Goal: Task Accomplishment & Management: Use online tool/utility

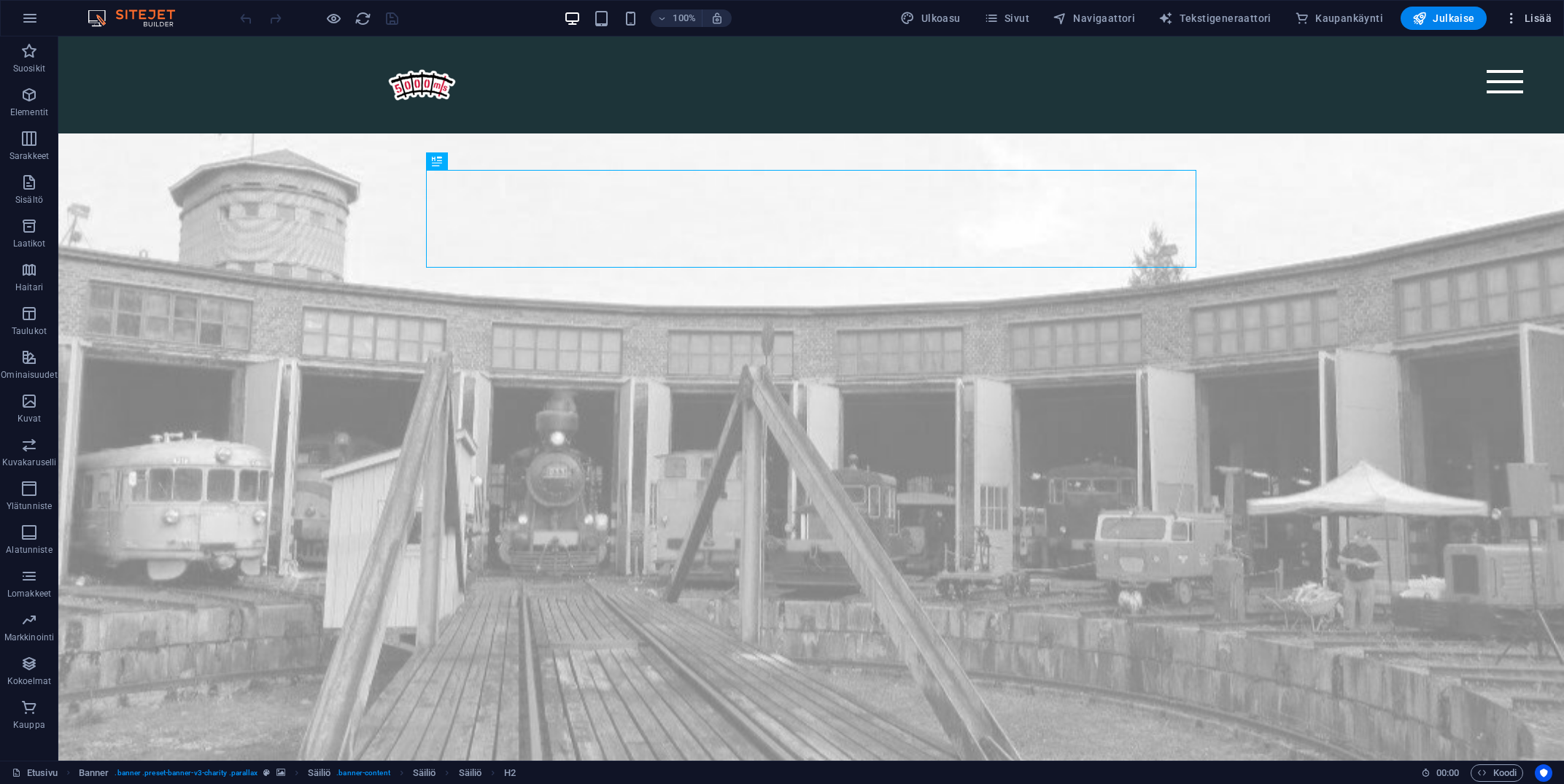
click at [1534, 20] on span "Lisää" at bounding box center [1527, 18] width 47 height 15
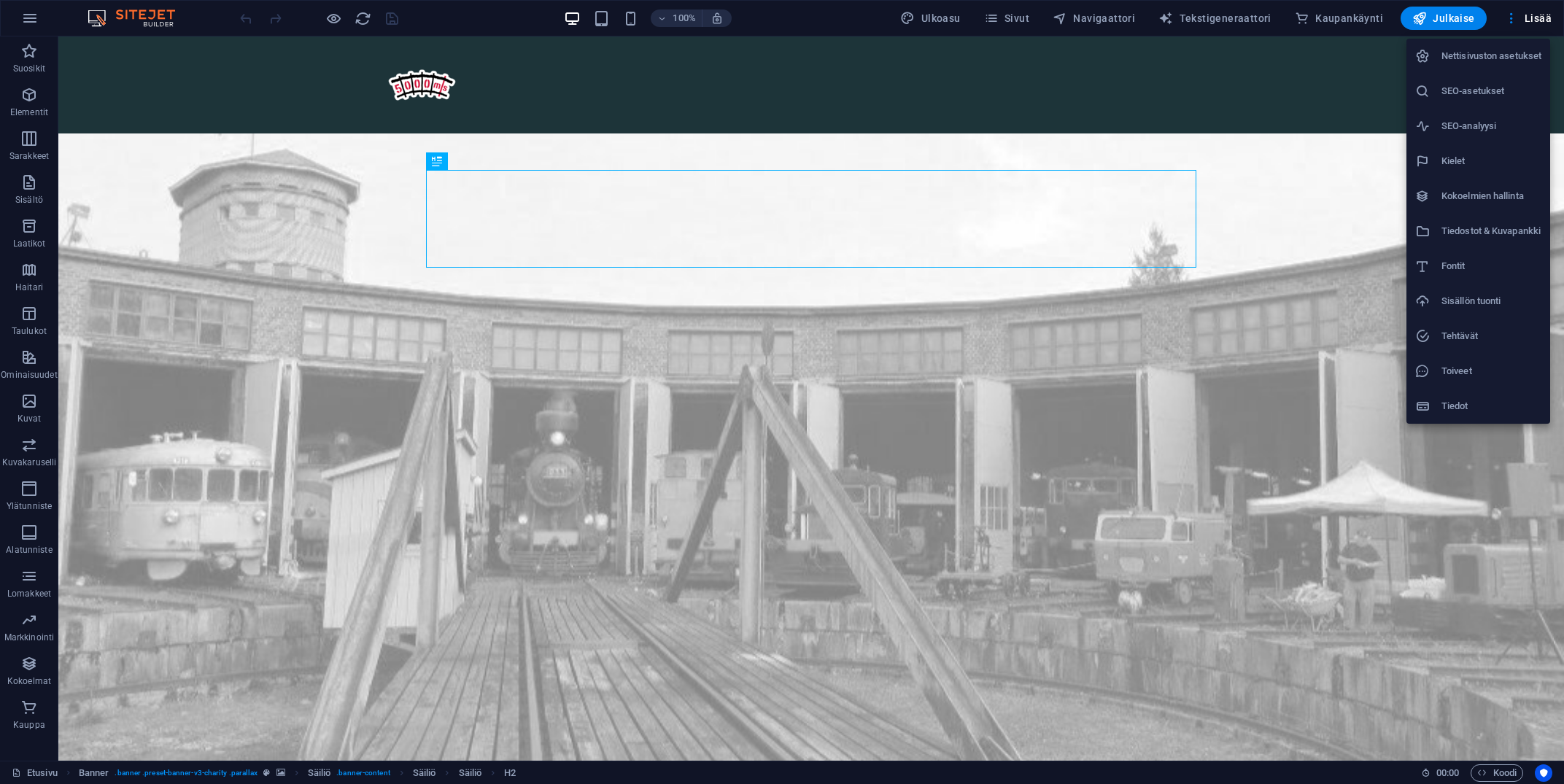
click at [1457, 69] on li "Nettisivuston asetukset" at bounding box center [1478, 56] width 144 height 35
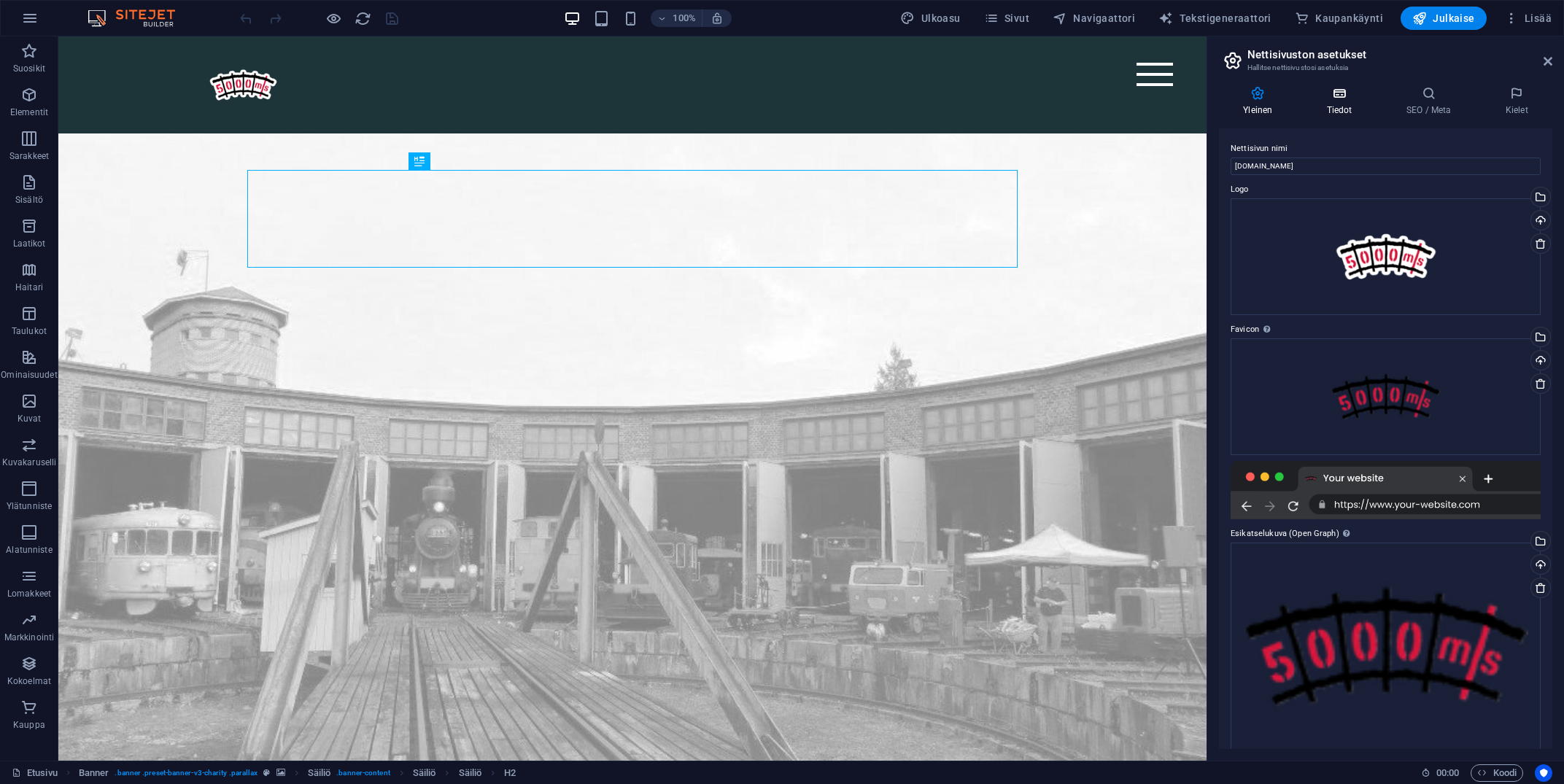
click at [1355, 93] on icon at bounding box center [1339, 93] width 74 height 15
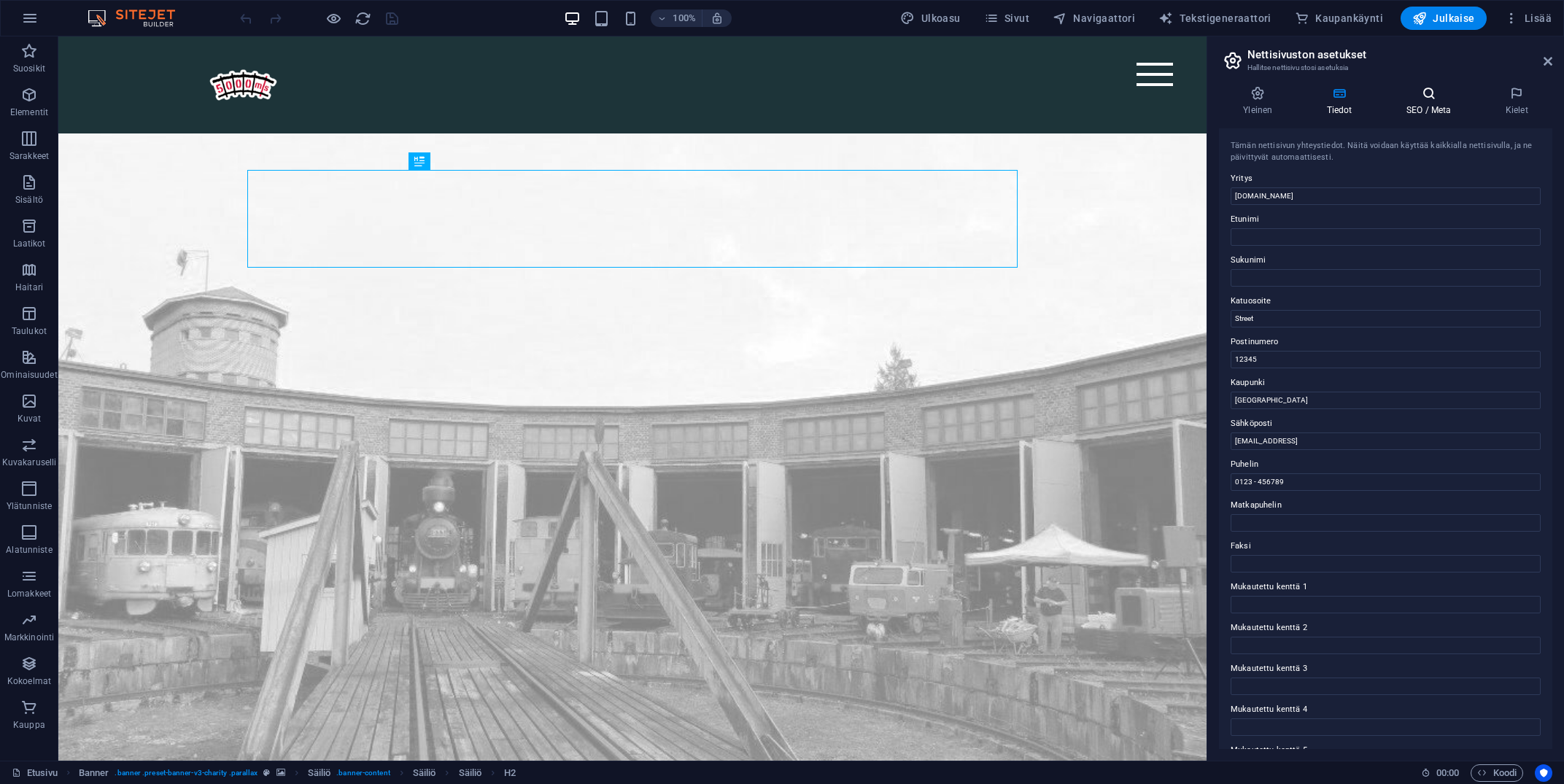
click at [1432, 109] on h4 "SEO / Meta" at bounding box center [1431, 101] width 99 height 31
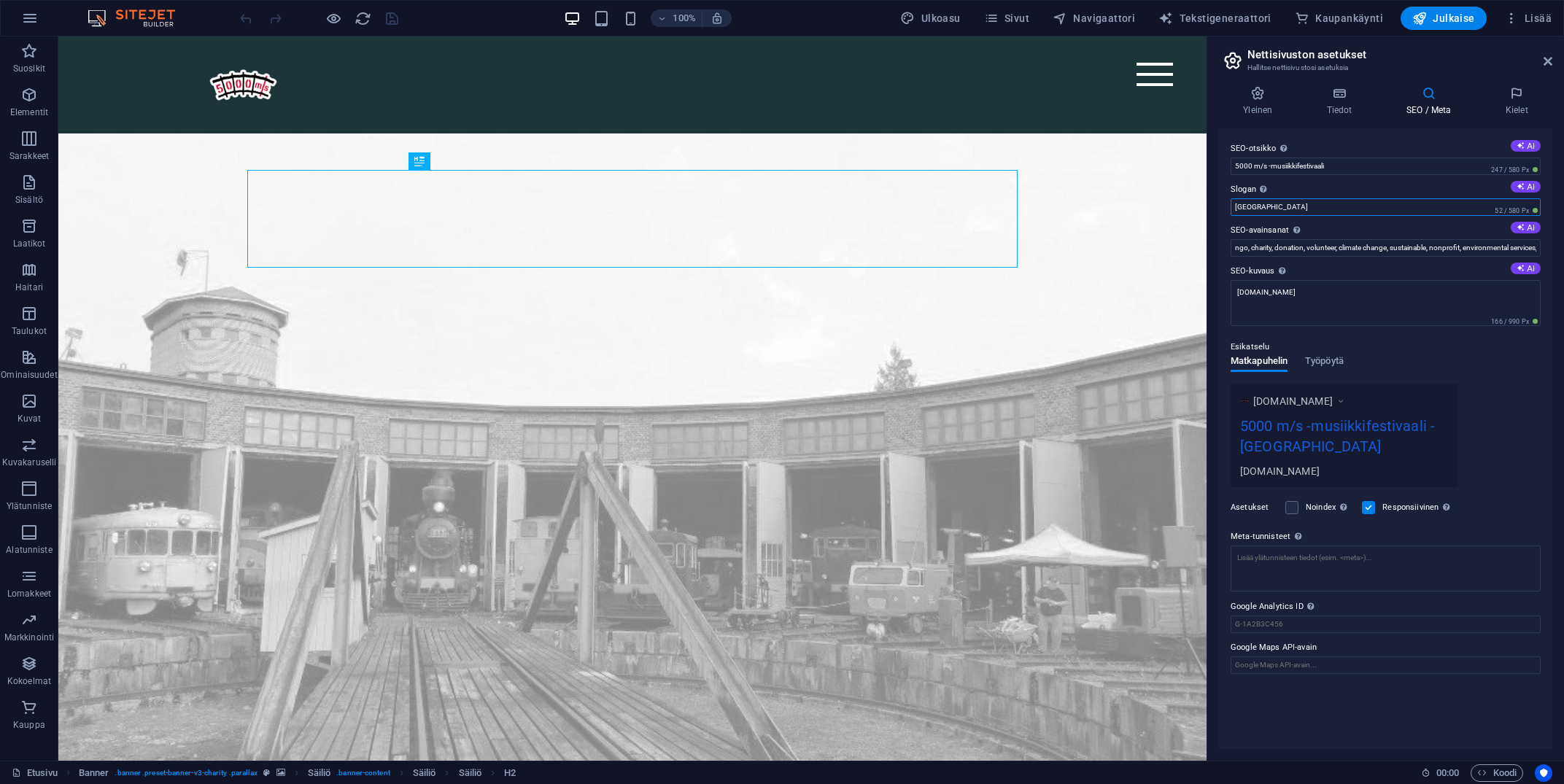
click at [1335, 209] on input "Berlin" at bounding box center [1386, 207] width 310 height 18
click at [1332, 244] on input "ngo, charity, donation, volunteer, climate change, sustainable, nonprofit, envi…" at bounding box center [1386, 248] width 310 height 18
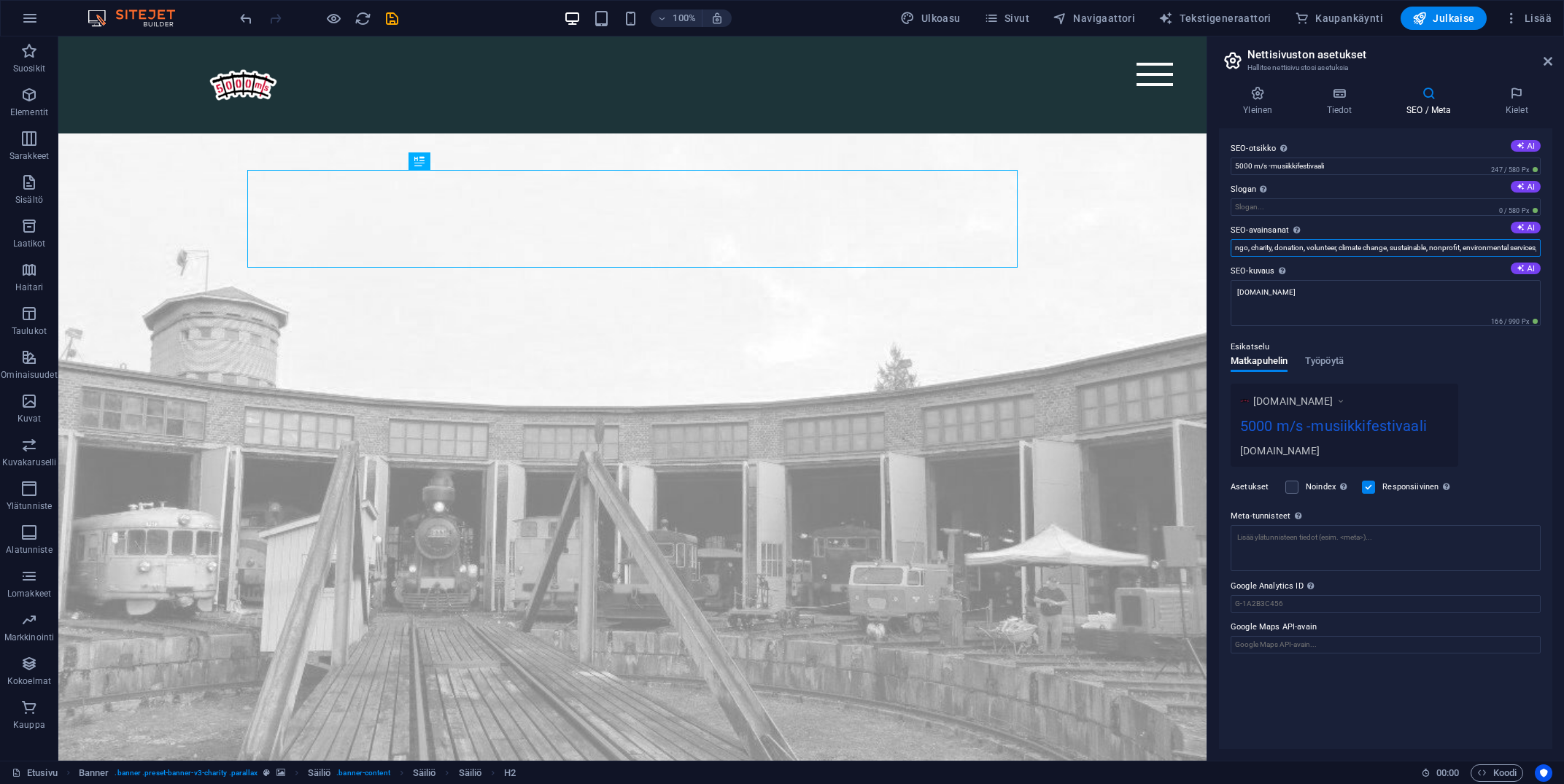
click at [1332, 244] on input "ngo, charity, donation, volunteer, climate change, sustainable, nonprofit, envi…" at bounding box center [1386, 248] width 310 height 18
click at [1349, 285] on textarea "jessepalmu2.tietokettu.net" at bounding box center [1386, 303] width 310 height 46
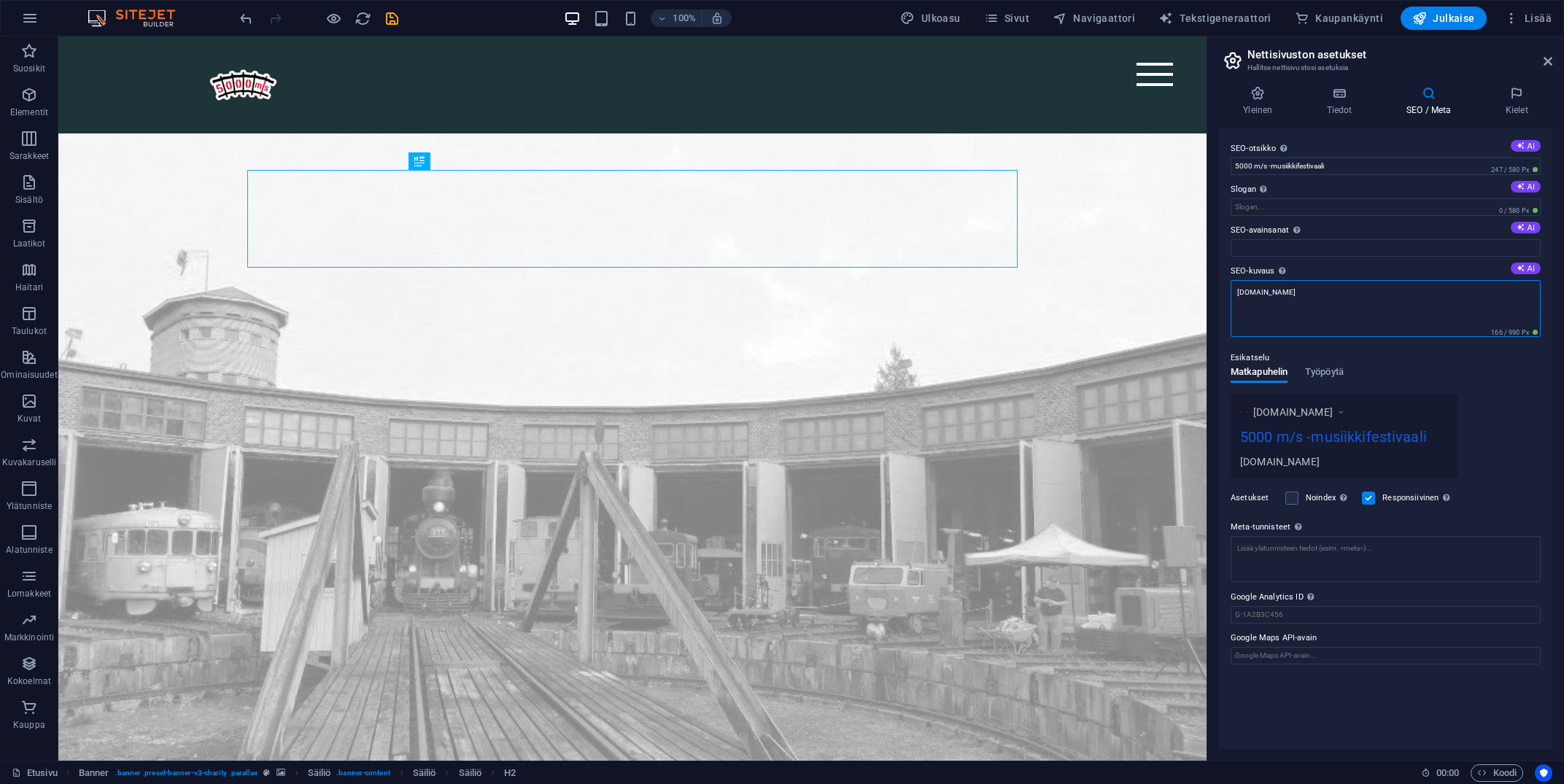
click at [1349, 285] on textarea "jessepalmu2.tietokettu.net" at bounding box center [1386, 308] width 310 height 57
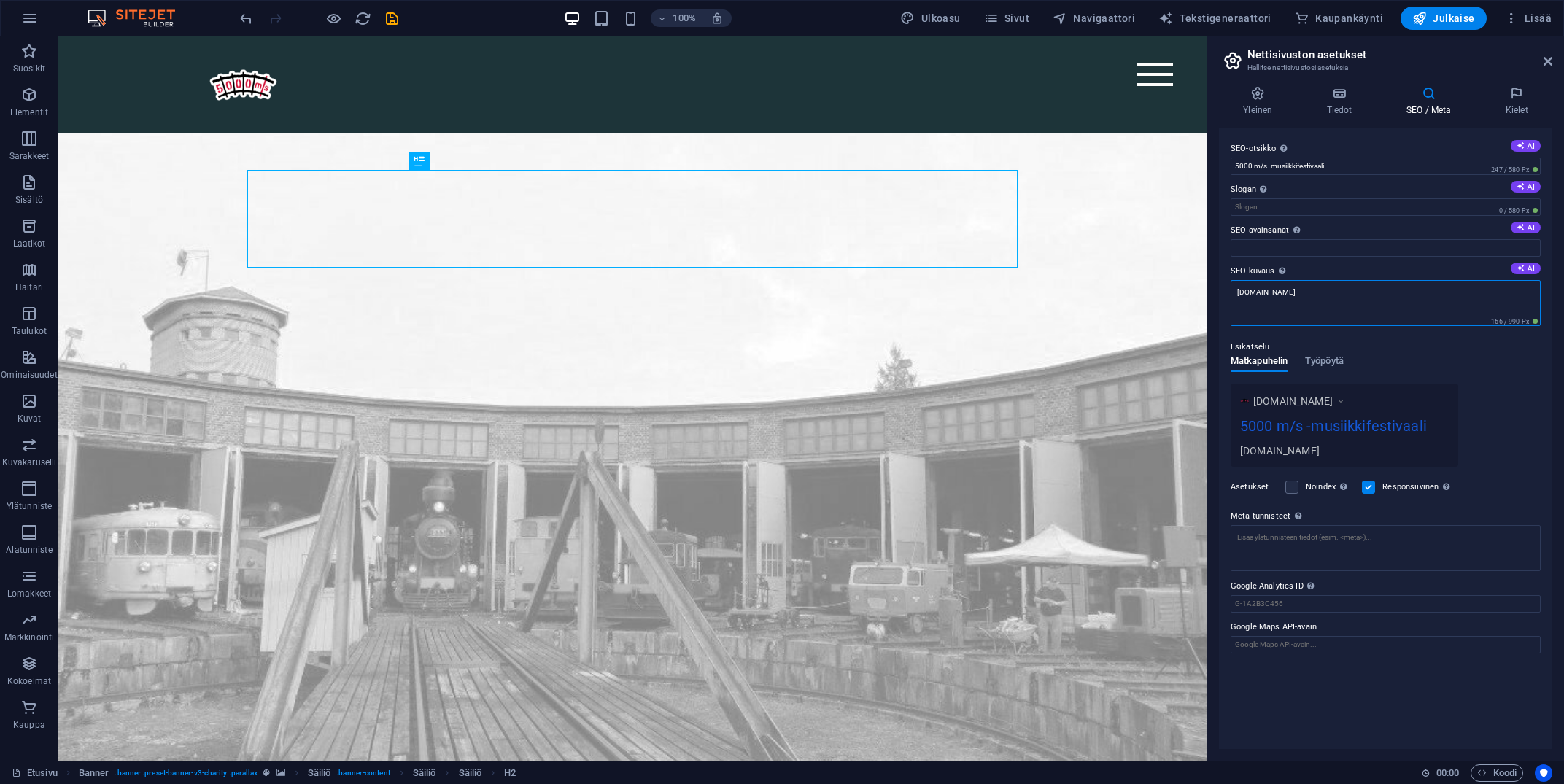
click at [1329, 293] on textarea "jessepalmu2.tietokettu.net" at bounding box center [1386, 303] width 310 height 46
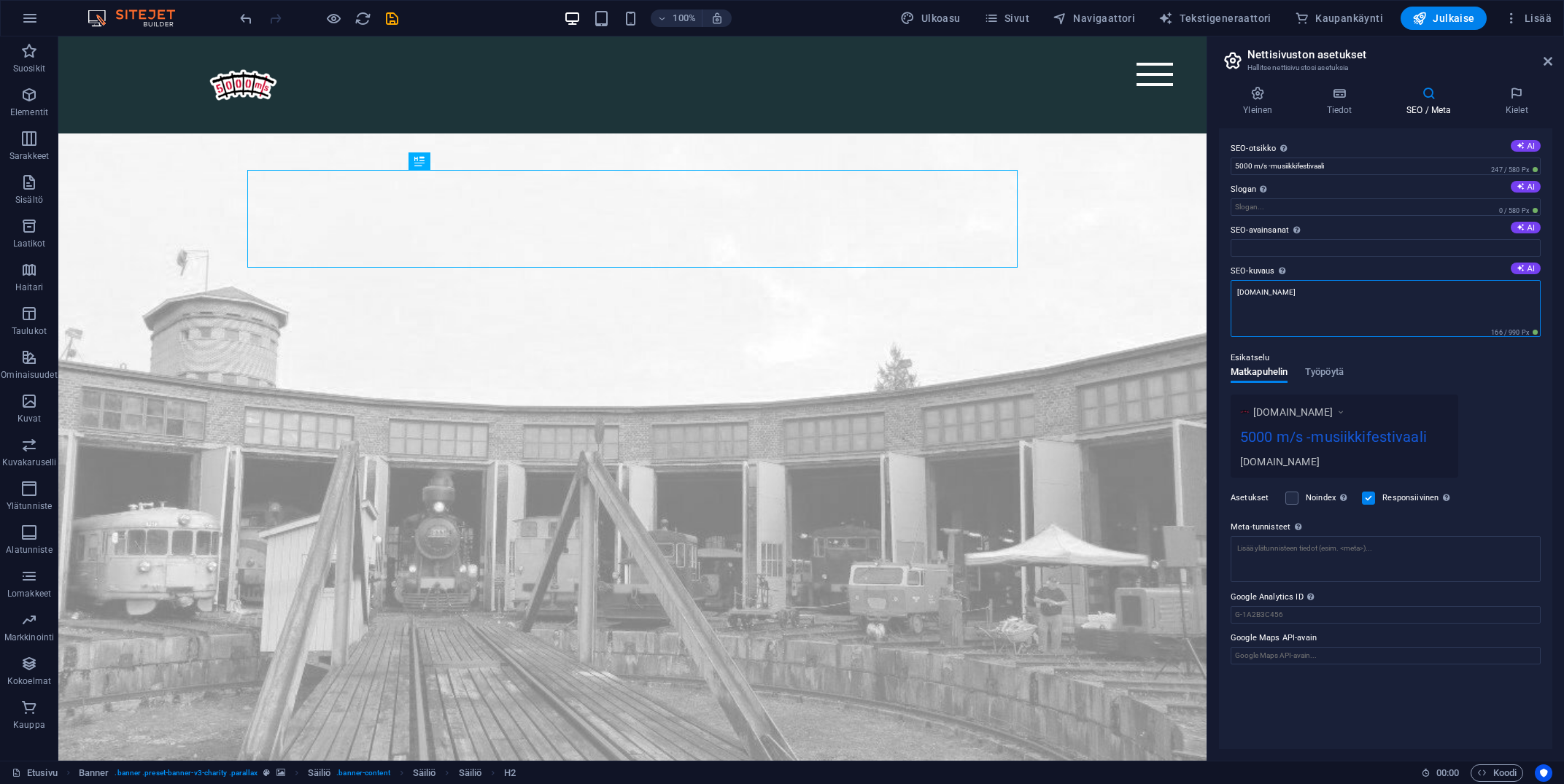
click at [1329, 293] on textarea "jessepalmu2.tietokettu.net" at bounding box center [1386, 308] width 310 height 57
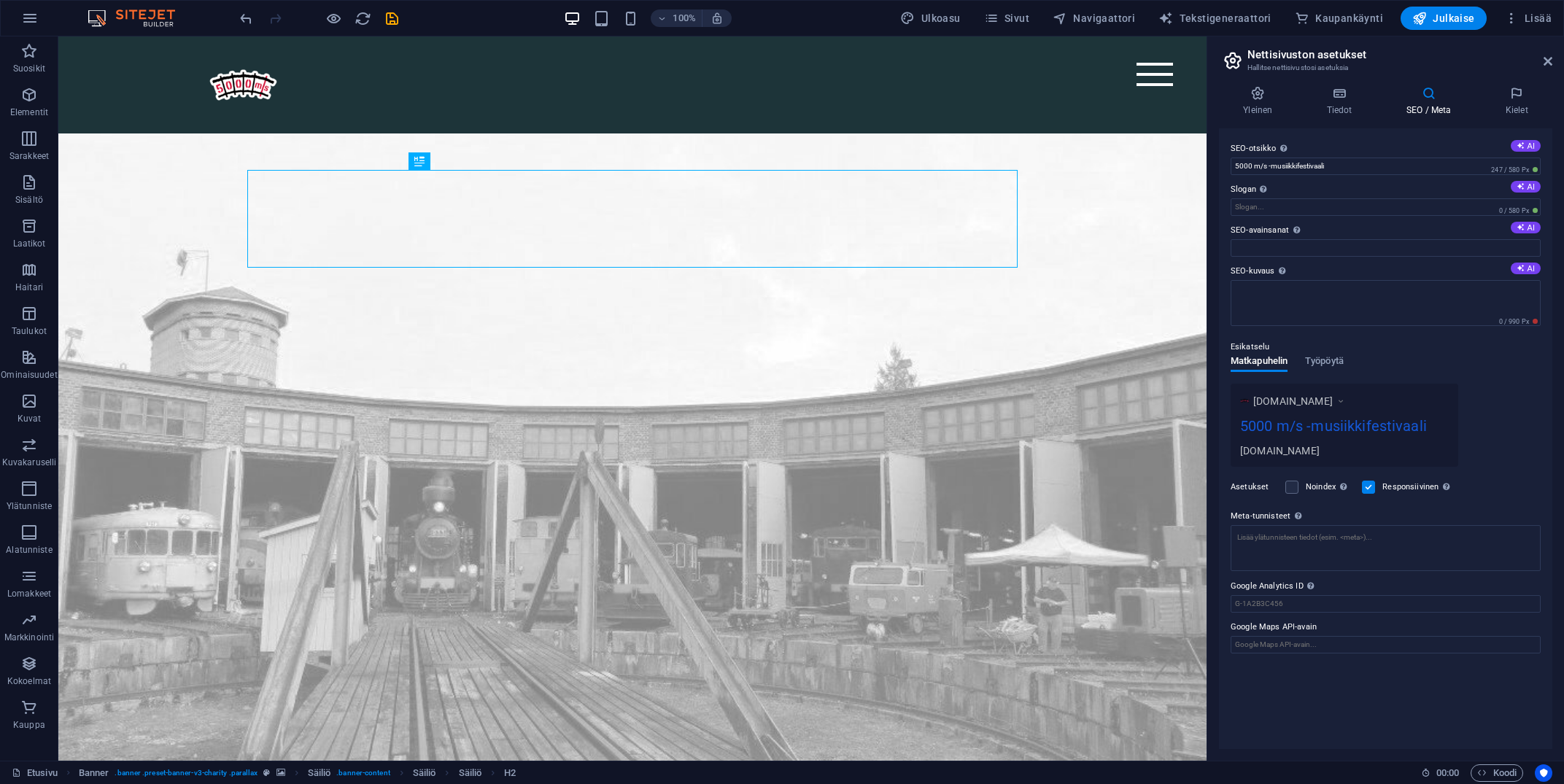
click at [1509, 387] on div "Esikatselu Matkapuhelin Työpöytä www.example.com 5000 m/s -musiikkifestivaali j…" at bounding box center [1386, 397] width 310 height 140
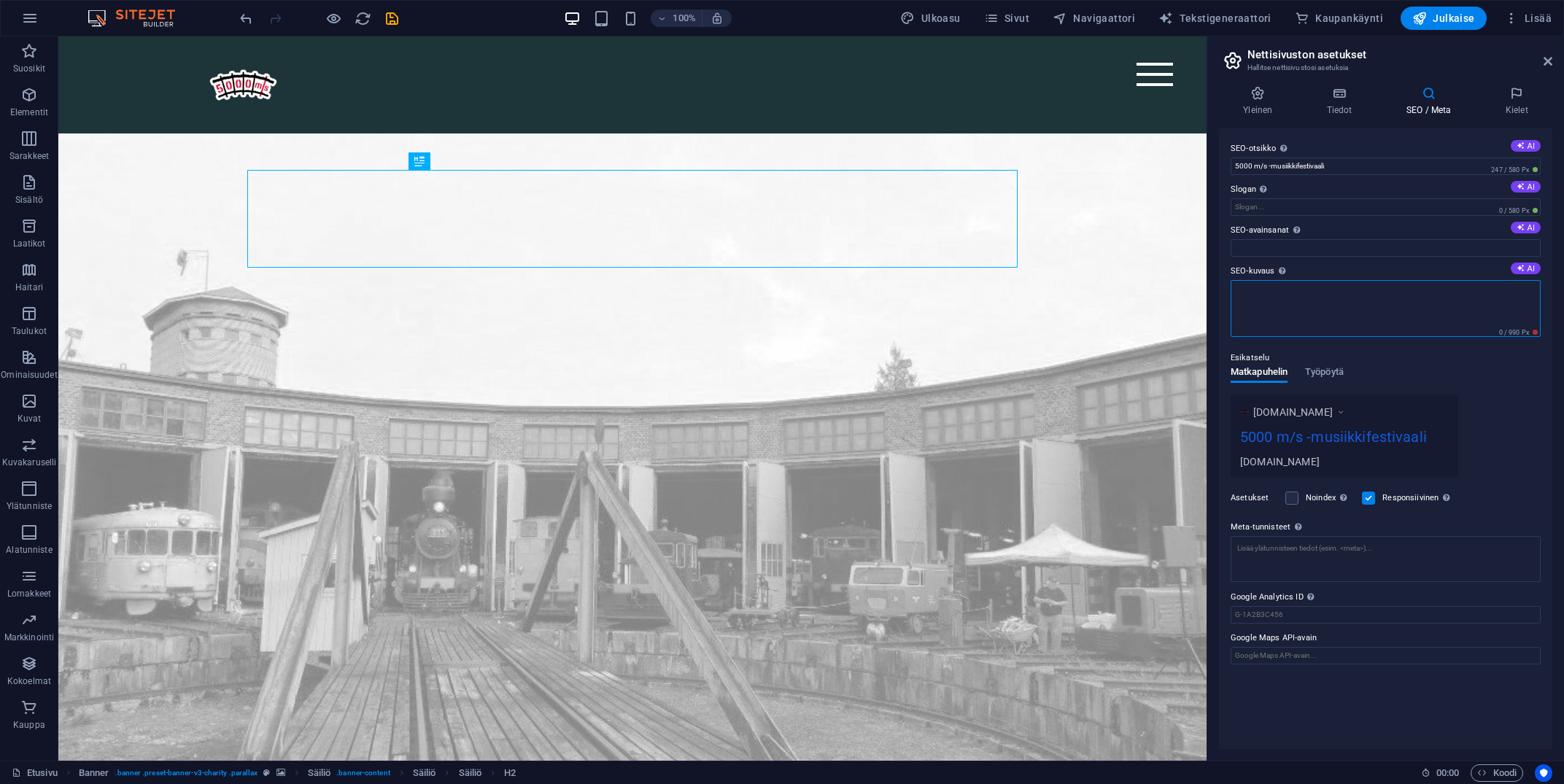
click at [1379, 293] on textarea "SEO-kuvaus Kuvaile nettisivusi sisältöä - tämä on ratkaisevan tärkeää hakukonei…" at bounding box center [1386, 308] width 310 height 57
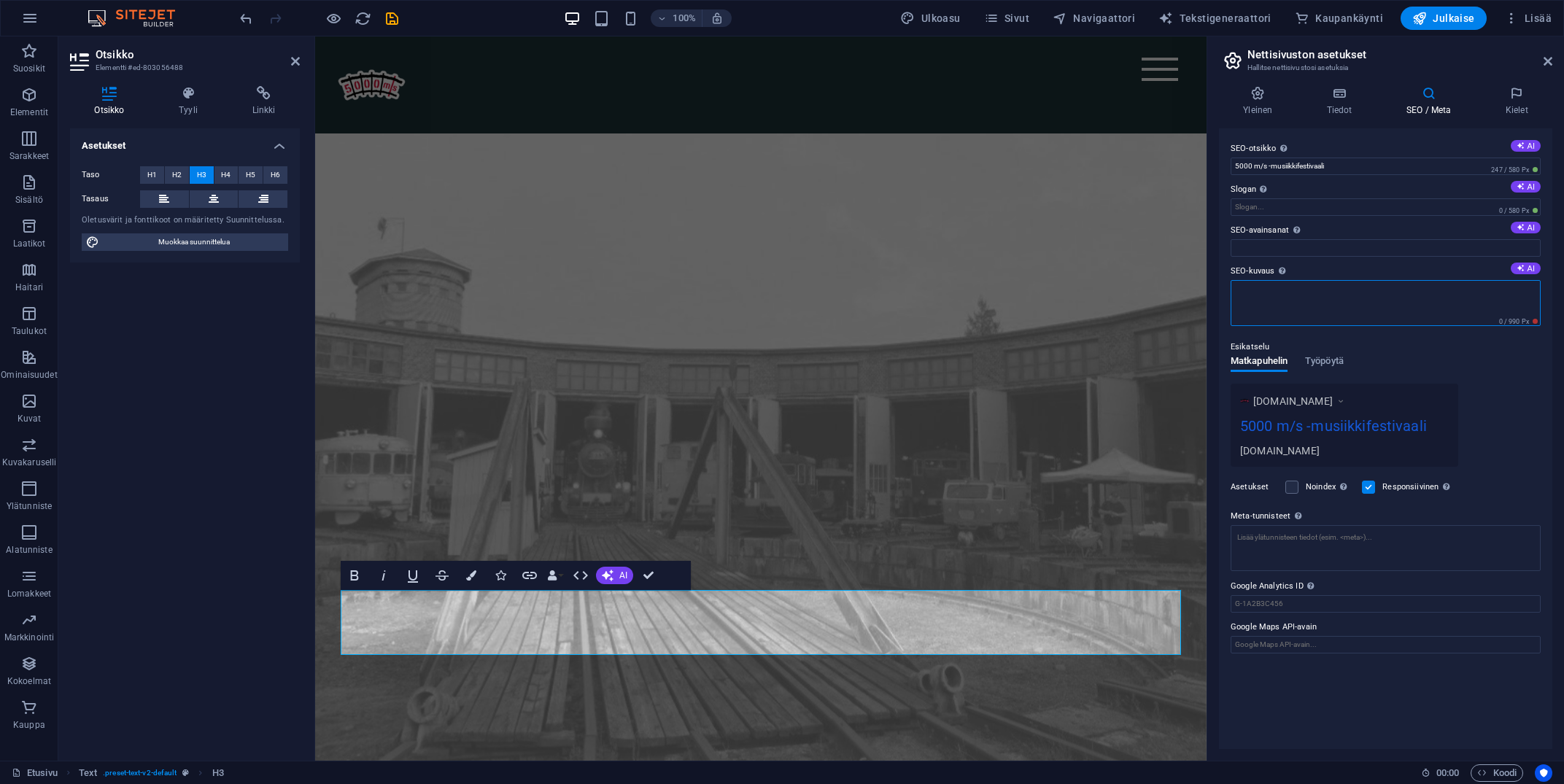
click at [1272, 314] on textarea "SEO-kuvaus Kuvaile nettisivusi sisältöä - tämä on ratkaisevan tärkeää hakukonei…" at bounding box center [1386, 303] width 310 height 46
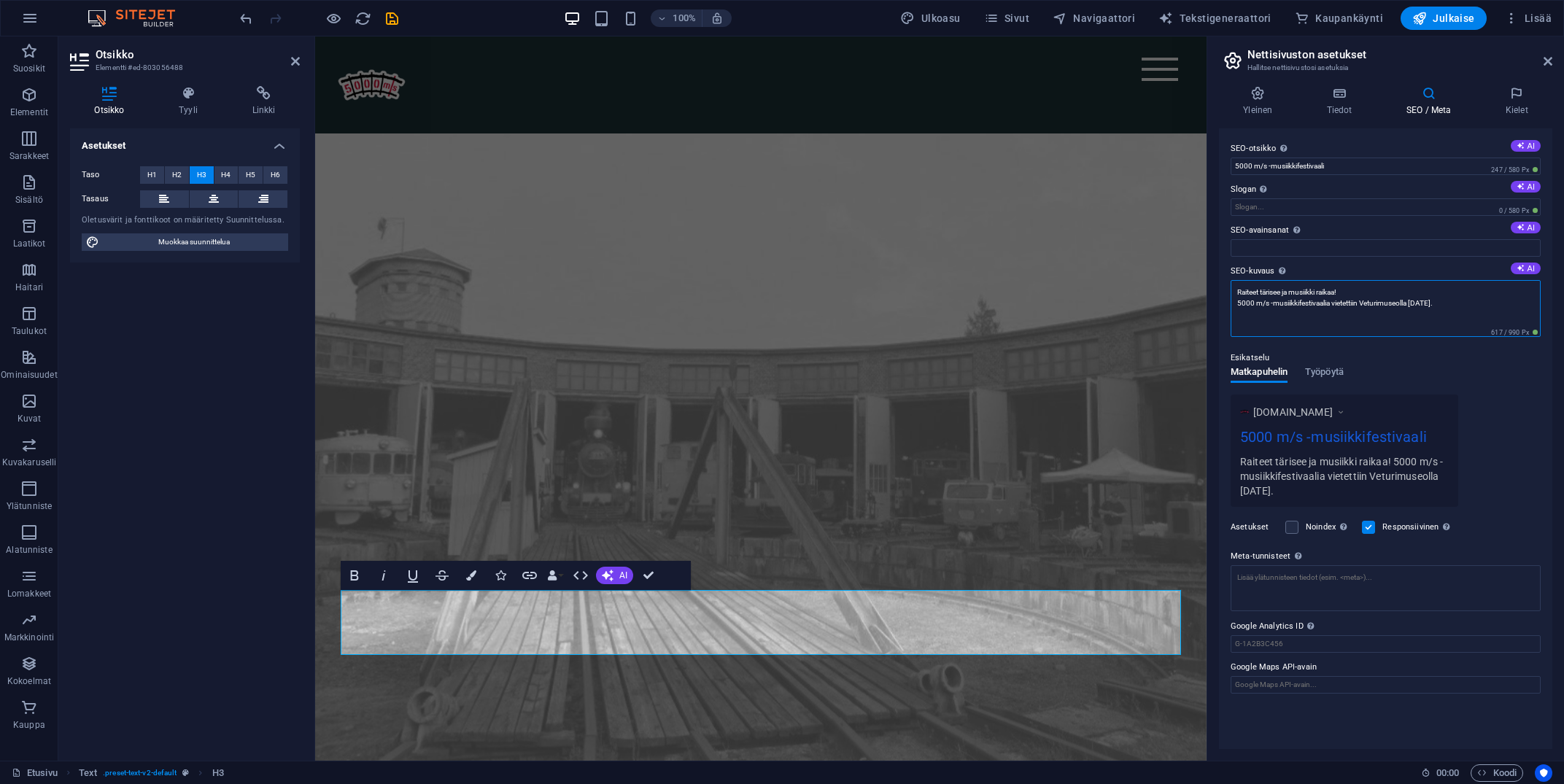
type textarea "Raiteet tärisee ja musiikki raikaa! 5000 m/s -musiikkifestivaalia vietettiin Ve…"
click at [1506, 379] on div "Esikatselu Matkapuhelin Työpöytä www.example.com 5000 m/s -musiikkifestivaali R…" at bounding box center [1386, 422] width 310 height 169
drag, startPoint x: 1364, startPoint y: 290, endPoint x: 1147, endPoint y: 292, distance: 217.4
click at [1231, 292] on textarea "Raiteet tärisee ja musiikki raikaa! 5000 m/s -musiikkifestivaalia vietettiin Ve…" at bounding box center [1386, 308] width 310 height 57
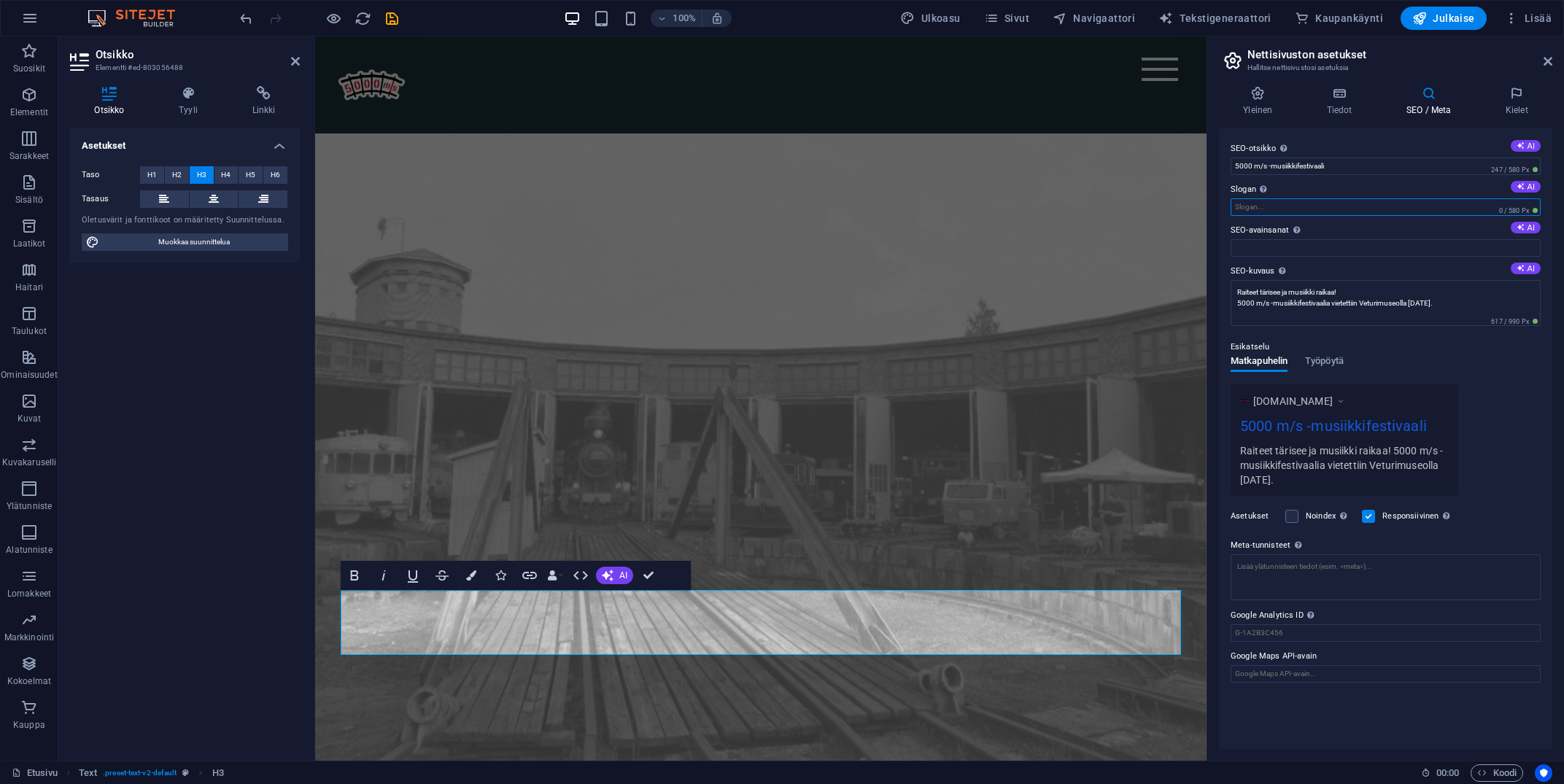
click at [1304, 206] on input "Slogan Nettisivusi slogan. AI" at bounding box center [1386, 207] width 310 height 18
paste input "Raiteet tärisee ja musiikki raikaa!"
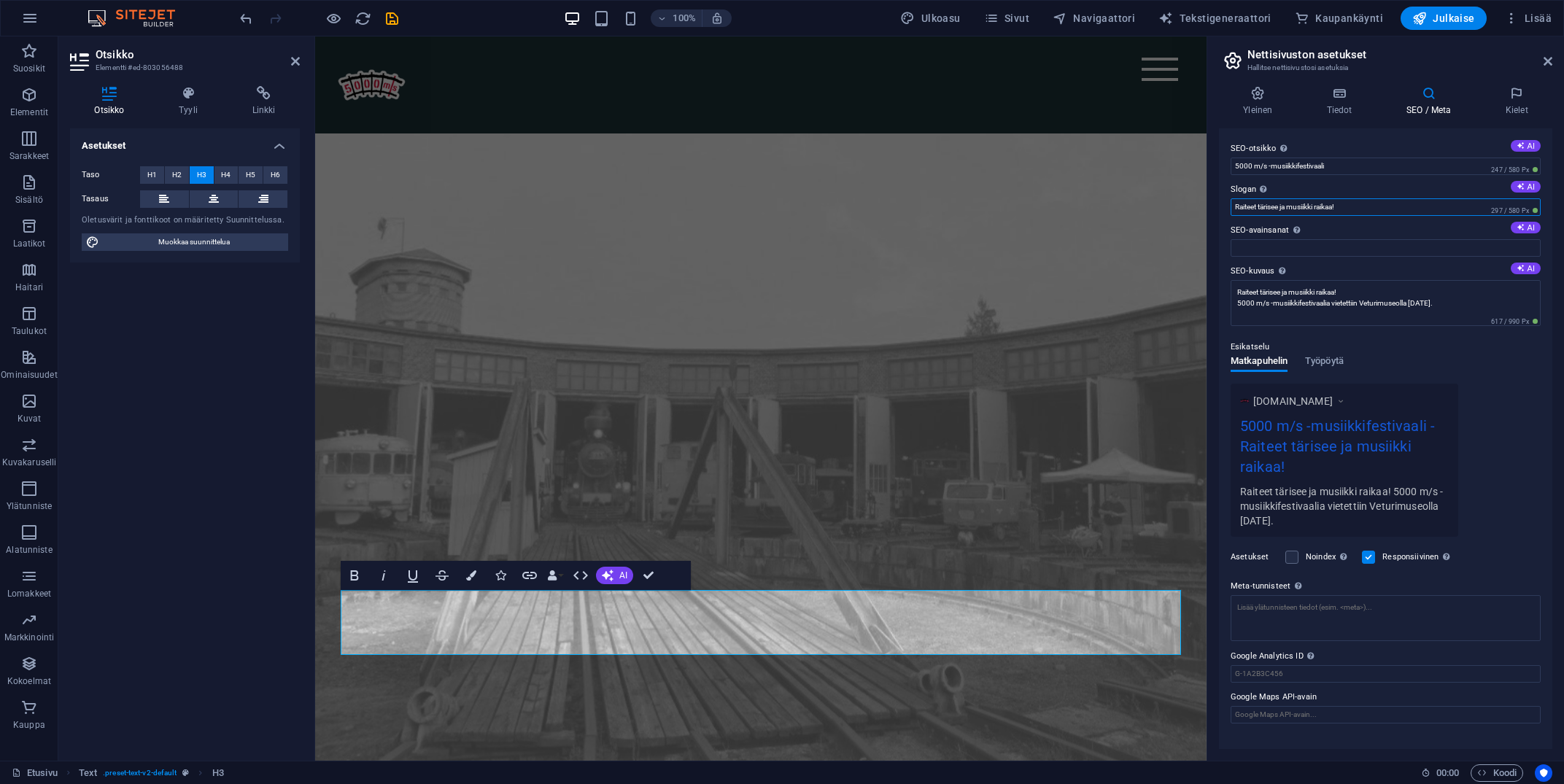
type input "Raiteet tärisee ja musiikki raikaa!"
click at [1502, 384] on div "Esikatselu Matkapuhelin Työpöytä www.example.com 5000 m/s -musiikkifestivaali -…" at bounding box center [1386, 432] width 310 height 210
click at [1454, 17] on span "Julkaise" at bounding box center [1443, 18] width 63 height 15
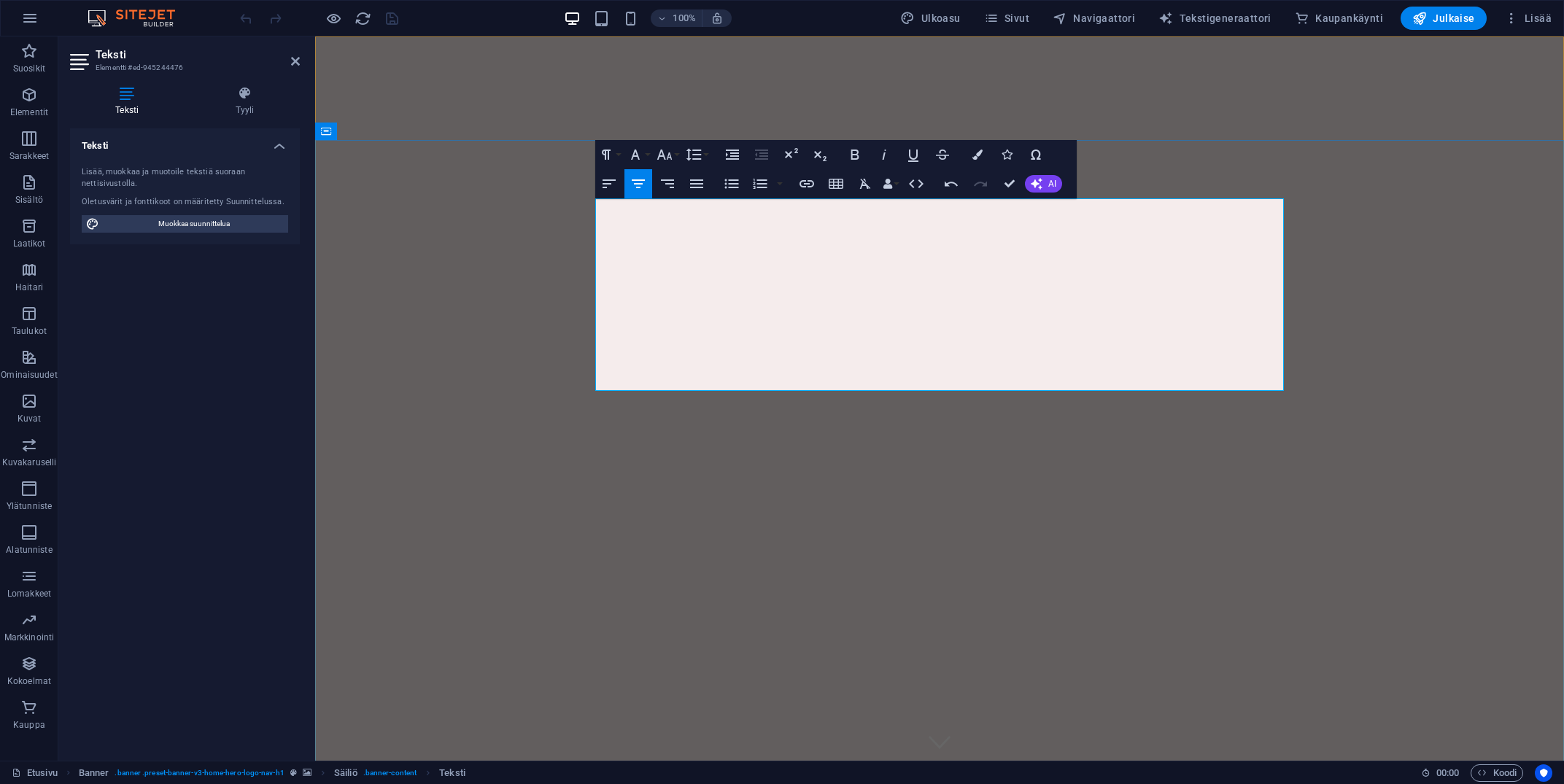
scroll to position [0, 3]
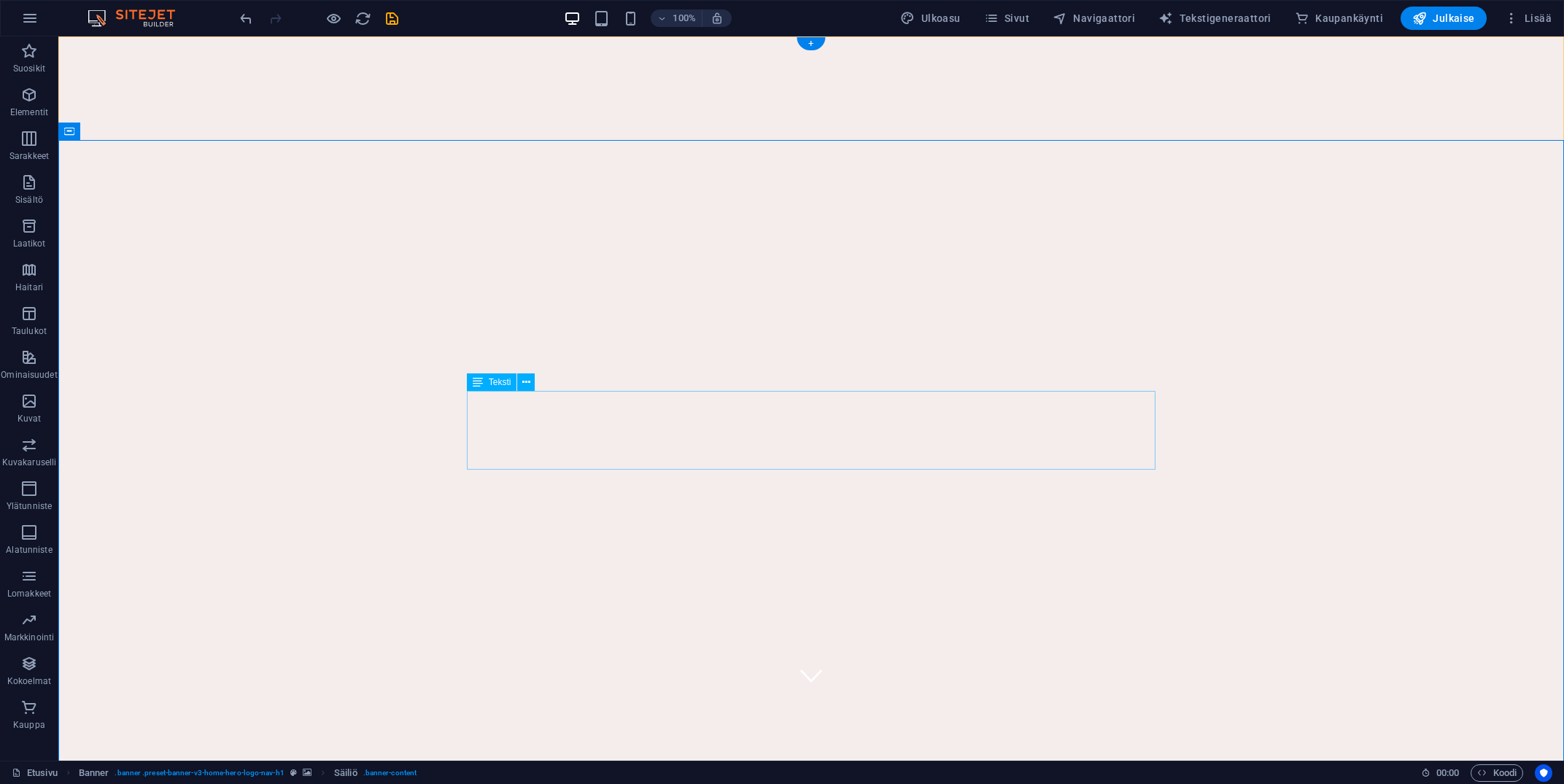
scroll to position [102, 0]
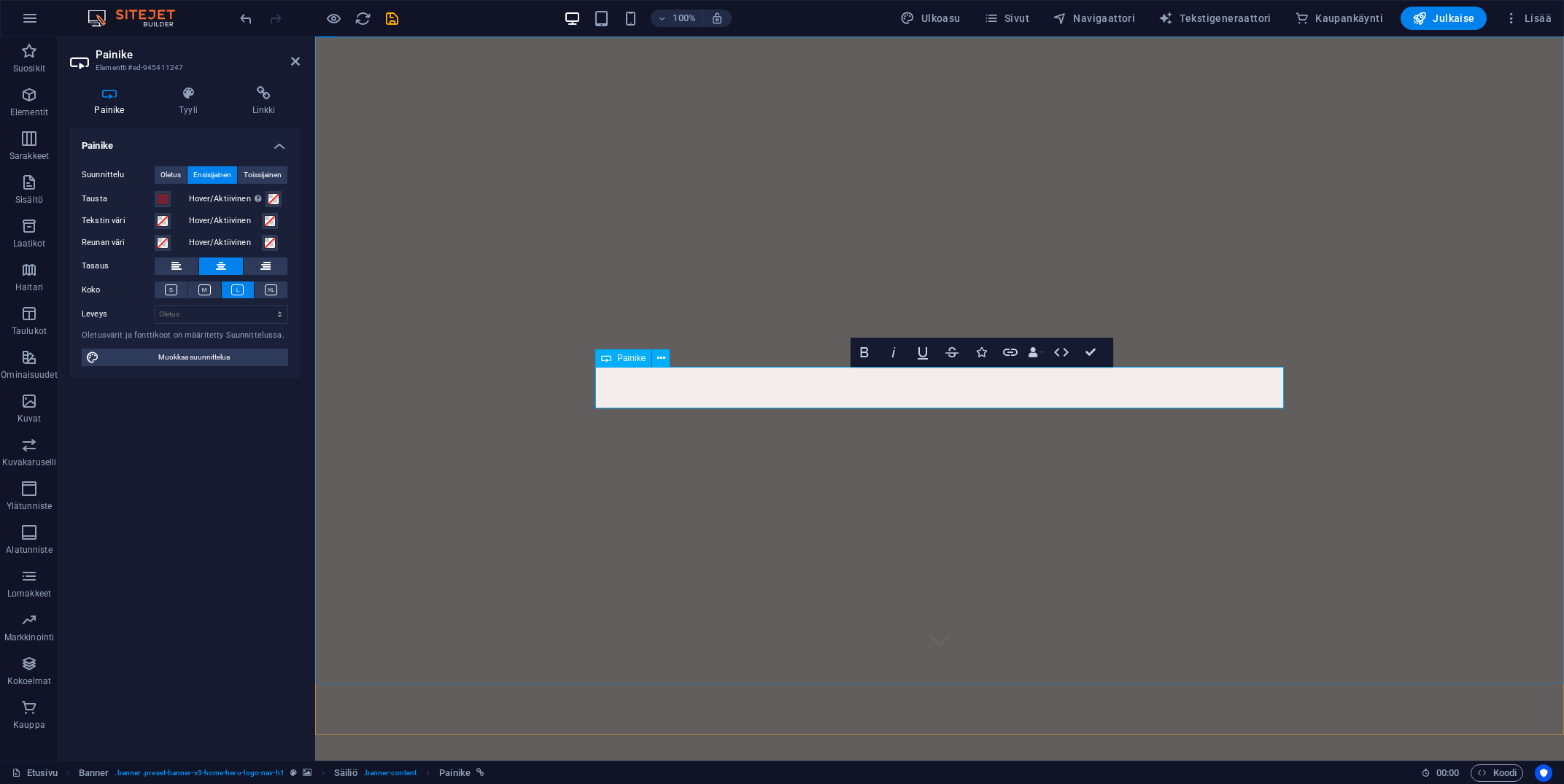
click at [1061, 351] on icon "button" at bounding box center [1062, 353] width 18 height 18
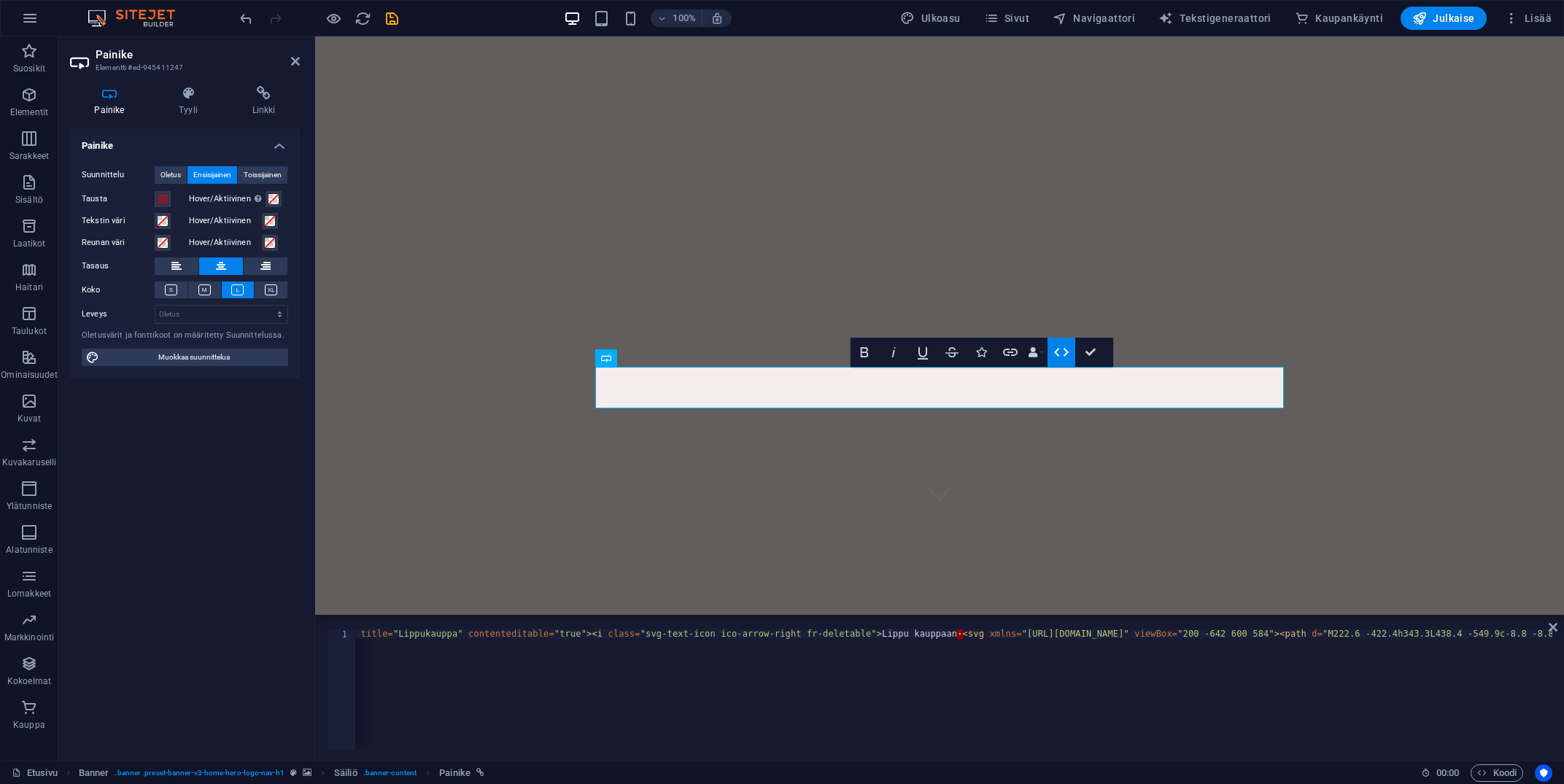
scroll to position [0, 613]
click at [1314, 633] on div "< a href = "[URL][DOMAIN_NAME]" class = "button center button-large button-vari…" at bounding box center [1560, 699] width 3634 height 139
type textarea "<a href="[URL][DOMAIN_NAME]" class="button center button-large button-variant-p…"
click at [1318, 632] on div "< a href = "[URL][DOMAIN_NAME]" class = "button center button-large button-vari…" at bounding box center [1557, 699] width 3629 height 139
click at [1236, 669] on div "< a href = "[URL][DOMAIN_NAME]" class = "button center button-large button-vari…" at bounding box center [1557, 699] width 3629 height 139
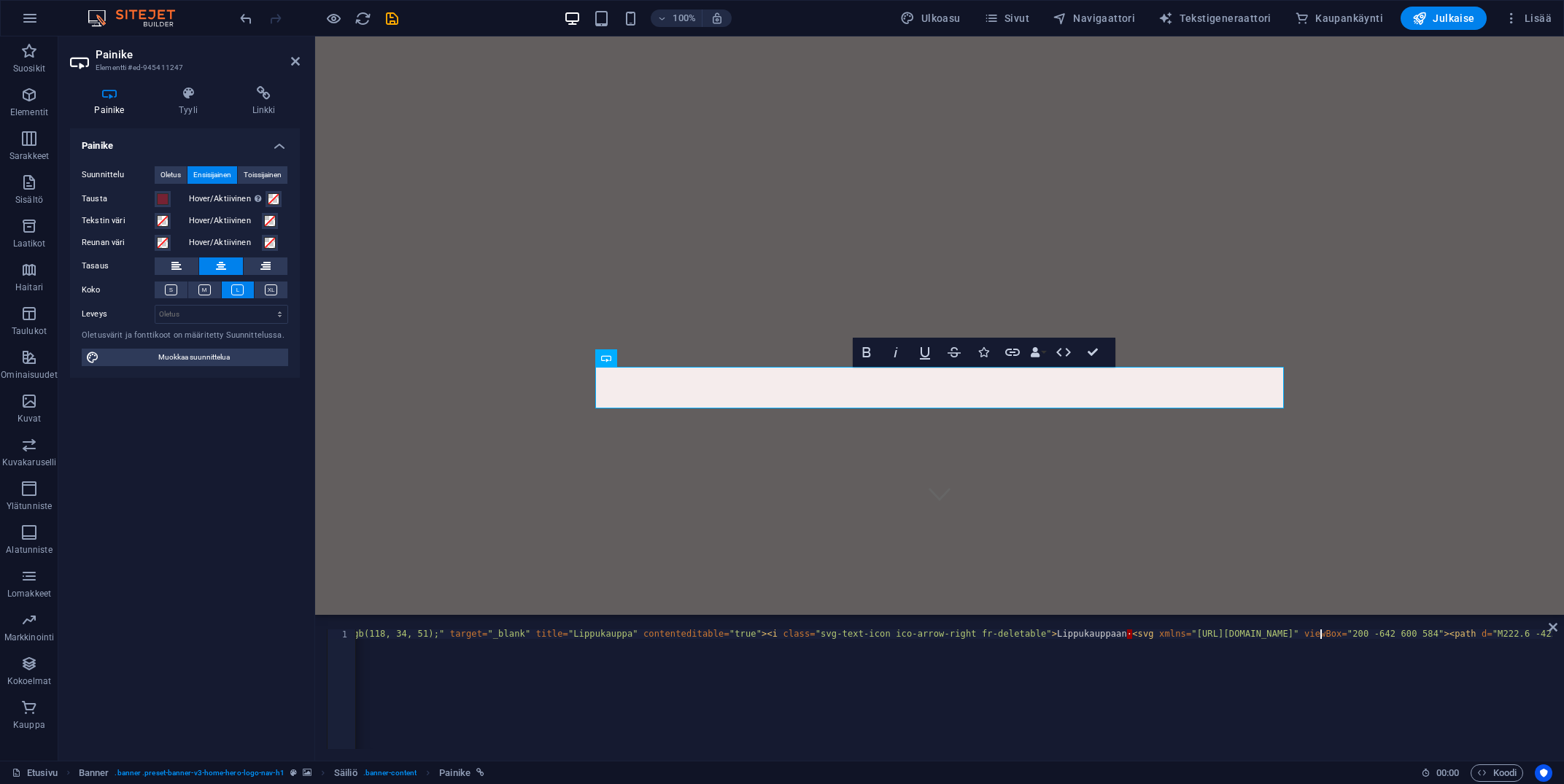
scroll to position [0, 2432]
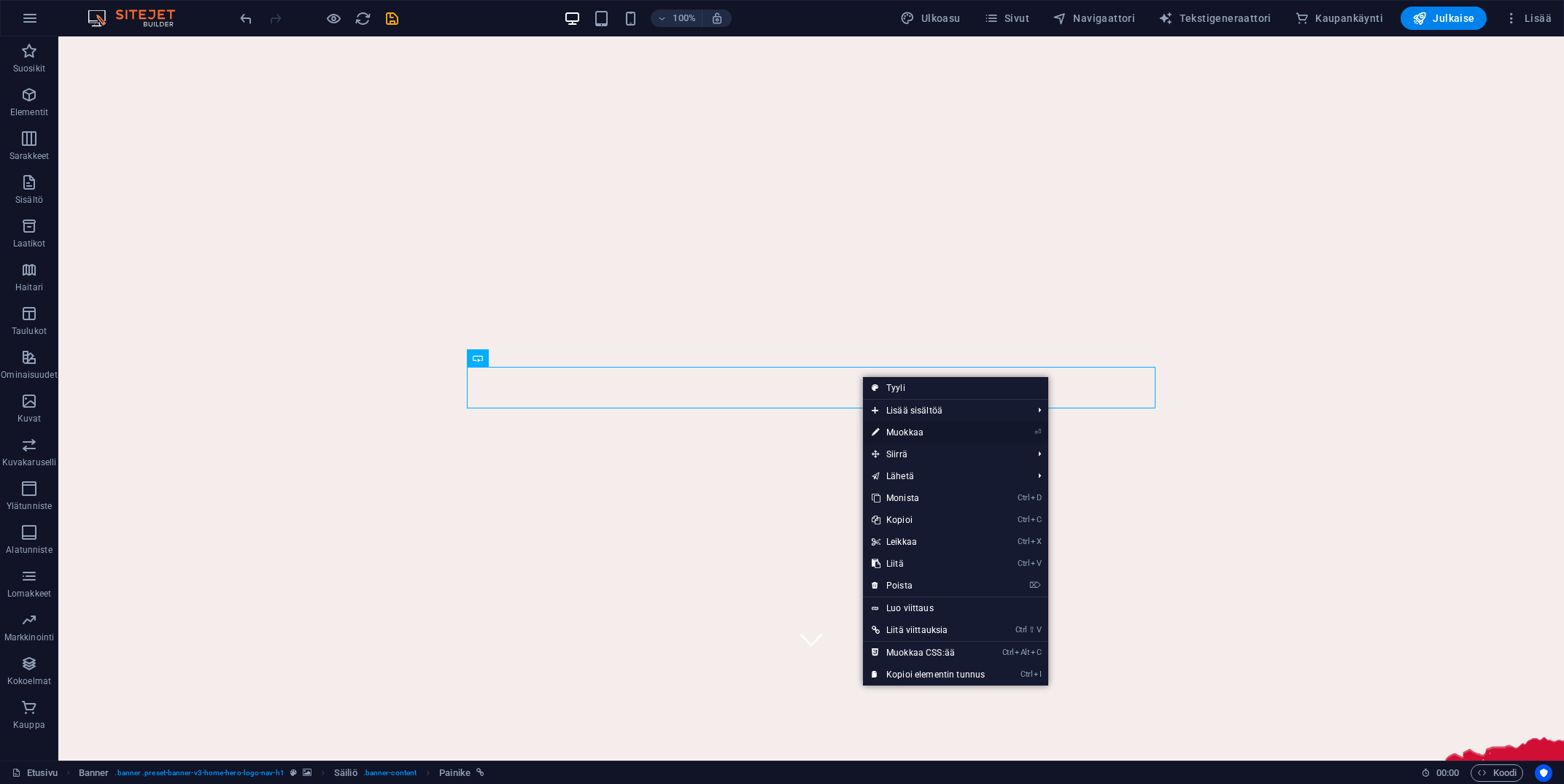
drag, startPoint x: 931, startPoint y: 434, endPoint x: 597, endPoint y: 395, distance: 335.6
click at [931, 434] on link "⏎ Muokkaa" at bounding box center [928, 433] width 131 height 22
select select "%"
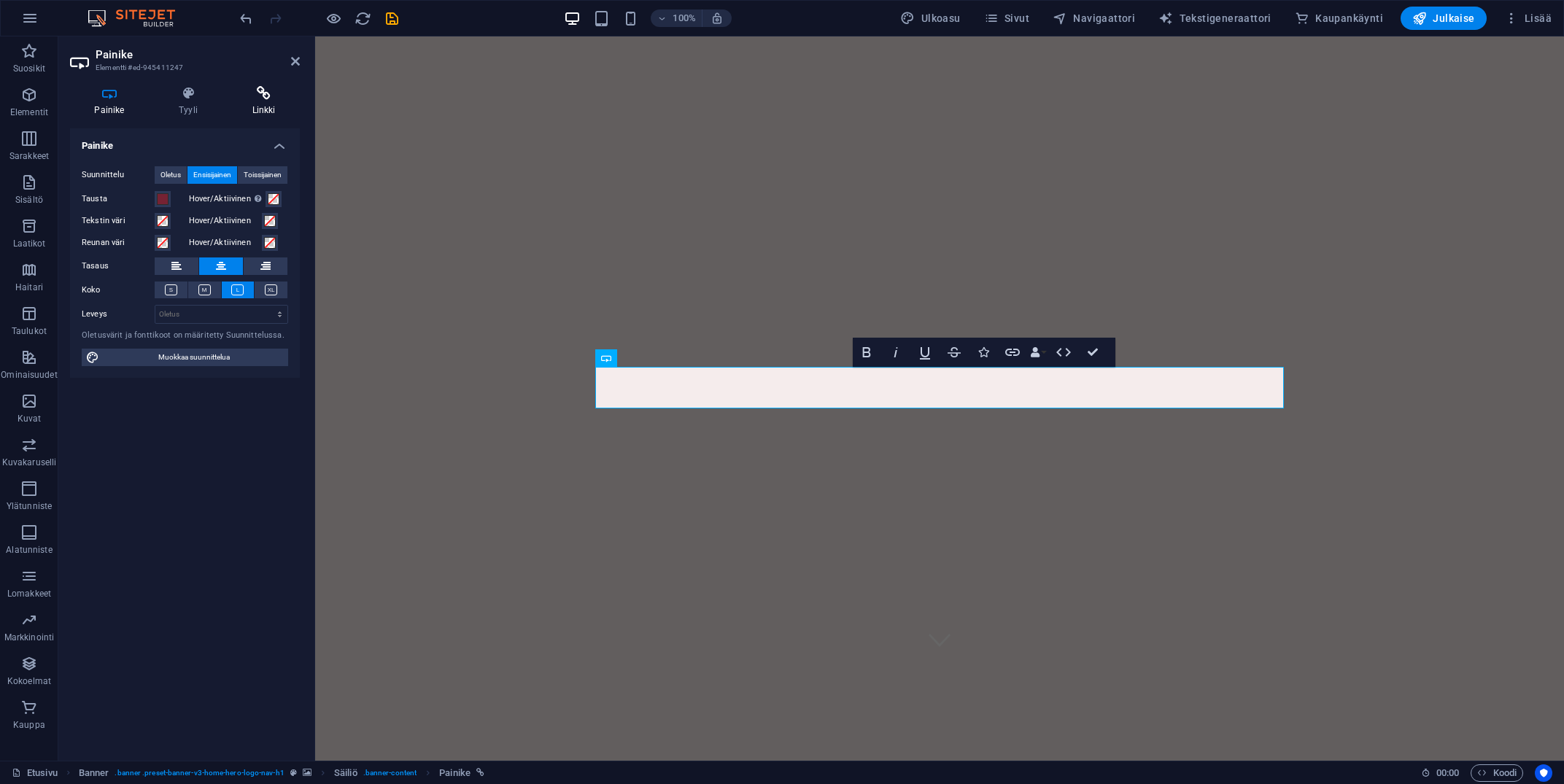
click at [244, 100] on icon at bounding box center [264, 93] width 72 height 15
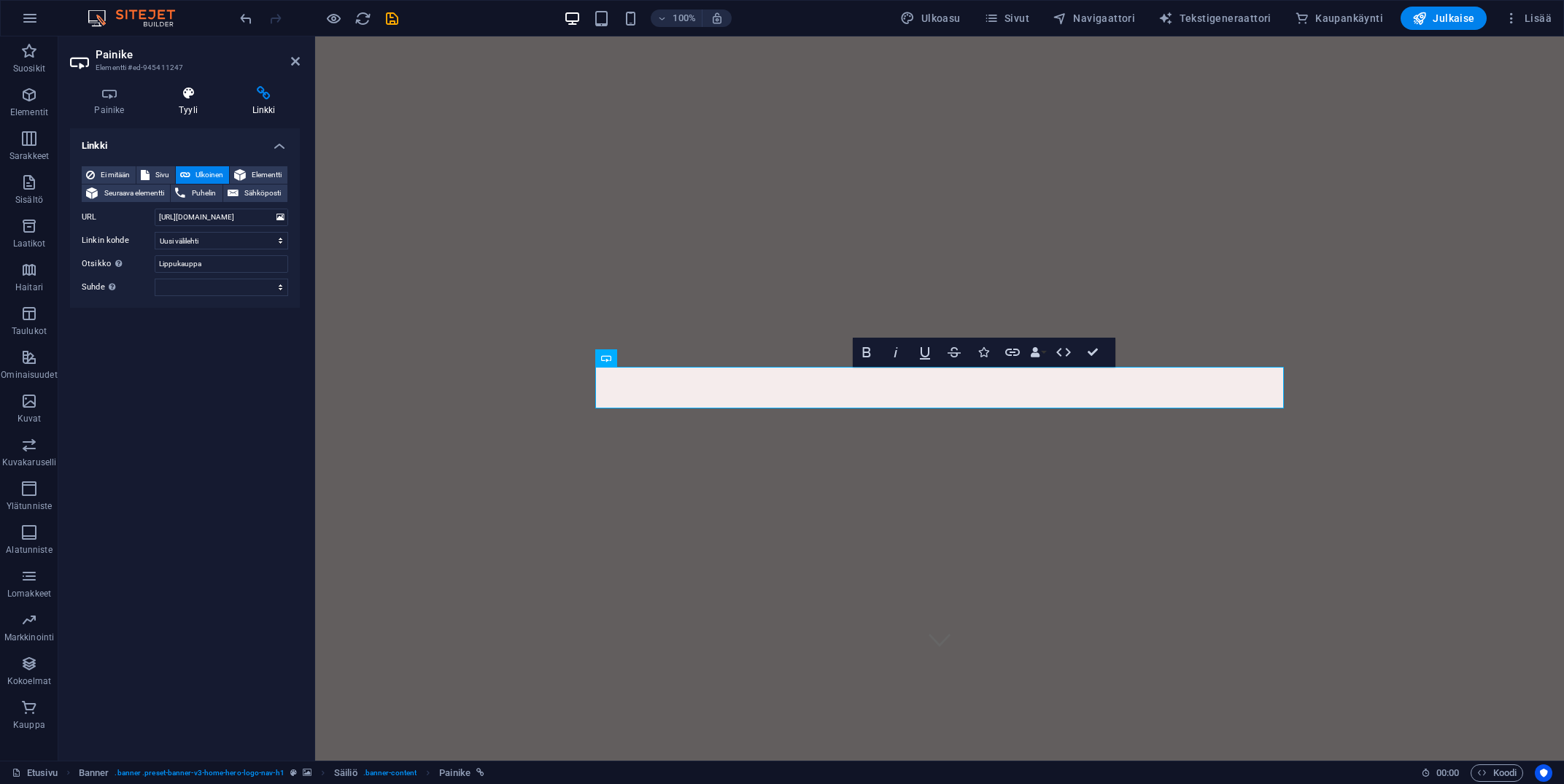
click at [190, 104] on h4 "Tyyli" at bounding box center [192, 101] width 74 height 31
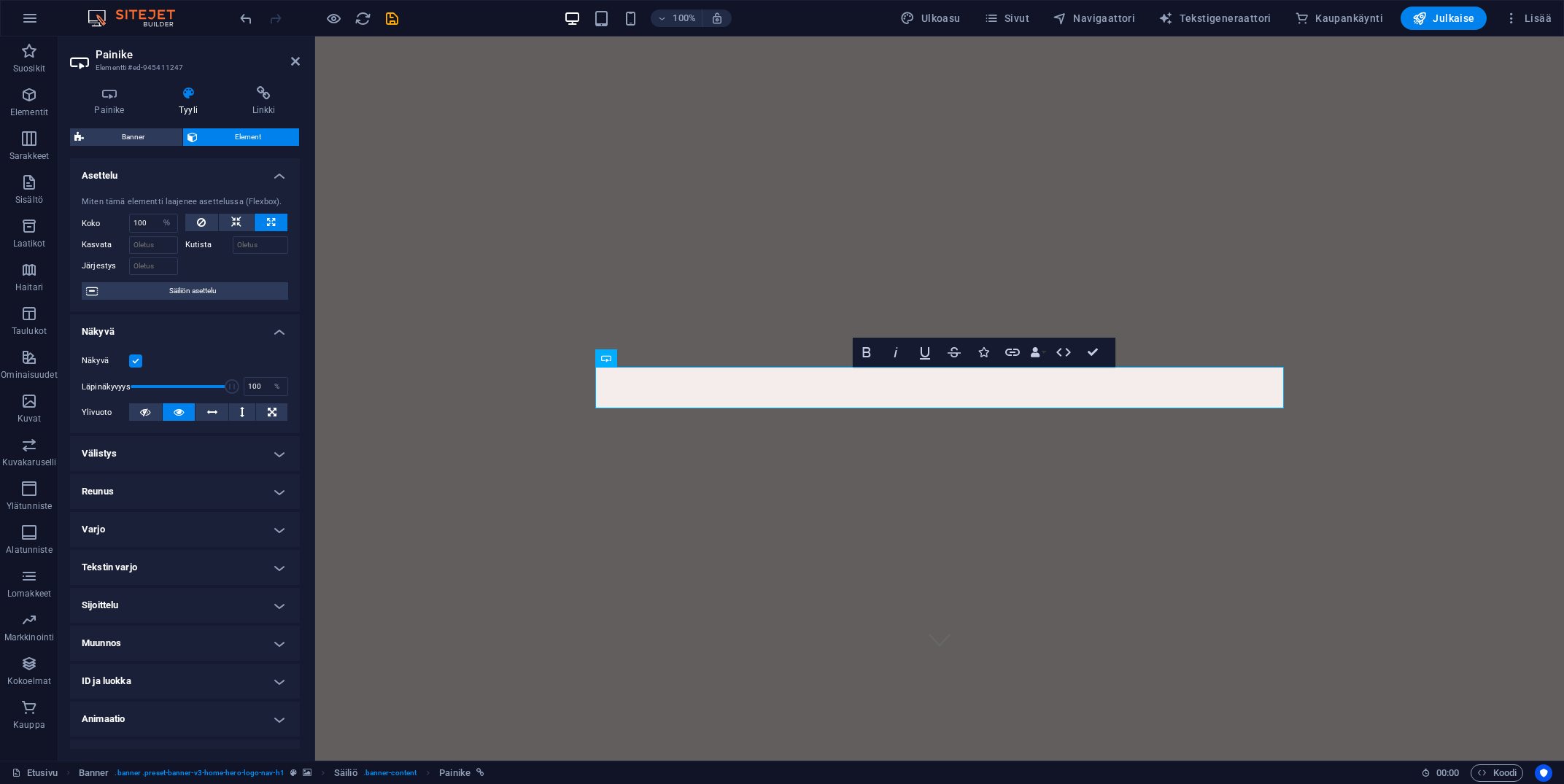
click at [135, 363] on label at bounding box center [135, 361] width 13 height 13
click at [0, 0] on input "Näkyvä" at bounding box center [0, 0] width 0 height 0
click at [631, 21] on icon "button" at bounding box center [630, 18] width 17 height 17
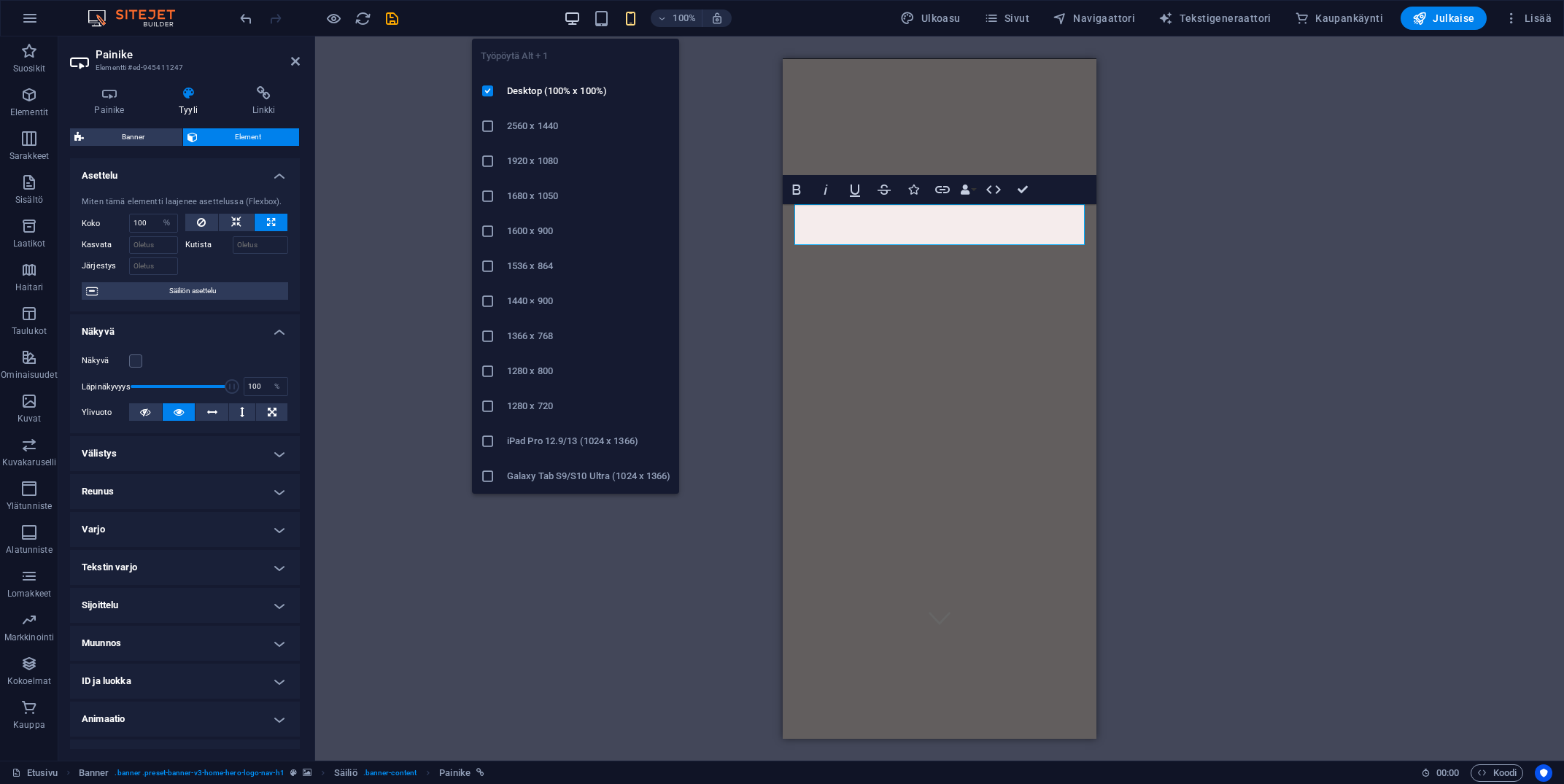
click at [578, 18] on icon "button" at bounding box center [572, 18] width 17 height 17
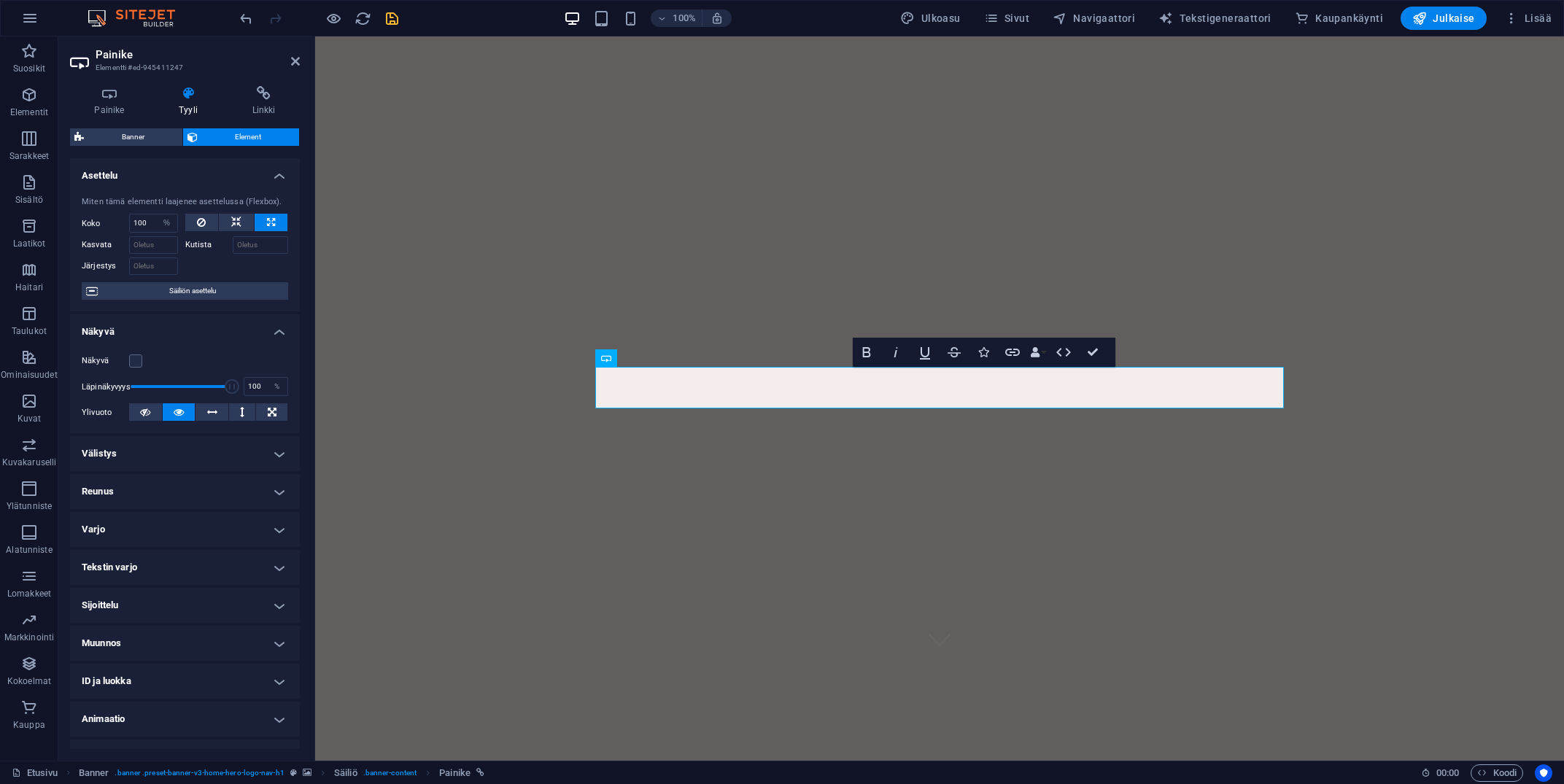
click at [397, 26] on icon "save" at bounding box center [392, 18] width 17 height 17
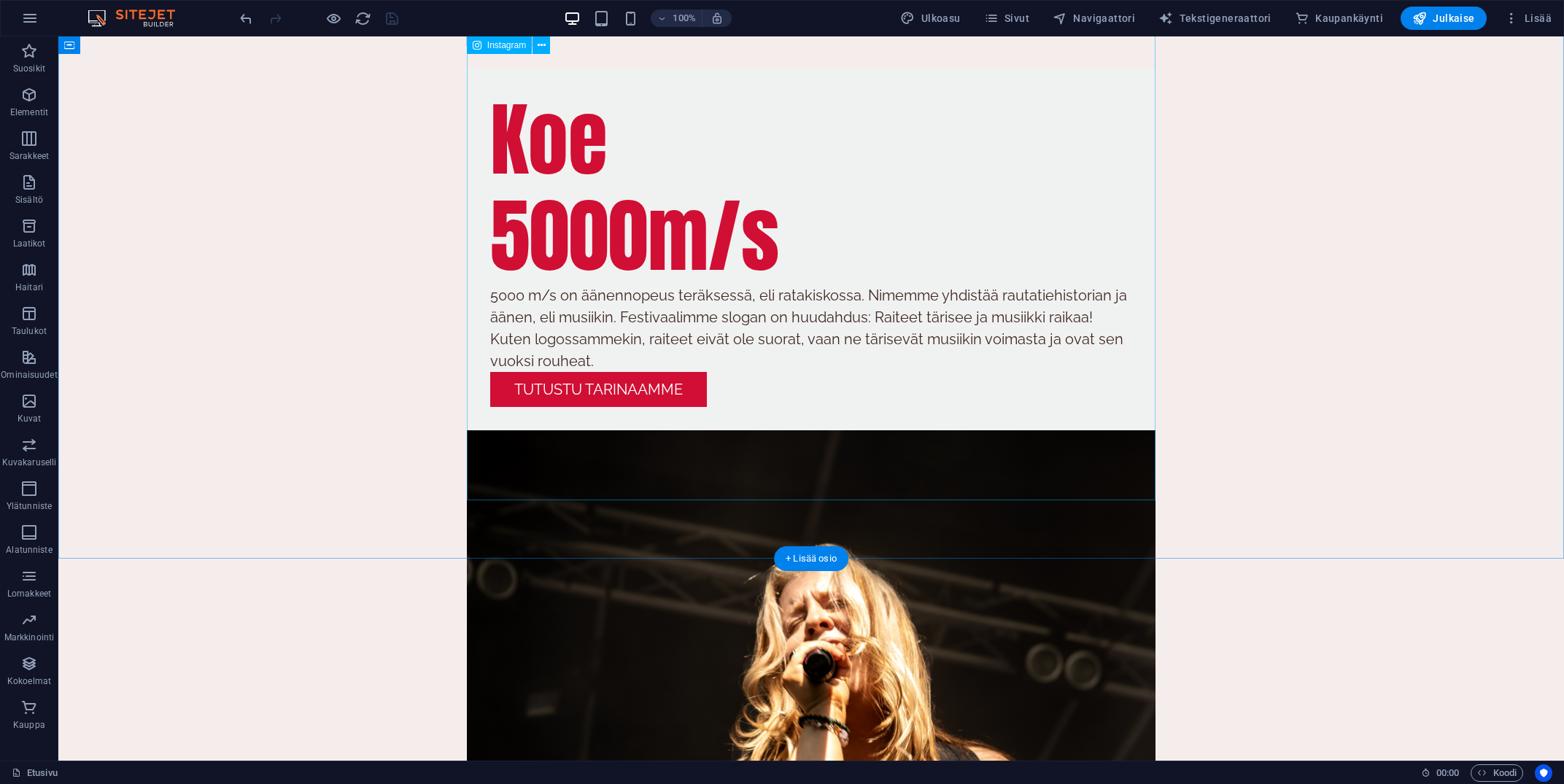
scroll to position [2660, 0]
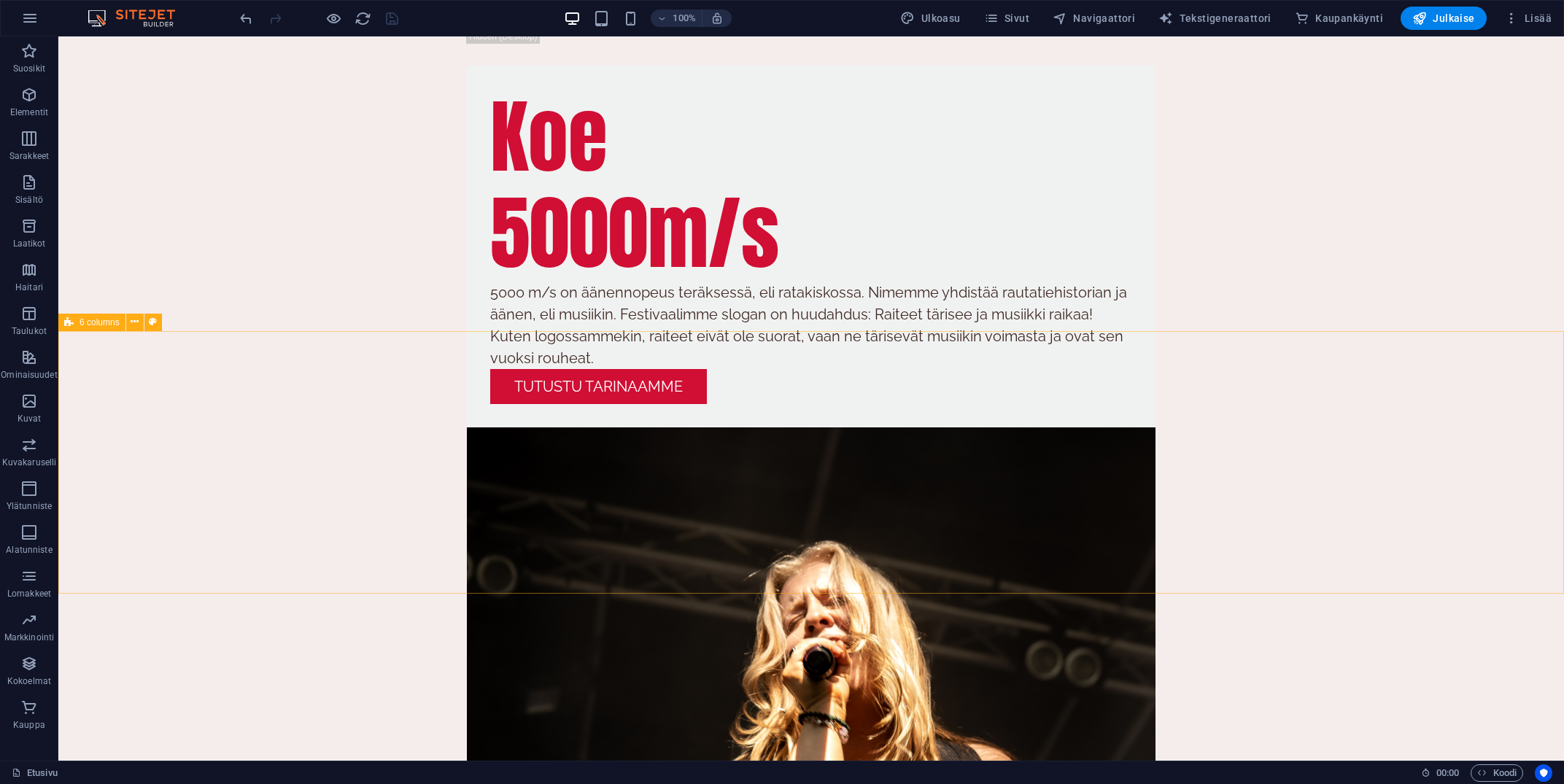
click at [120, 327] on div "6 columns" at bounding box center [91, 323] width 67 height 18
select select "shredded-paper"
select select "px"
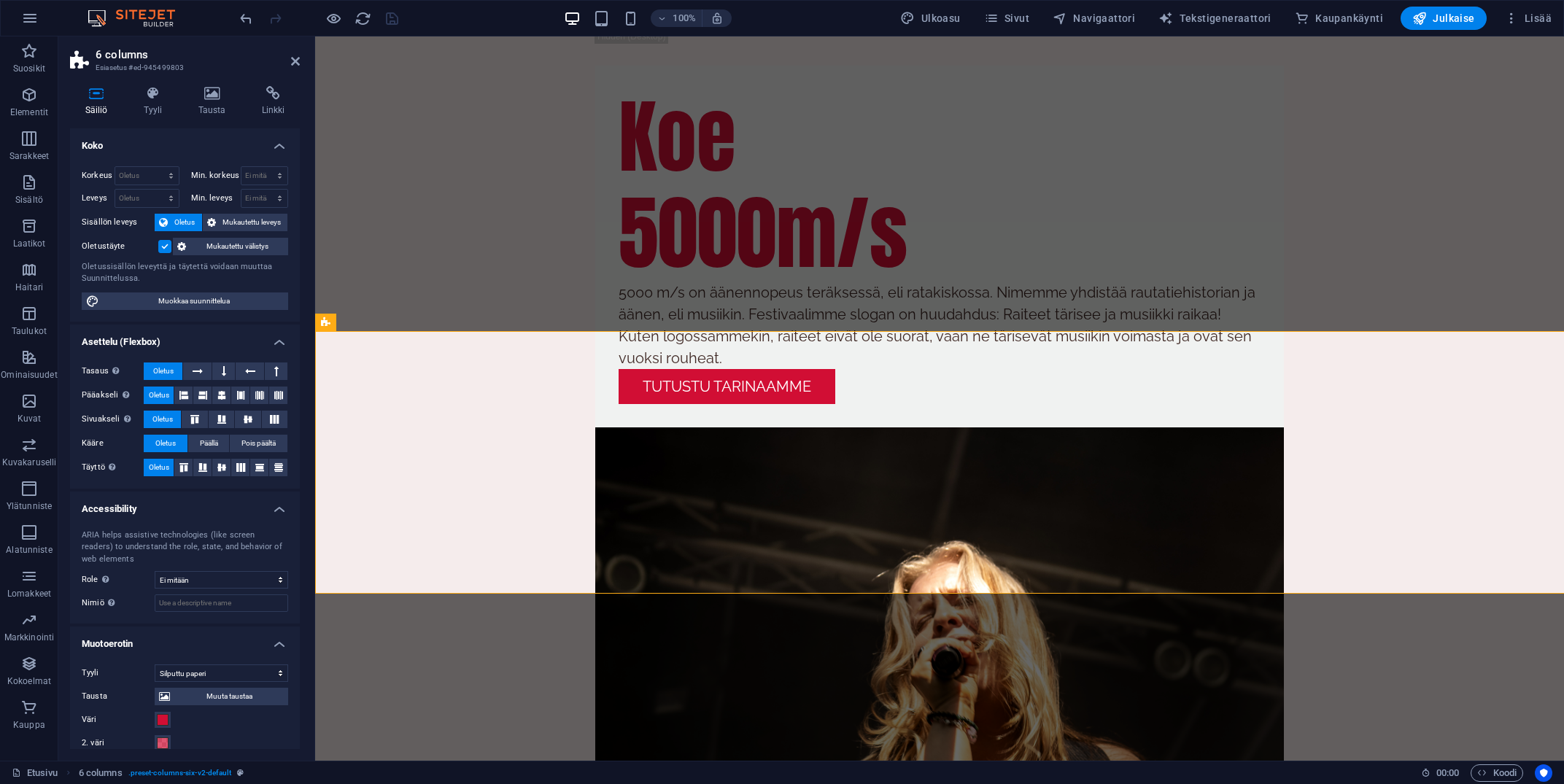
select select "rem"
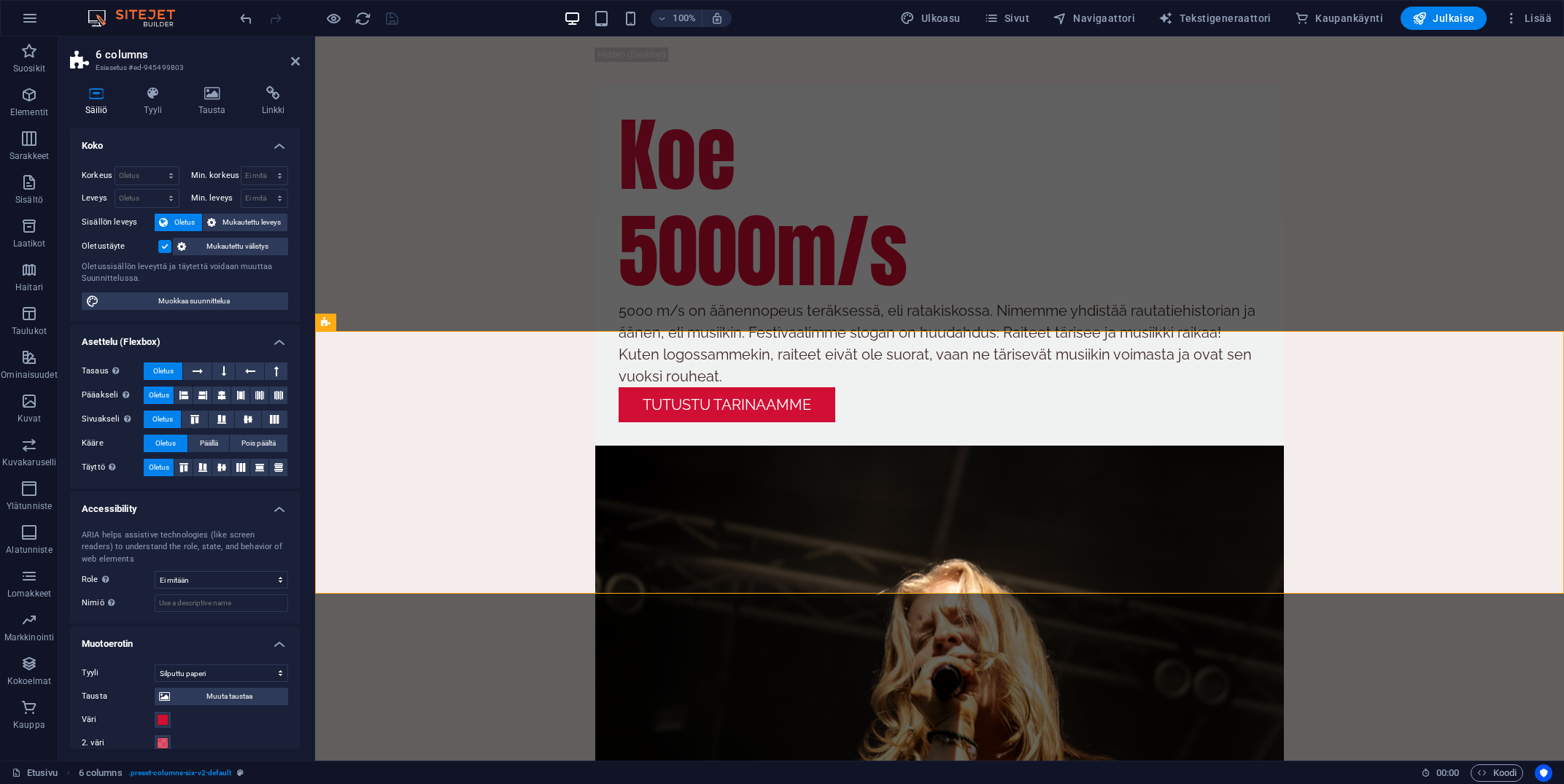
click at [142, 74] on h3 "Esiasetus #ed-945499803" at bounding box center [183, 67] width 175 height 13
click at [152, 98] on icon at bounding box center [152, 93] width 49 height 15
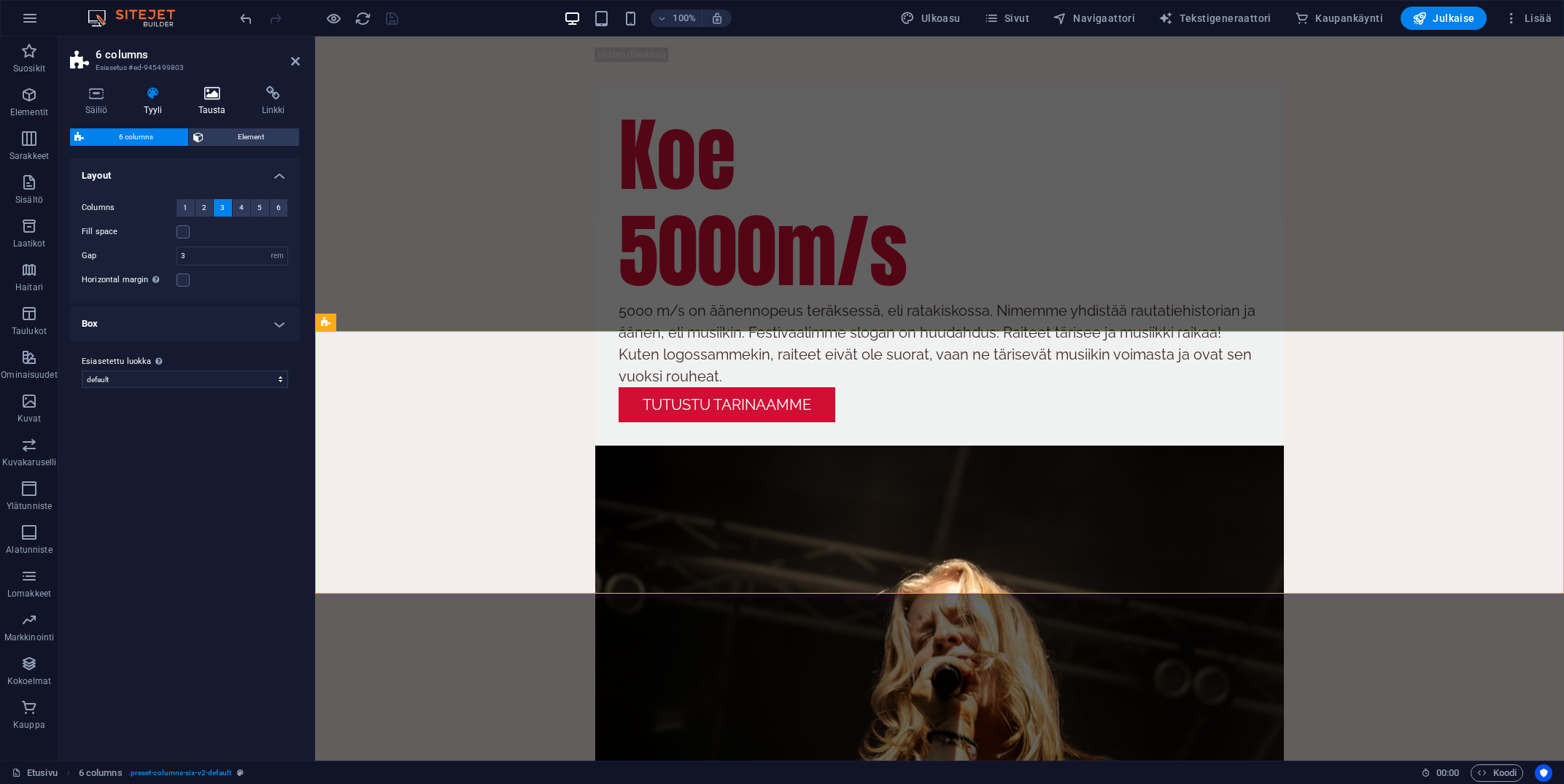
click at [228, 92] on icon at bounding box center [212, 93] width 58 height 15
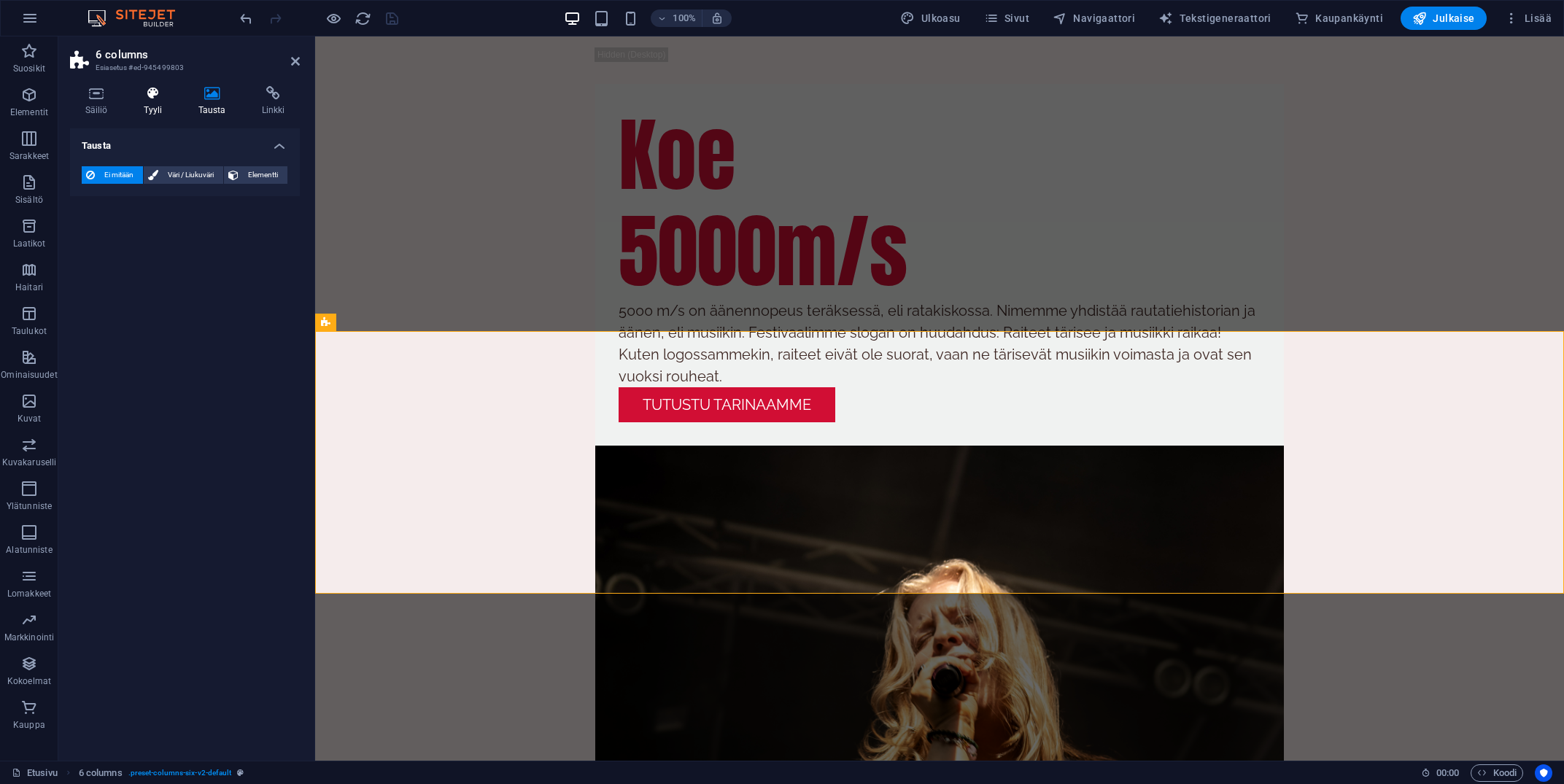
click at [165, 98] on icon at bounding box center [152, 93] width 49 height 15
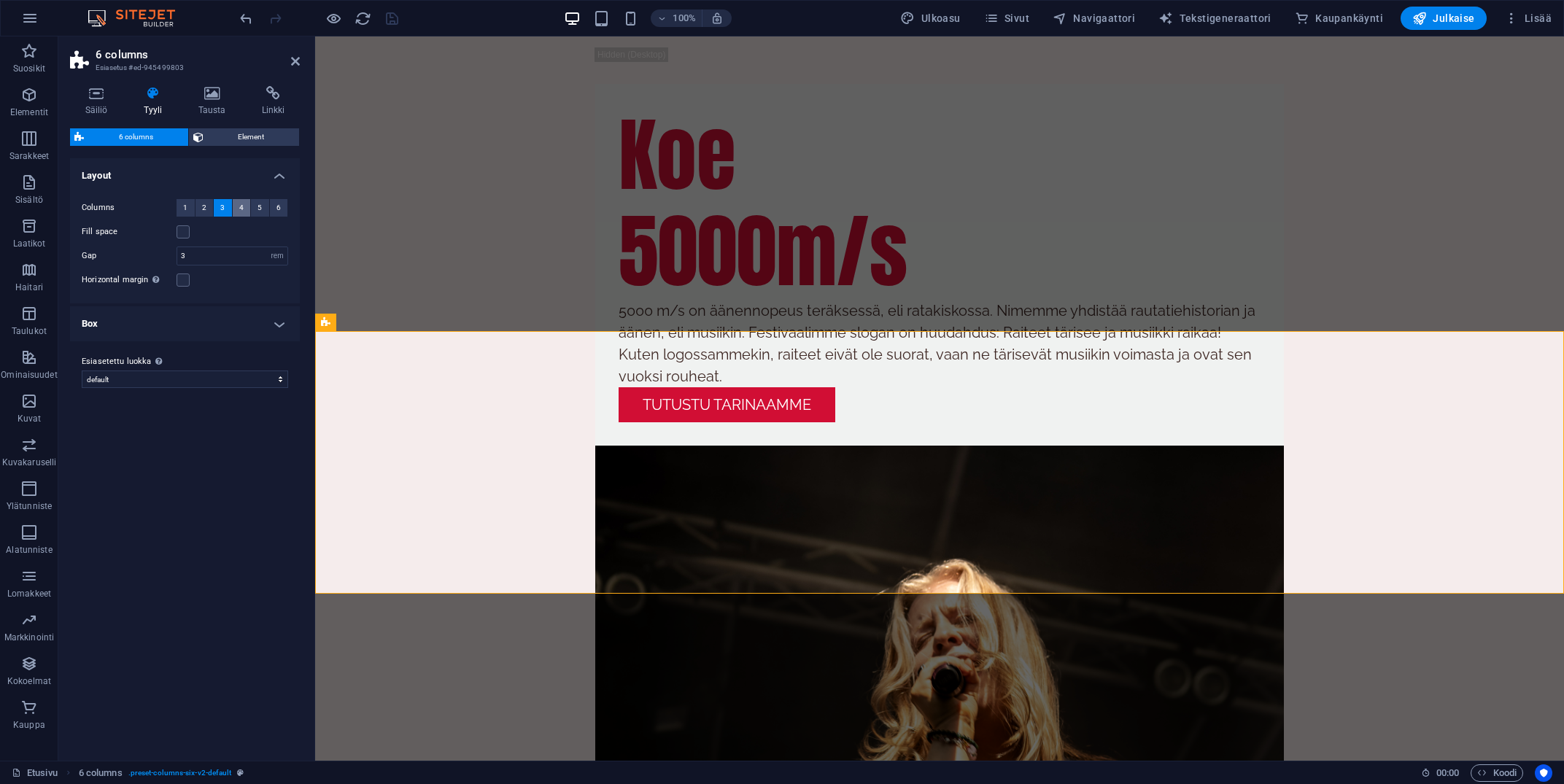
click at [238, 214] on button "4" at bounding box center [242, 208] width 18 height 18
drag, startPoint x: 394, startPoint y: 23, endPoint x: 502, endPoint y: 124, distance: 147.6
click at [394, 23] on icon "save" at bounding box center [392, 18] width 17 height 17
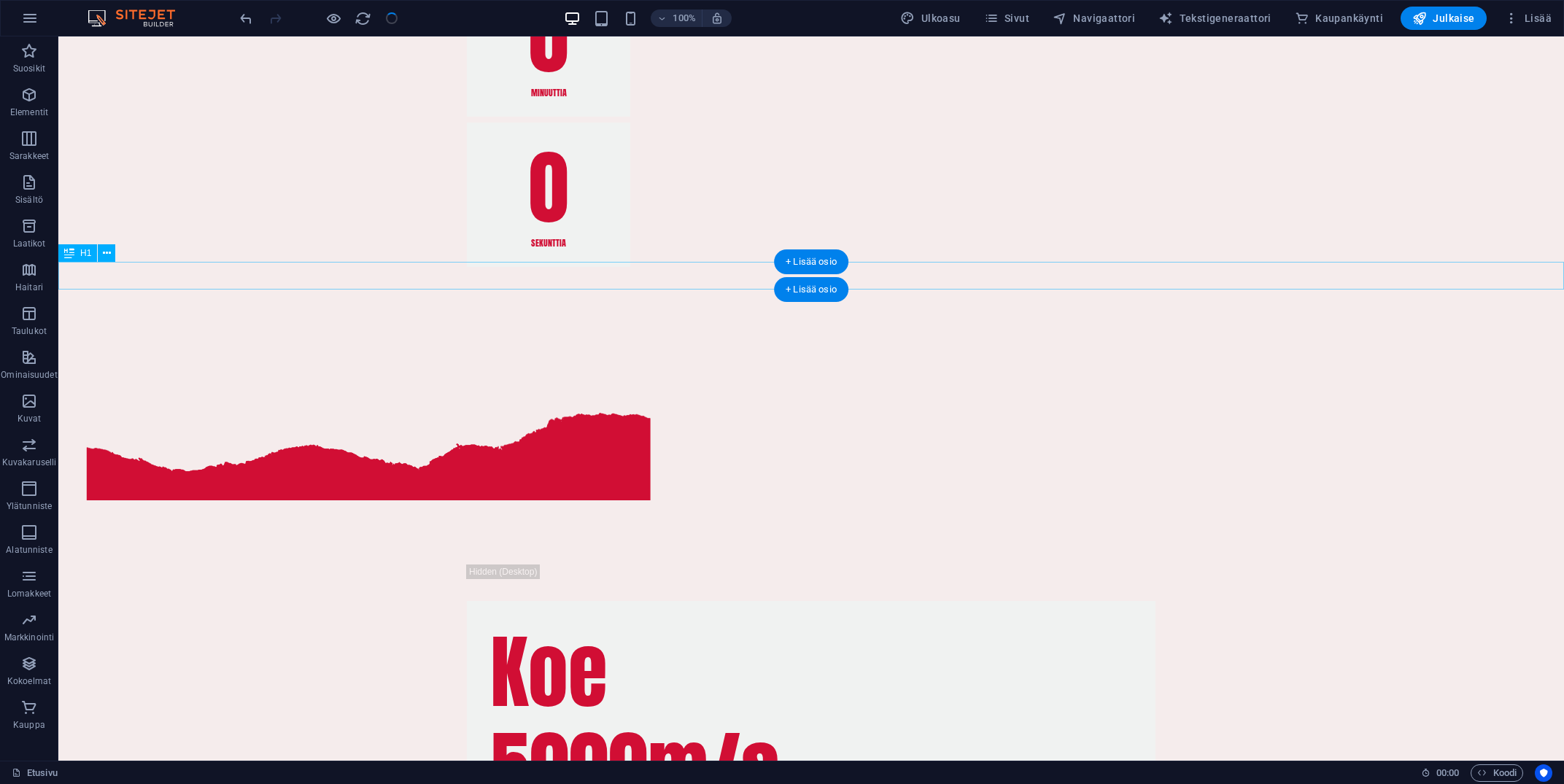
scroll to position [2660, 0]
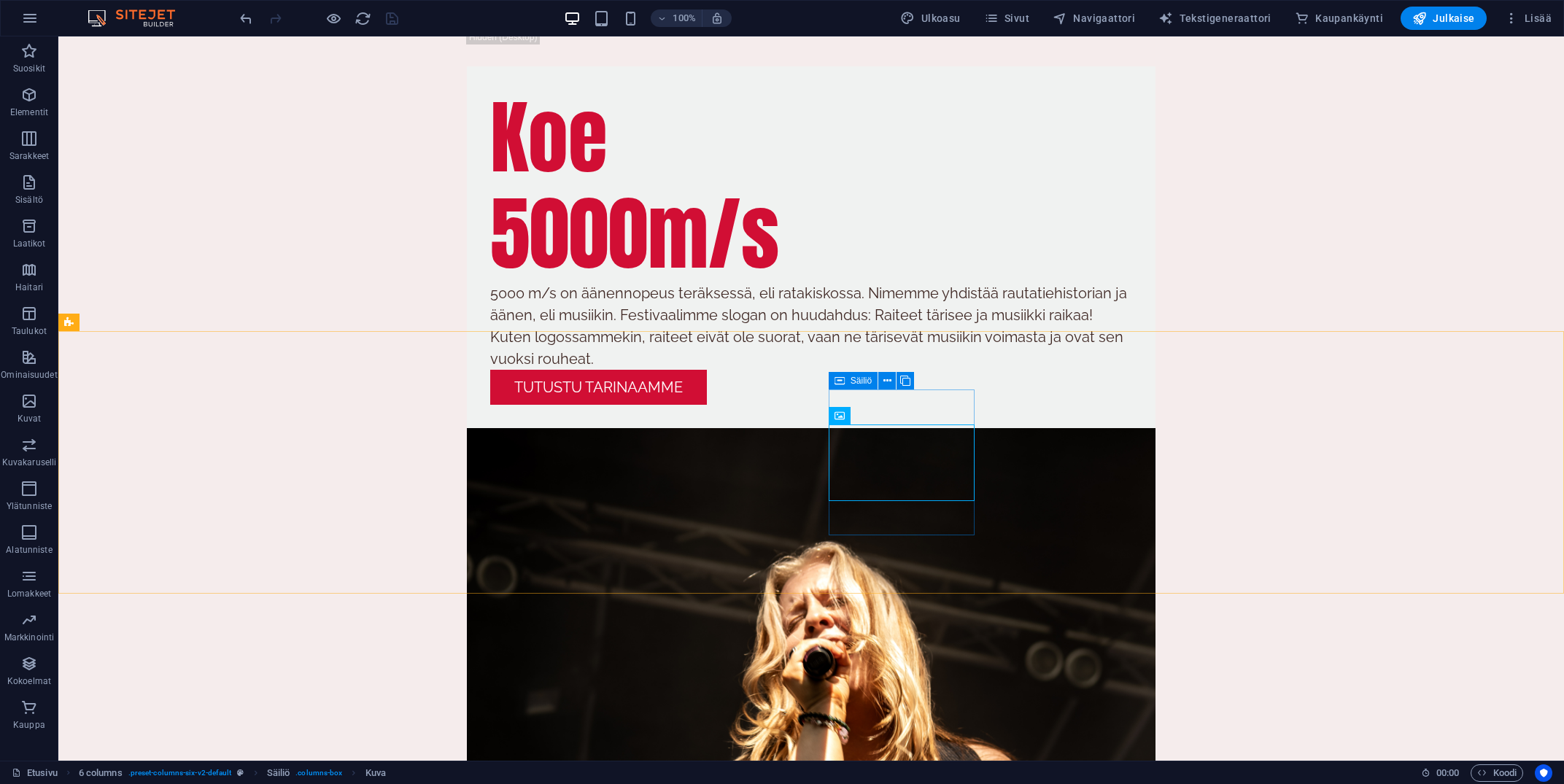
click at [863, 385] on span "Säiliö" at bounding box center [861, 380] width 21 height 9
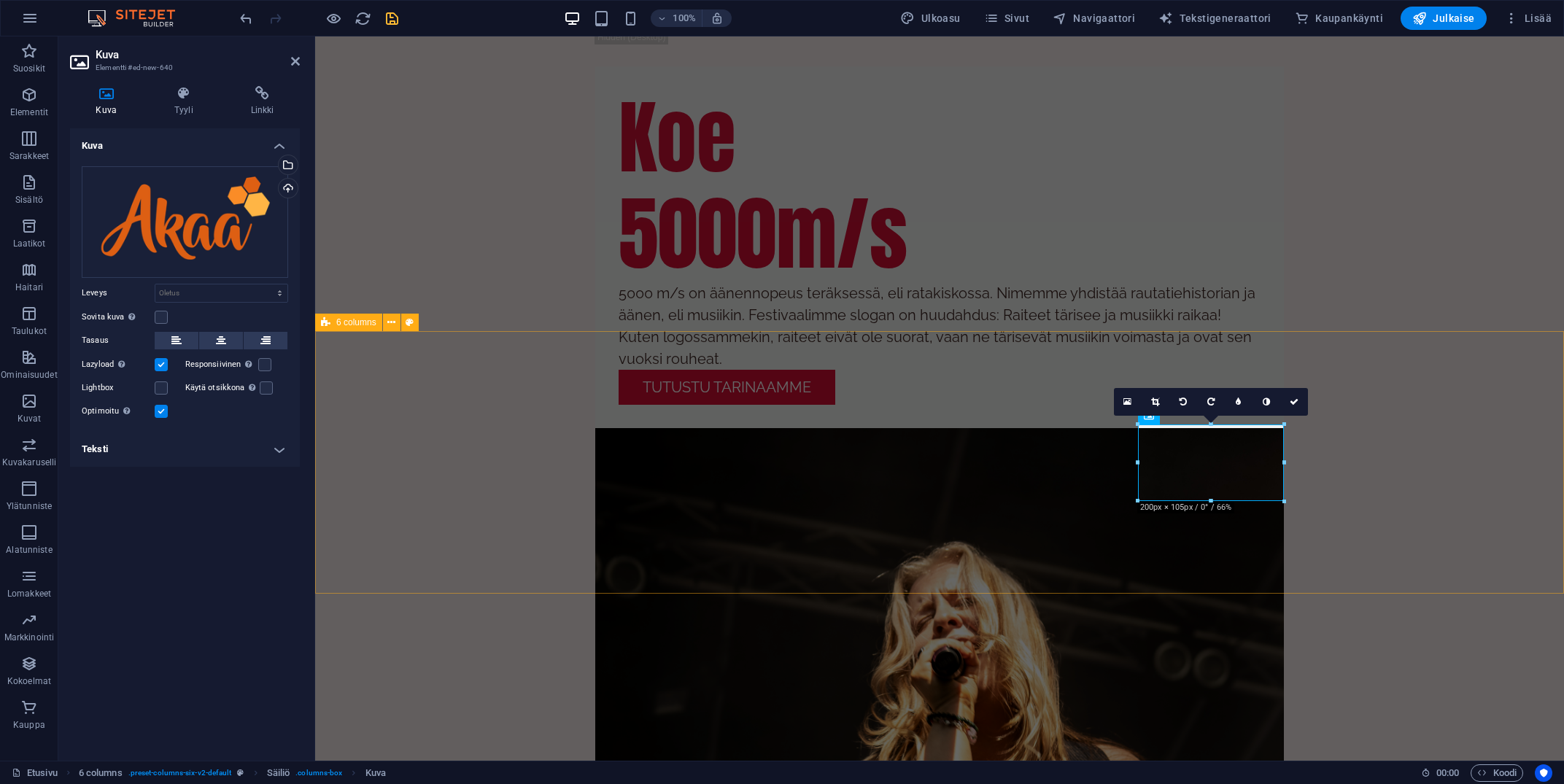
scroll to position [2642, 0]
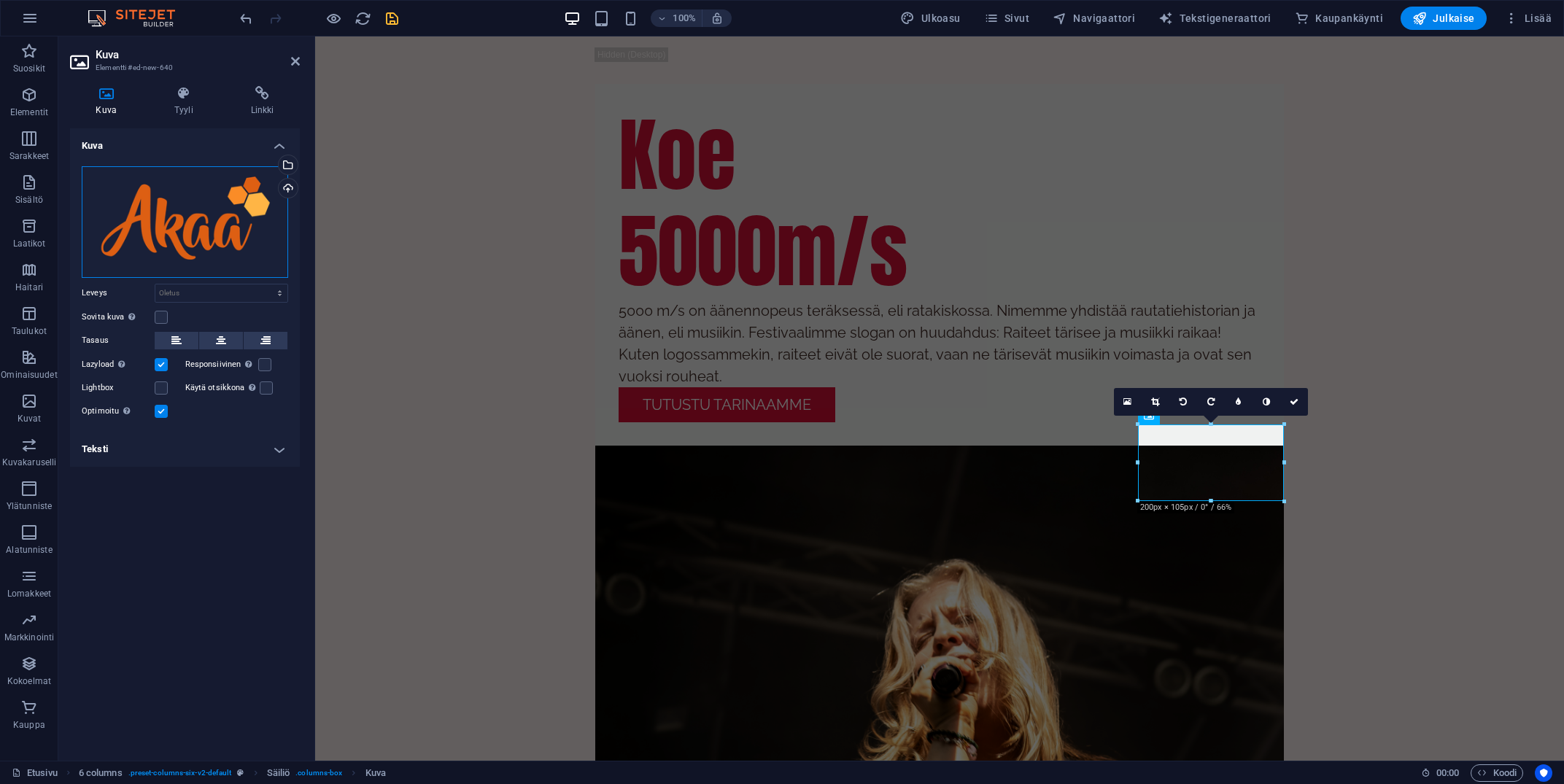
click at [107, 188] on div "Vedä tiedostot tähän, valitse tiedostot napsauttamalla tai valitse tiedostot Ti…" at bounding box center [185, 222] width 206 height 112
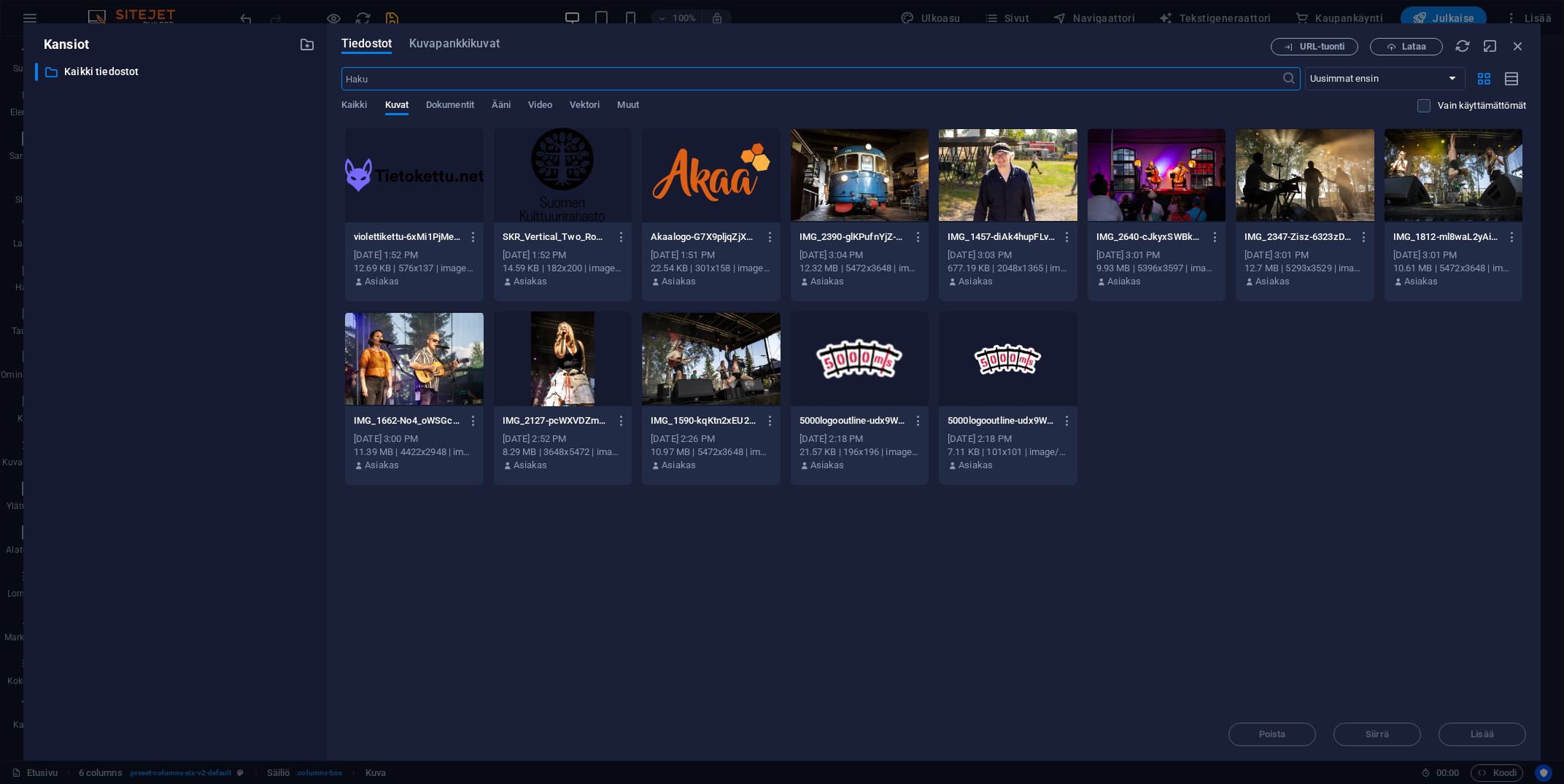
scroll to position [2679, 0]
click at [1398, 50] on span "Lataa" at bounding box center [1406, 46] width 60 height 9
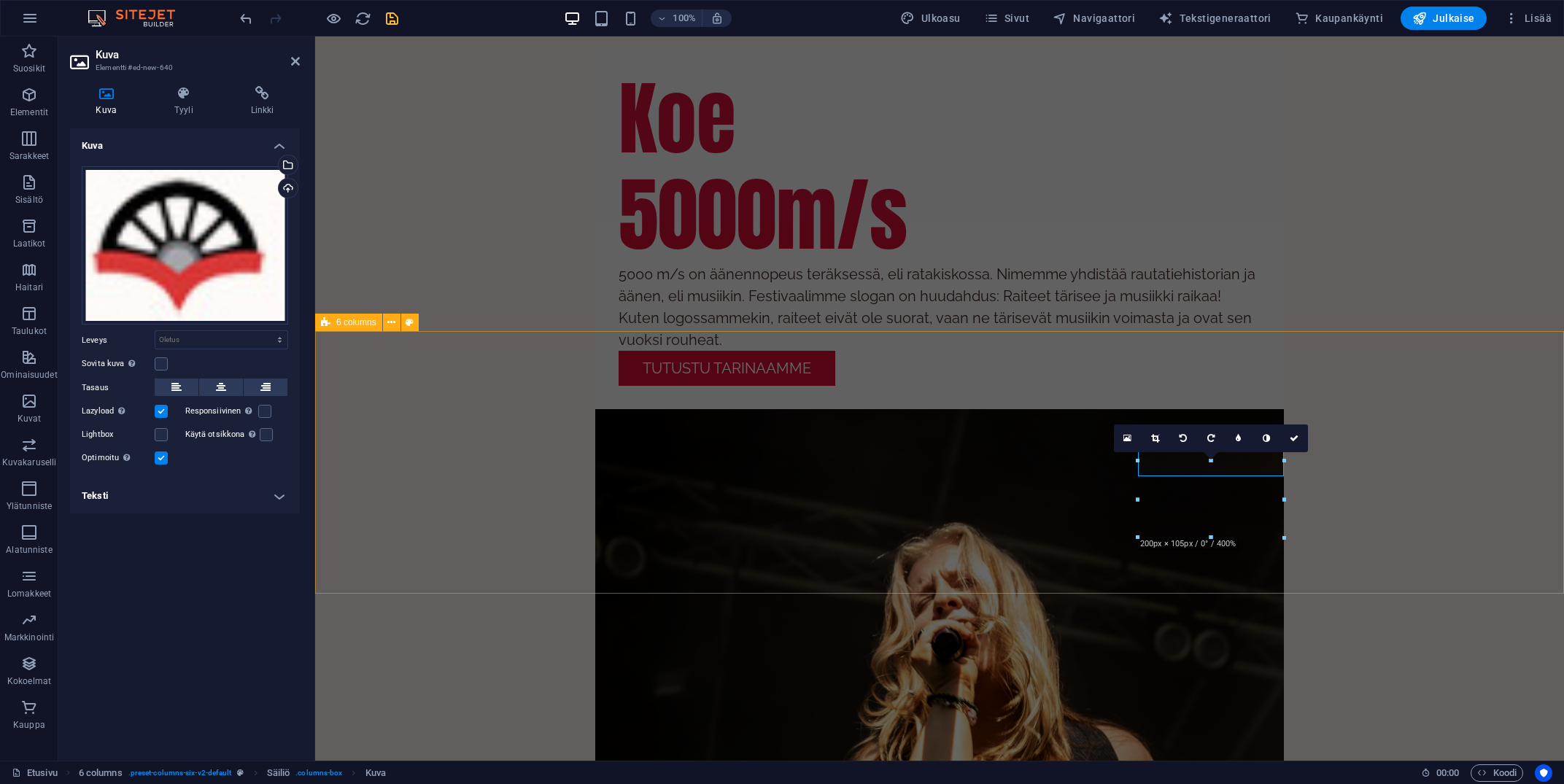
scroll to position [2642, 0]
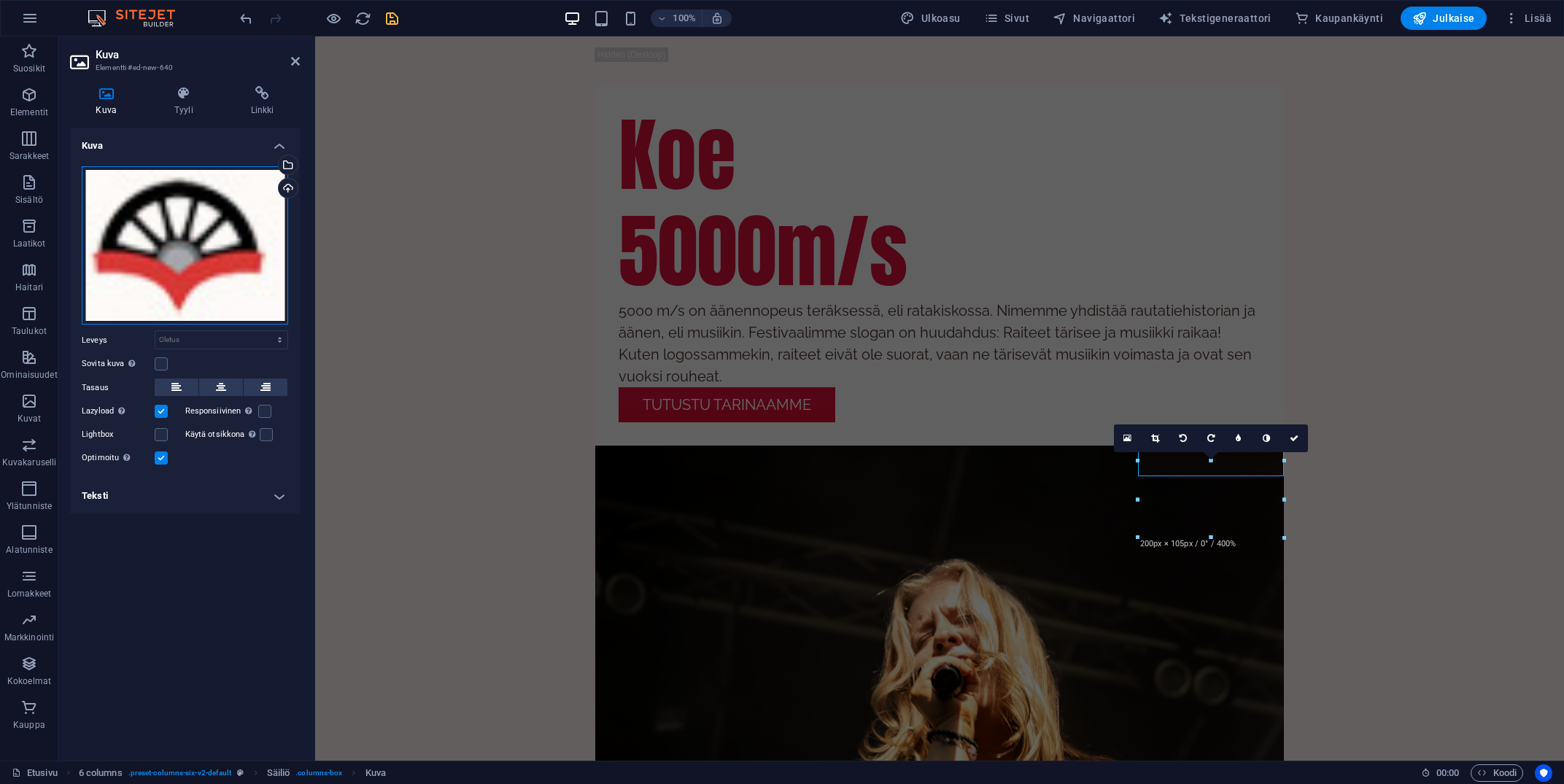
click at [198, 231] on div "Vedä tiedostot tähän, valitse tiedostot napsauttamalla tai valitse tiedostot Ti…" at bounding box center [185, 245] width 206 height 158
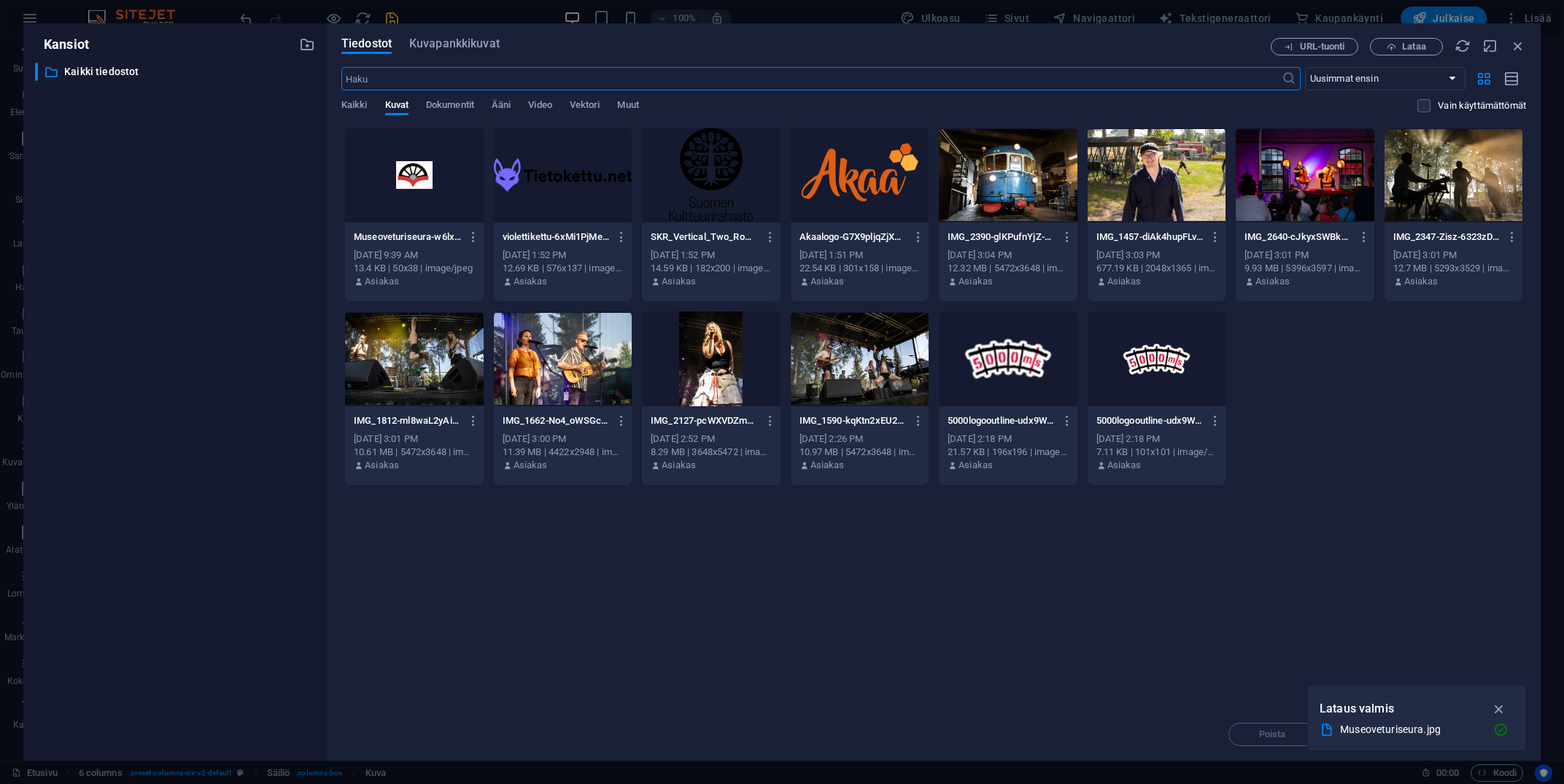
scroll to position [2679, 0]
click at [1399, 44] on span "Lataa" at bounding box center [1406, 46] width 60 height 9
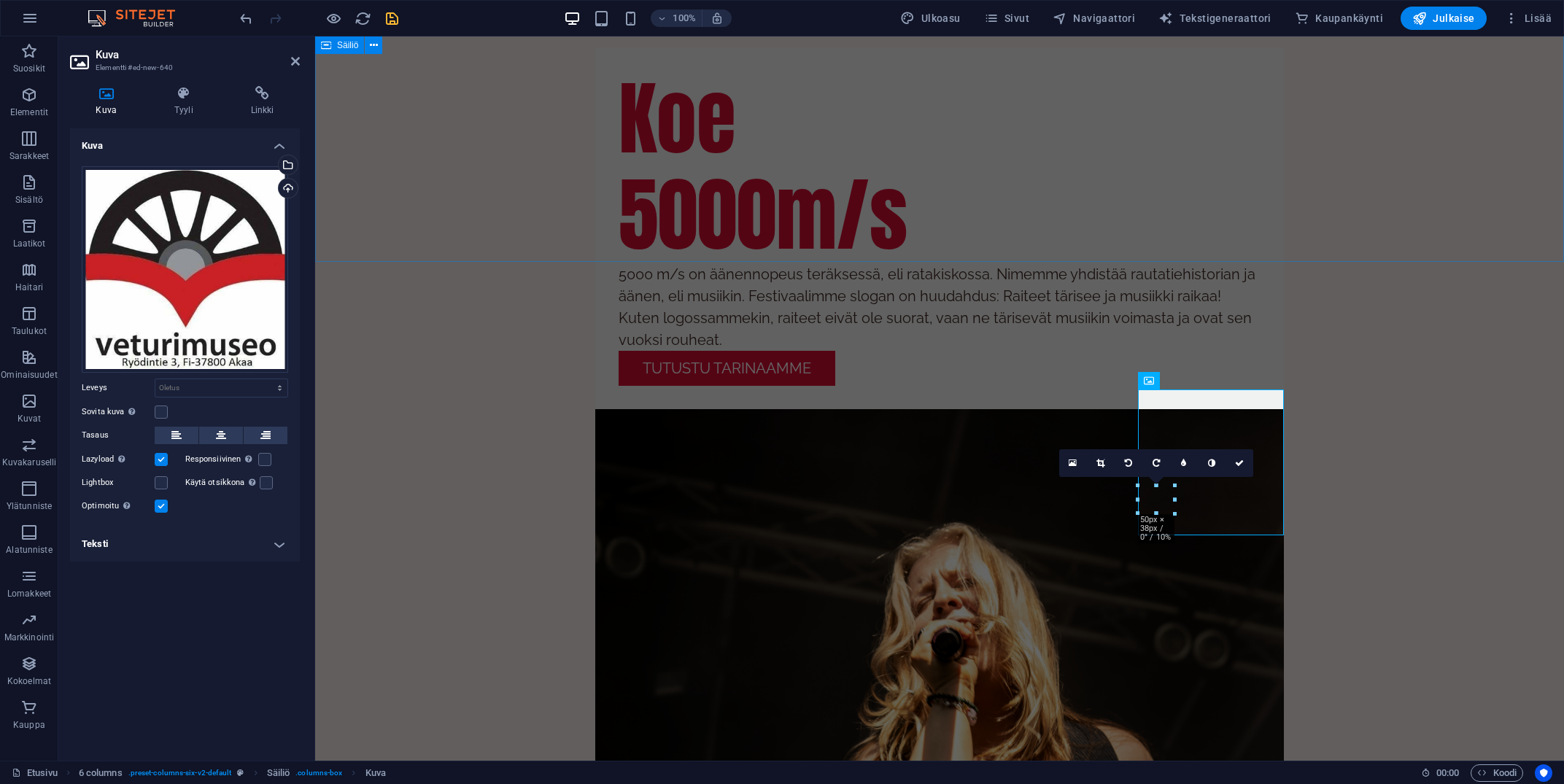
scroll to position [2642, 0]
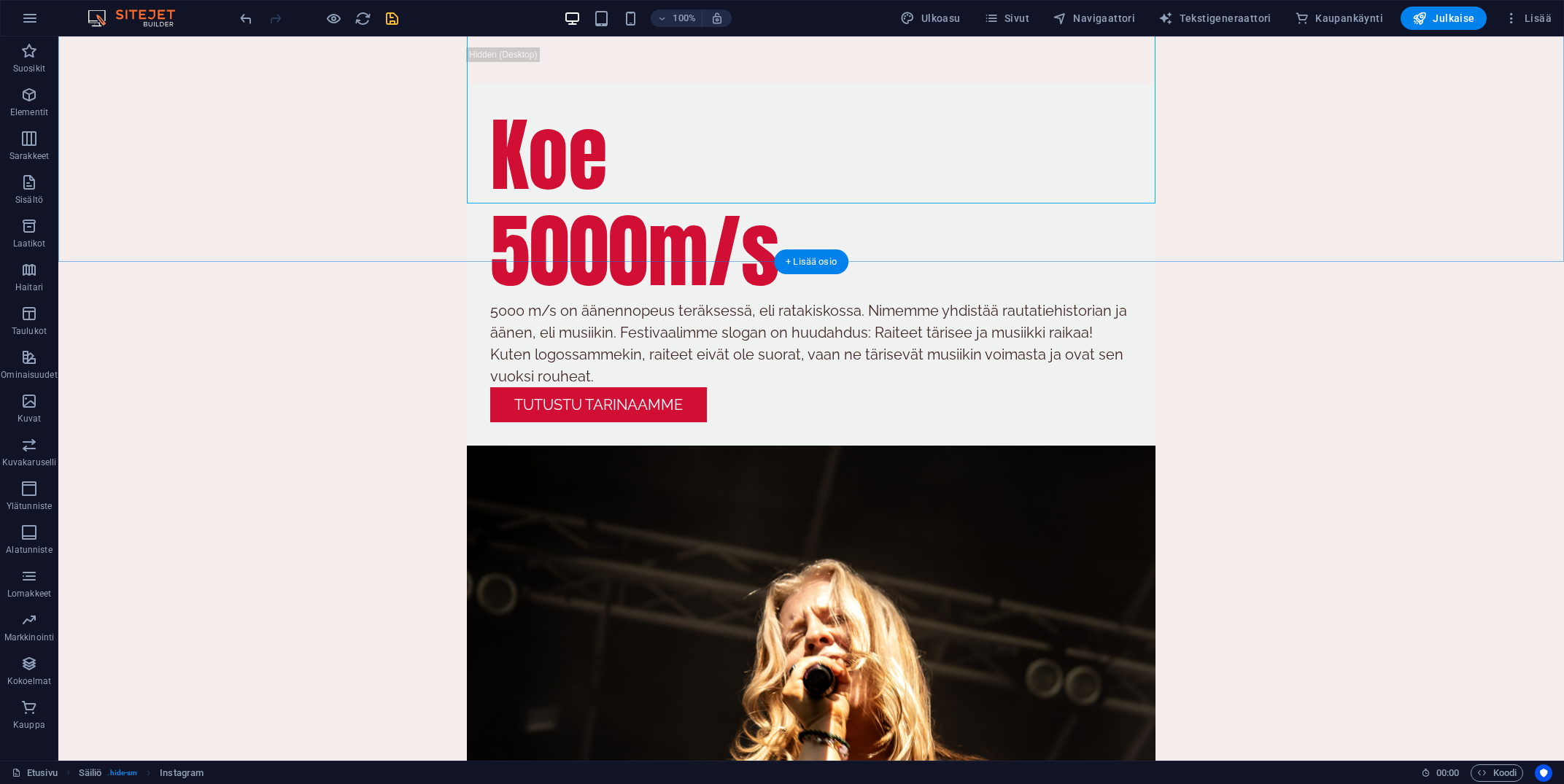
scroll to position [2660, 0]
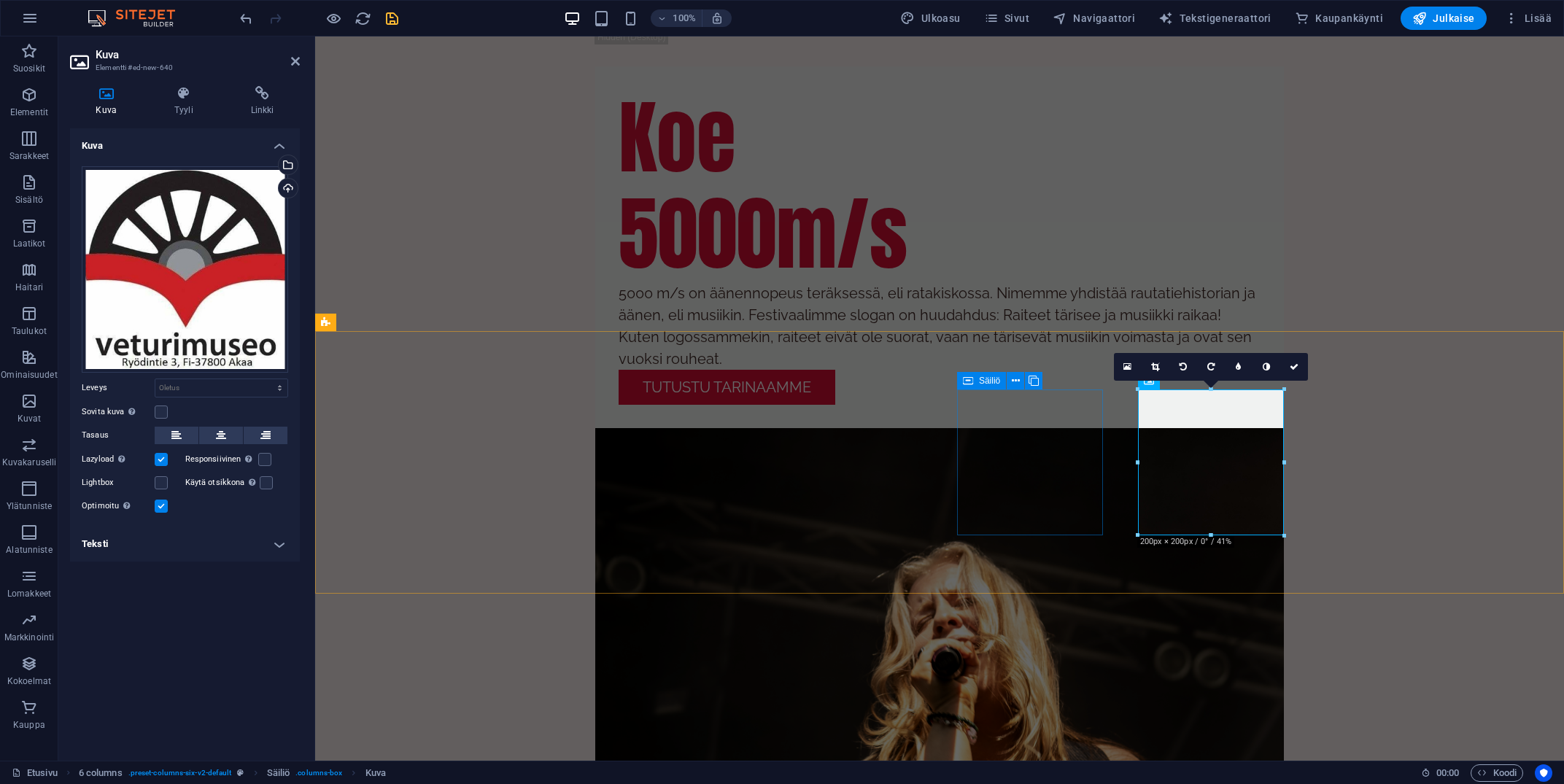
scroll to position [2642, 0]
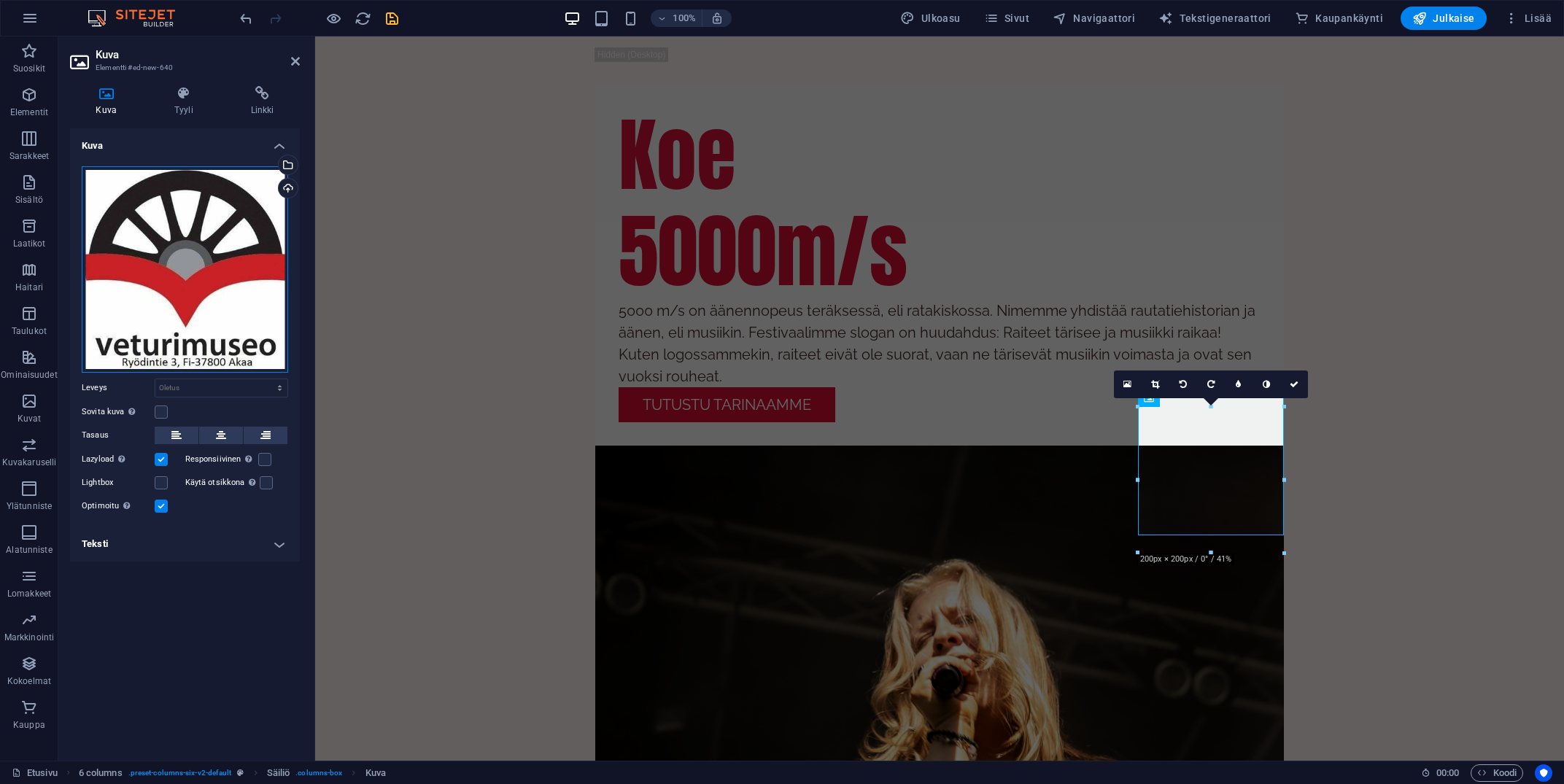
click at [193, 239] on div "Vedä tiedostot tähän, valitse tiedostot napsauttamalla tai valitse tiedostot Ti…" at bounding box center [185, 269] width 206 height 206
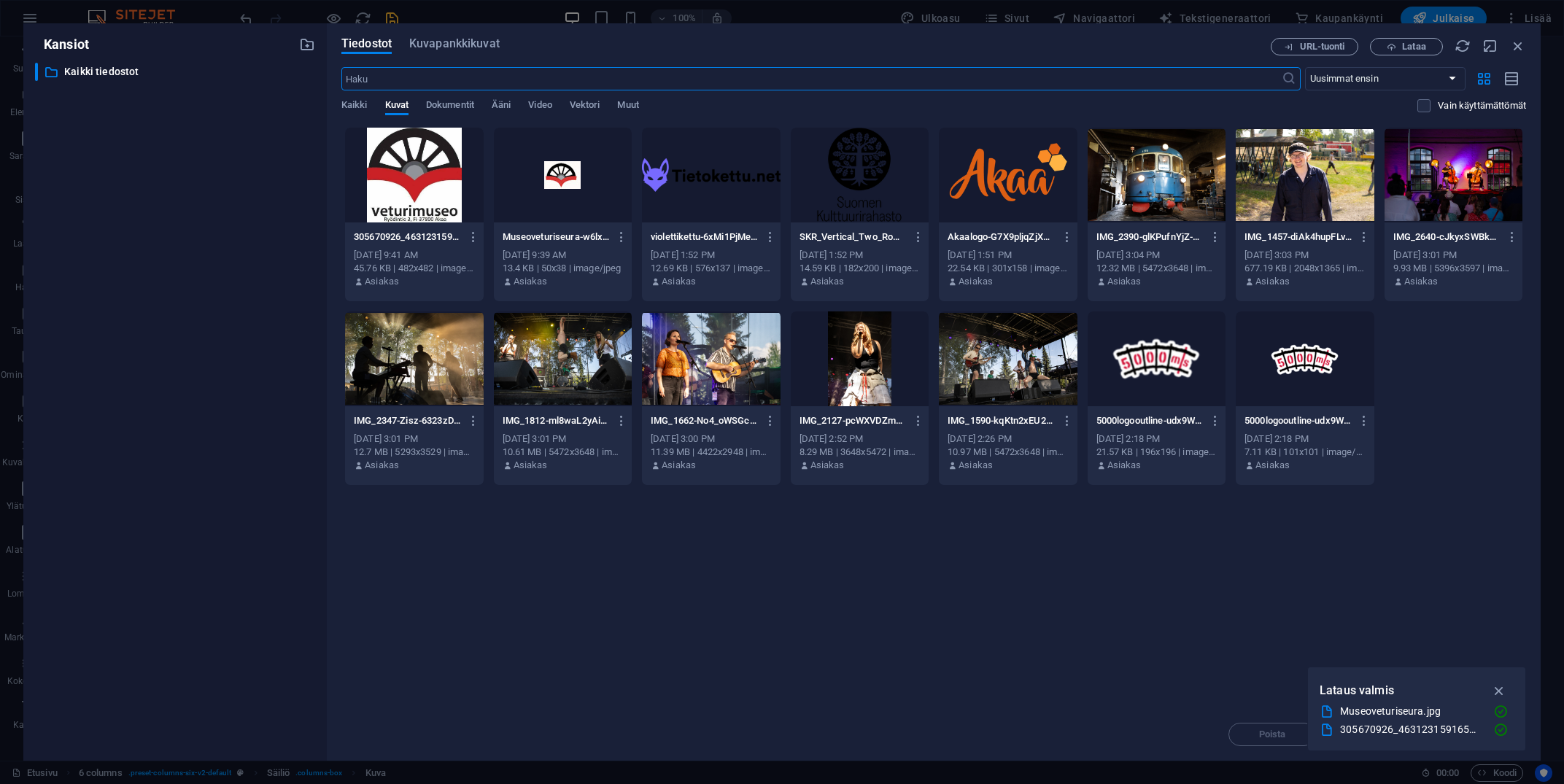
scroll to position [2679, 0]
click at [1398, 48] on span "Lataa" at bounding box center [1406, 46] width 60 height 9
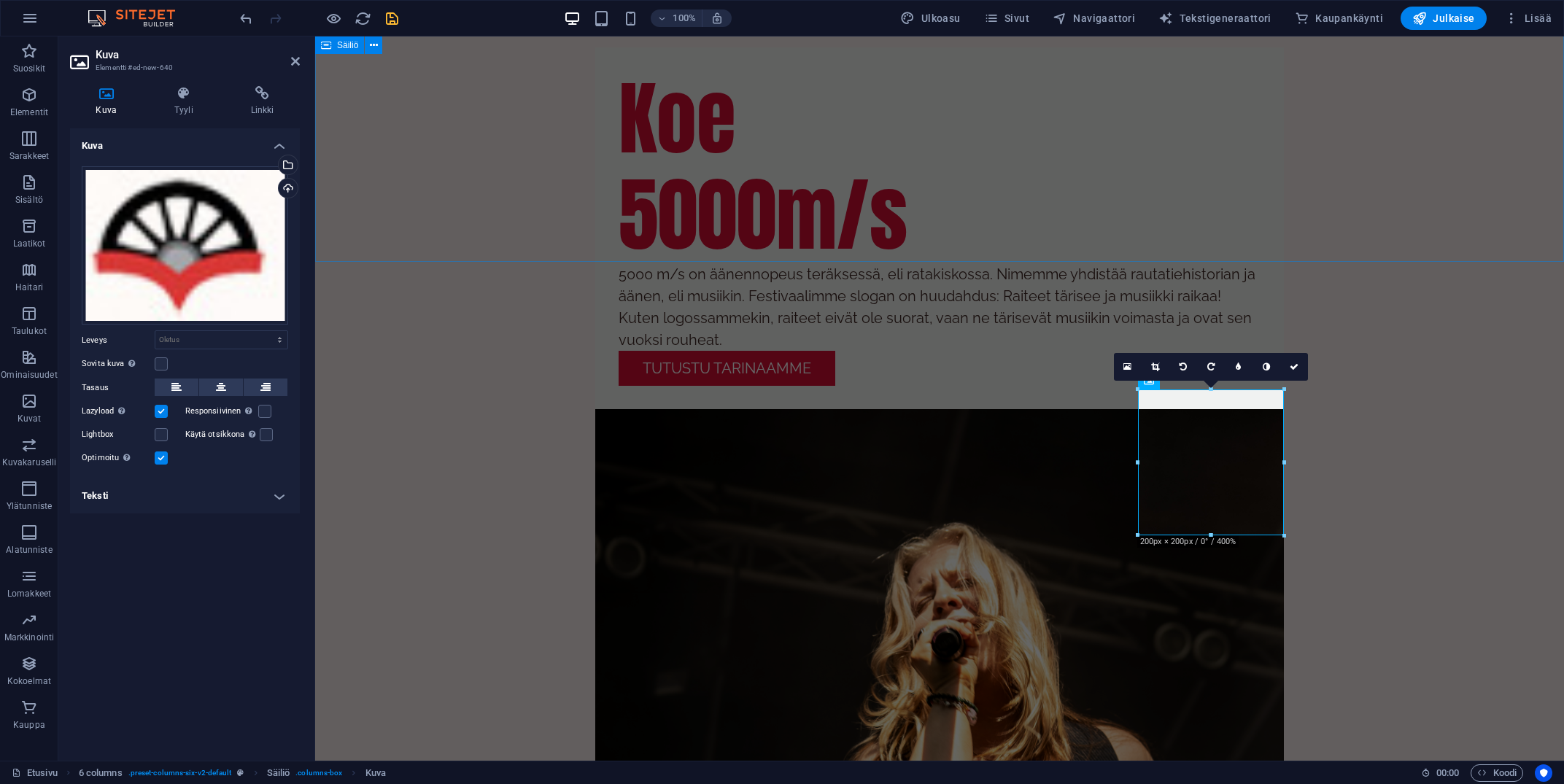
scroll to position [2642, 0]
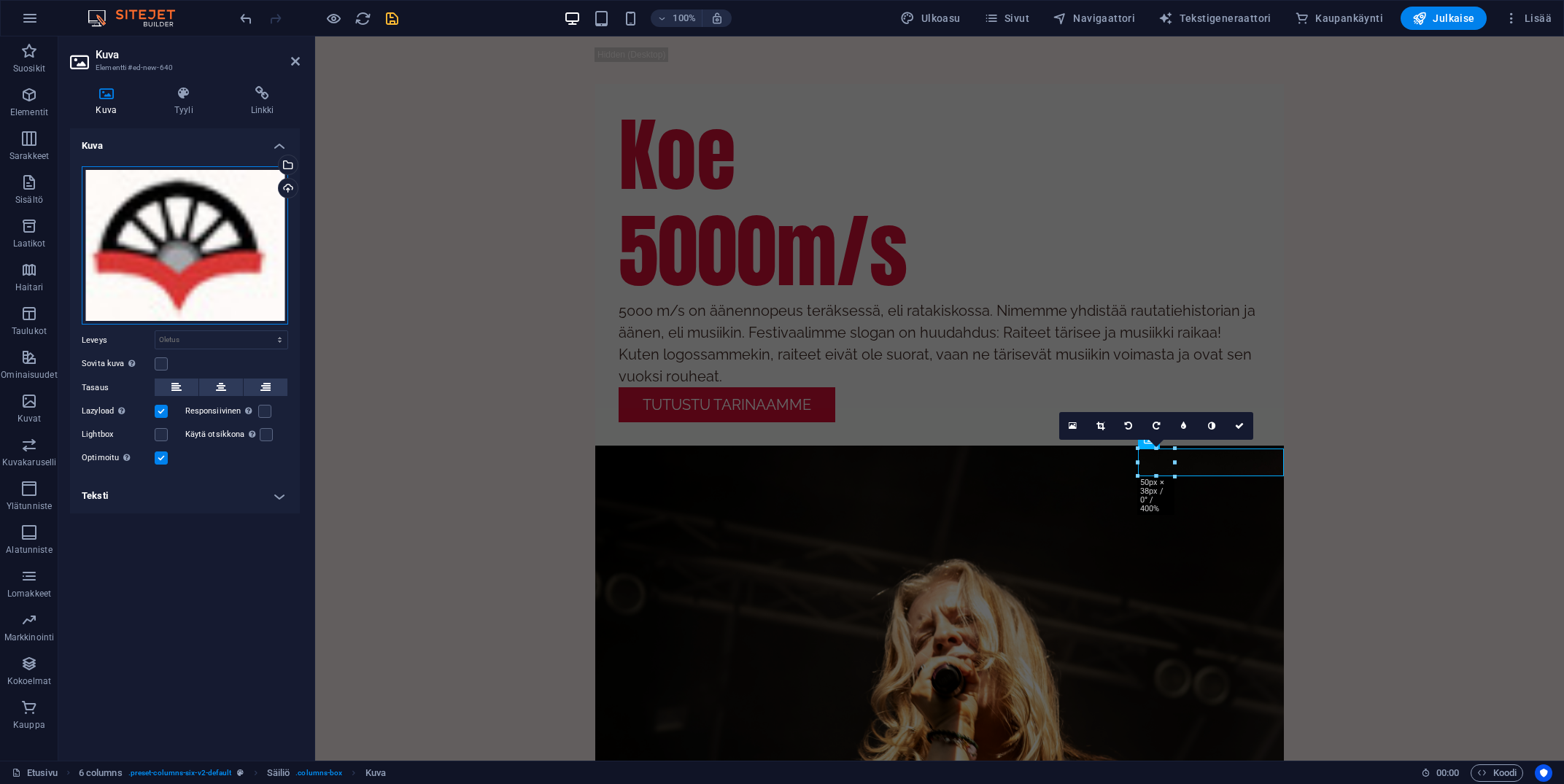
click at [176, 268] on div "Vedä tiedostot tähän, valitse tiedostot napsauttamalla tai valitse tiedostot Ti…" at bounding box center [185, 245] width 206 height 158
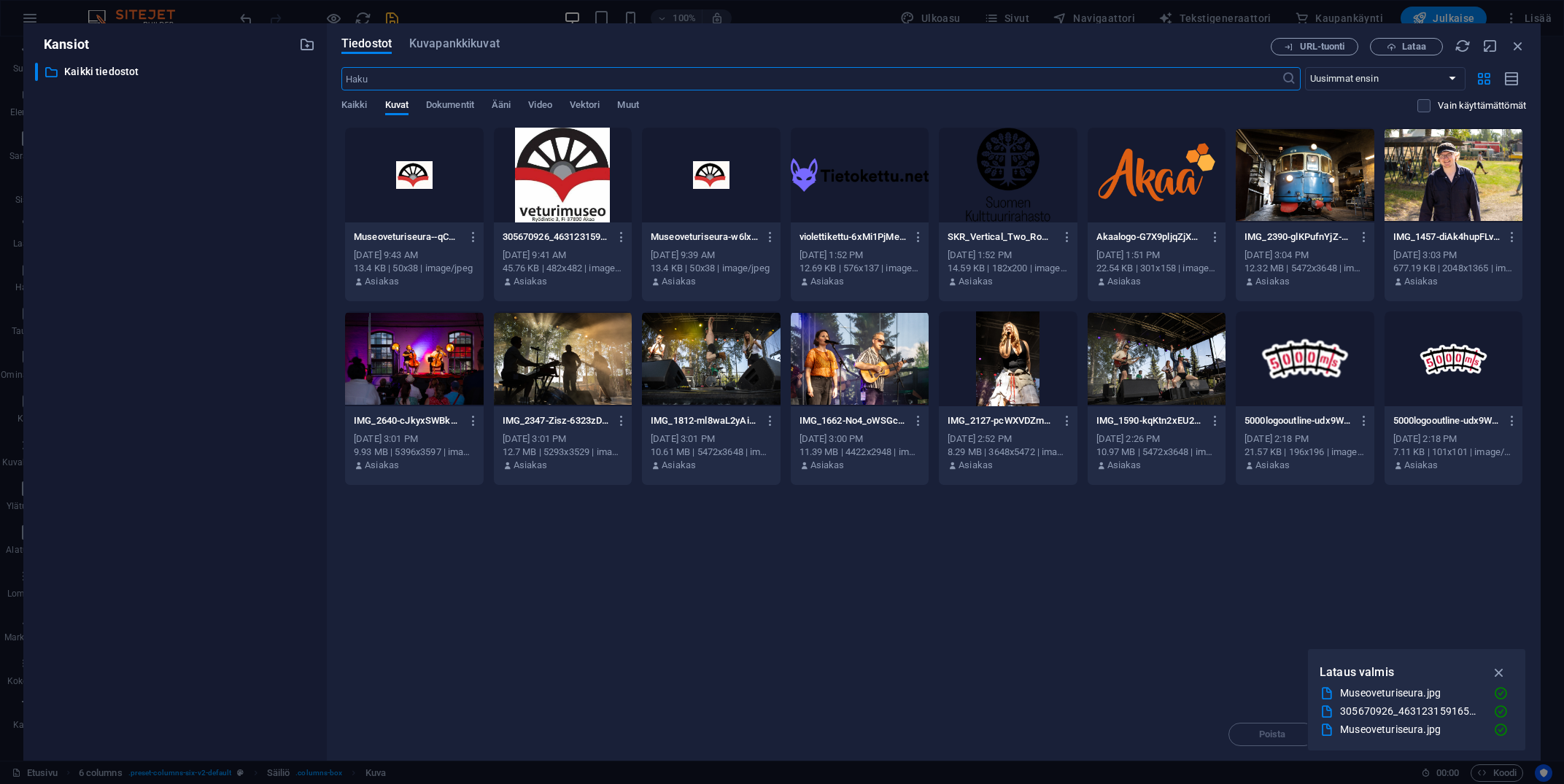
scroll to position [2679, 0]
click at [1426, 54] on button "Lataa" at bounding box center [1406, 47] width 73 height 18
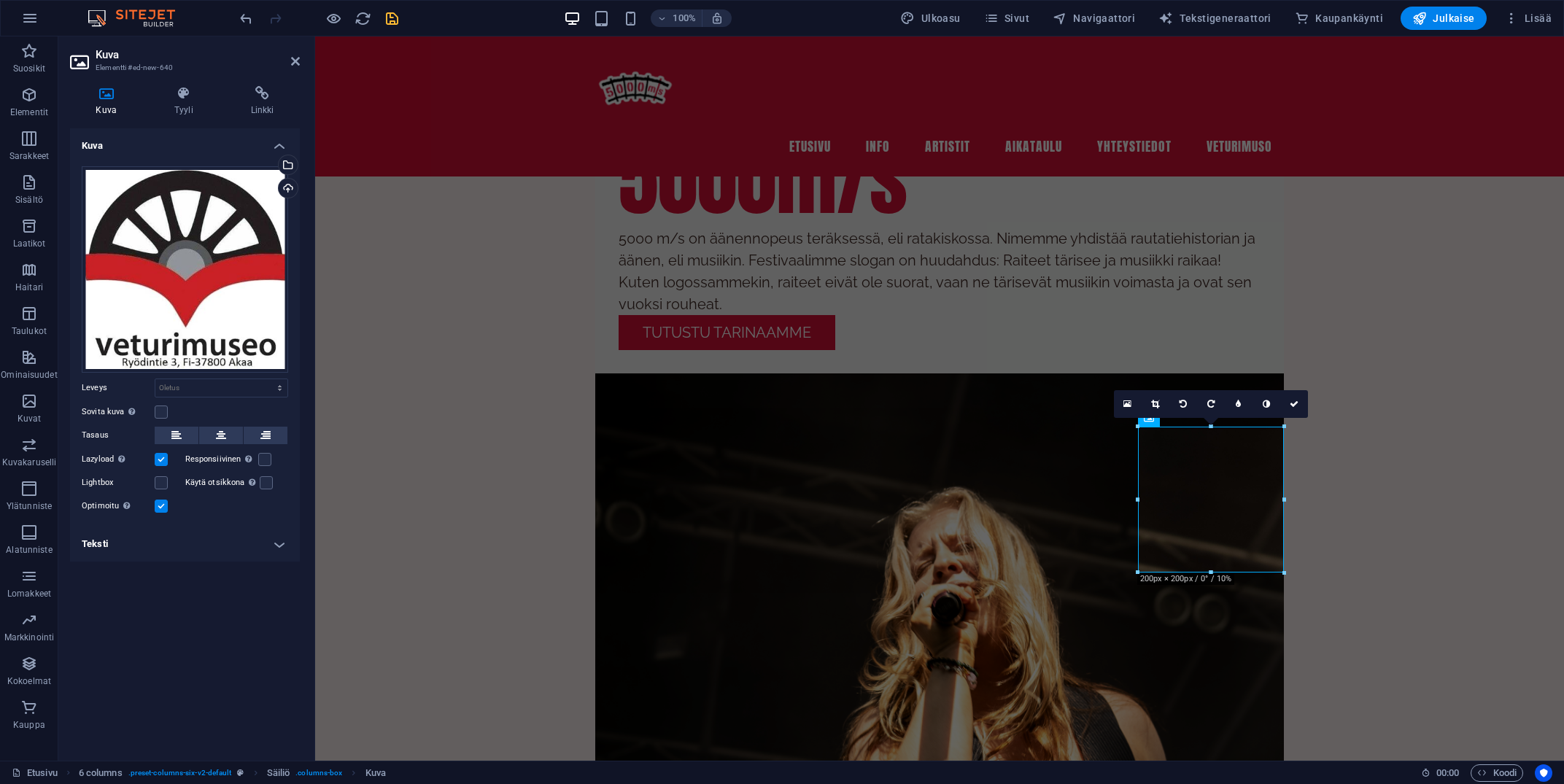
scroll to position [2642, 0]
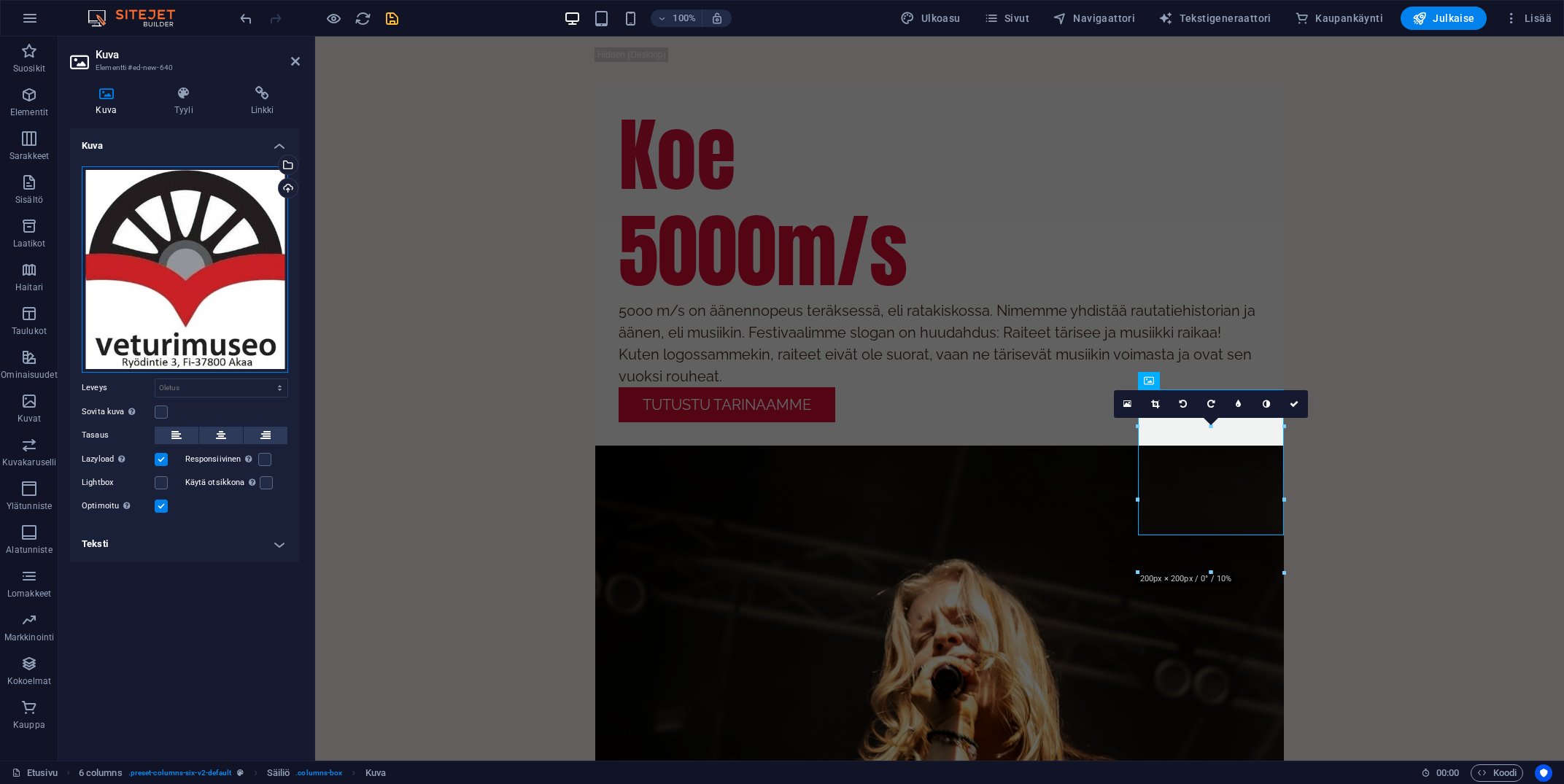
click at [158, 223] on div "Vedä tiedostot tähän, valitse tiedostot napsauttamalla tai valitse tiedostot Ti…" at bounding box center [185, 269] width 206 height 206
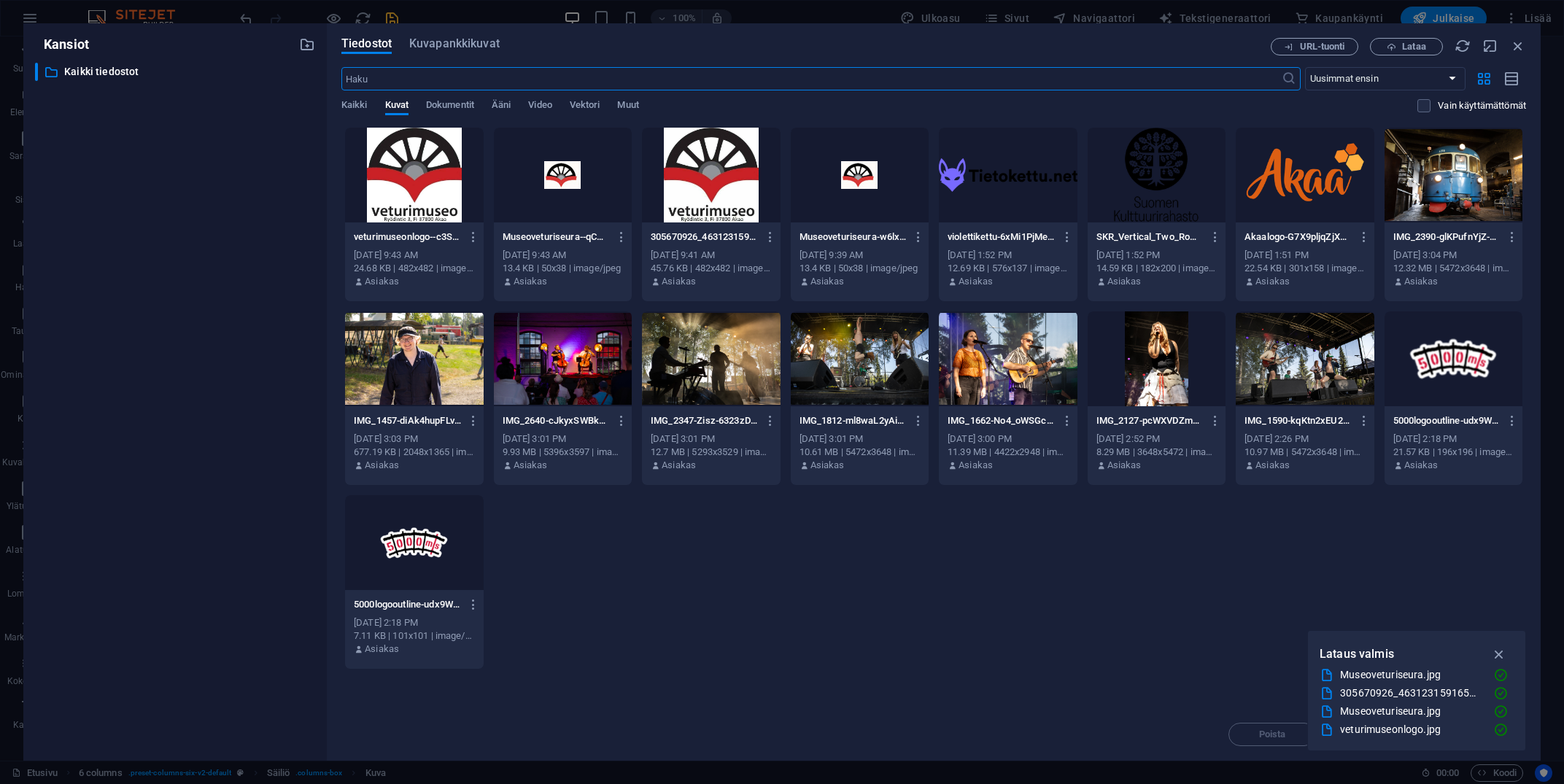
scroll to position [2679, 0]
click at [1405, 42] on span "Lataa" at bounding box center [1413, 46] width 23 height 9
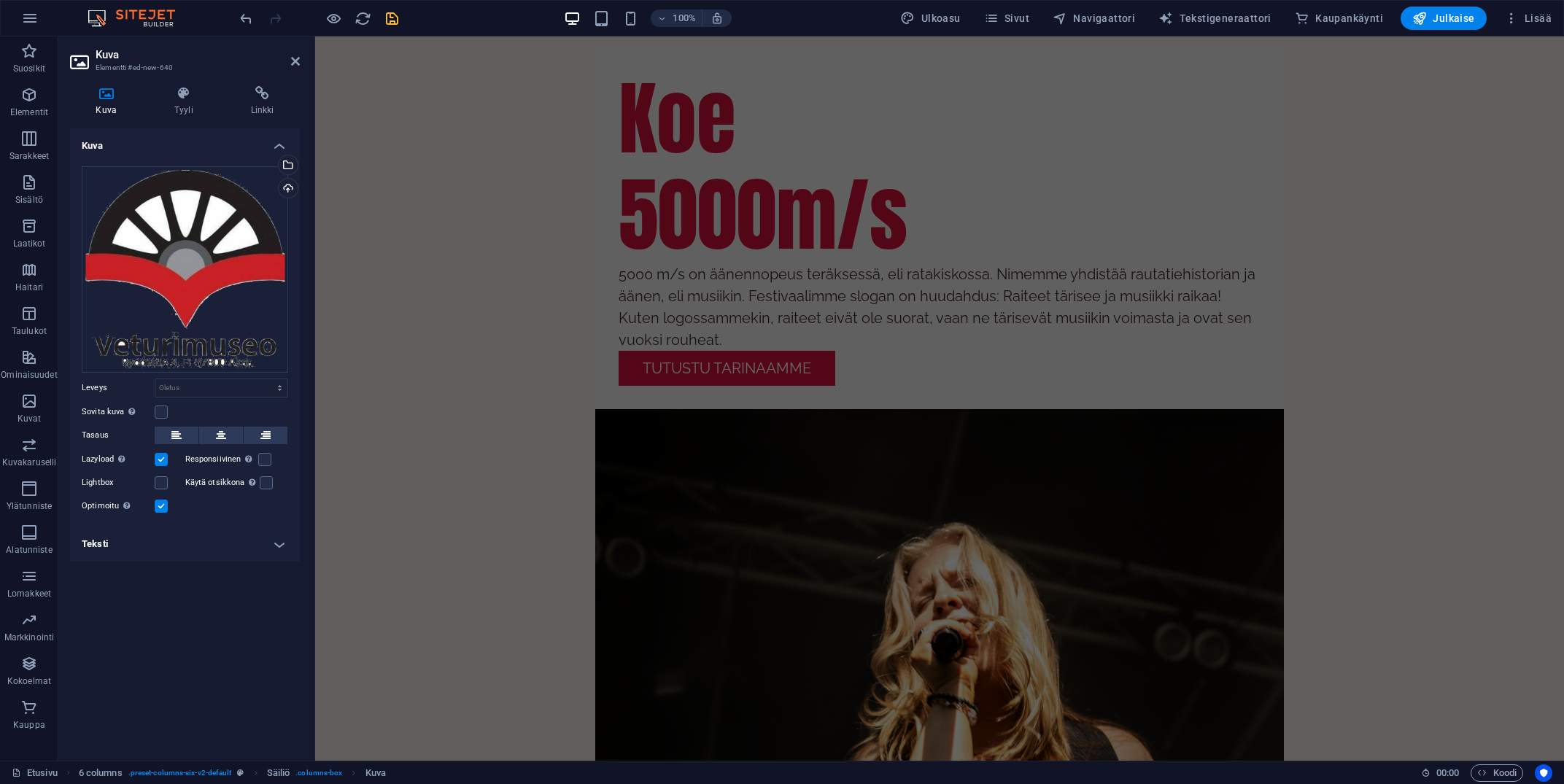
scroll to position [2642, 0]
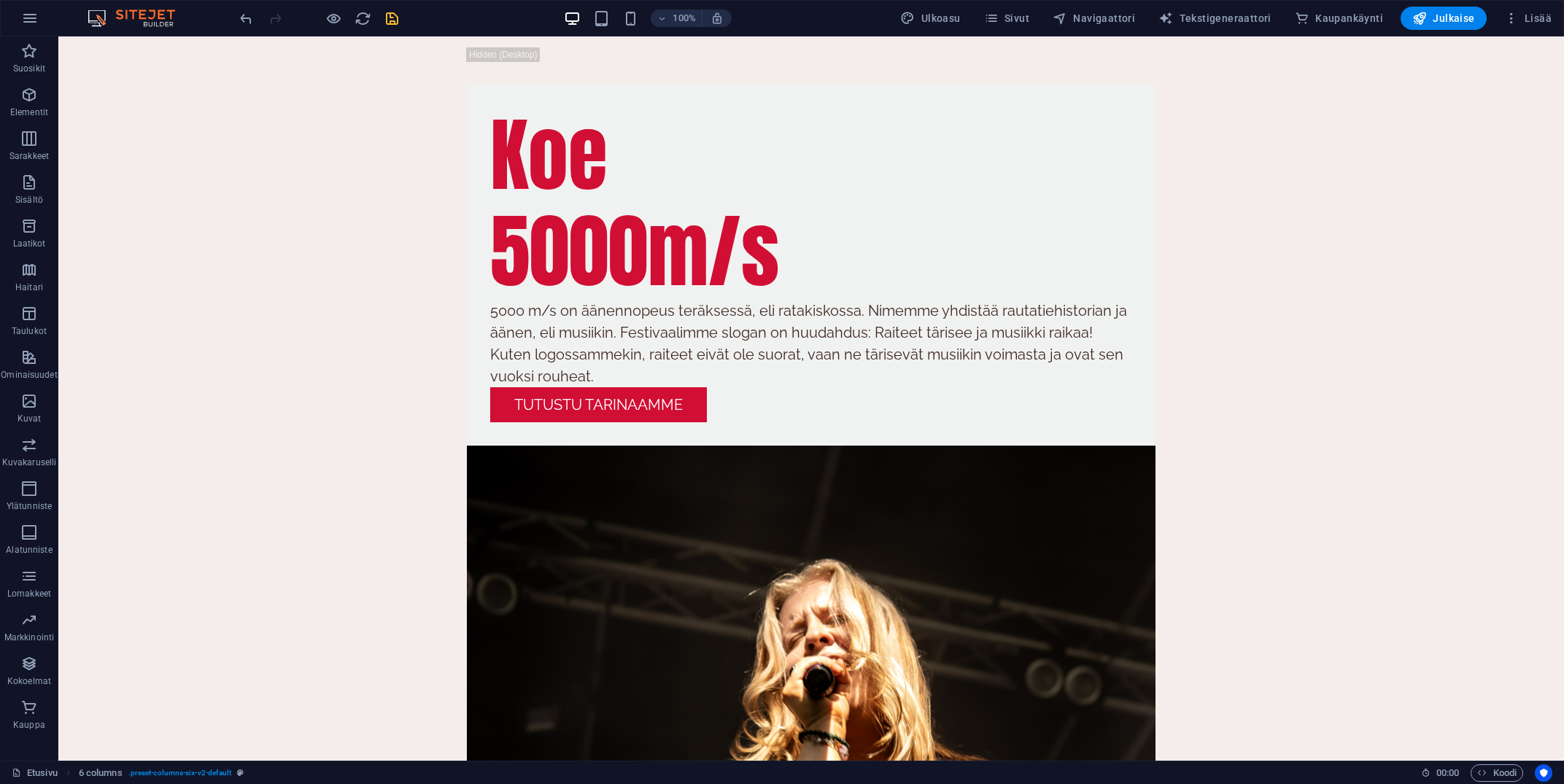
scroll to position [2660, 0]
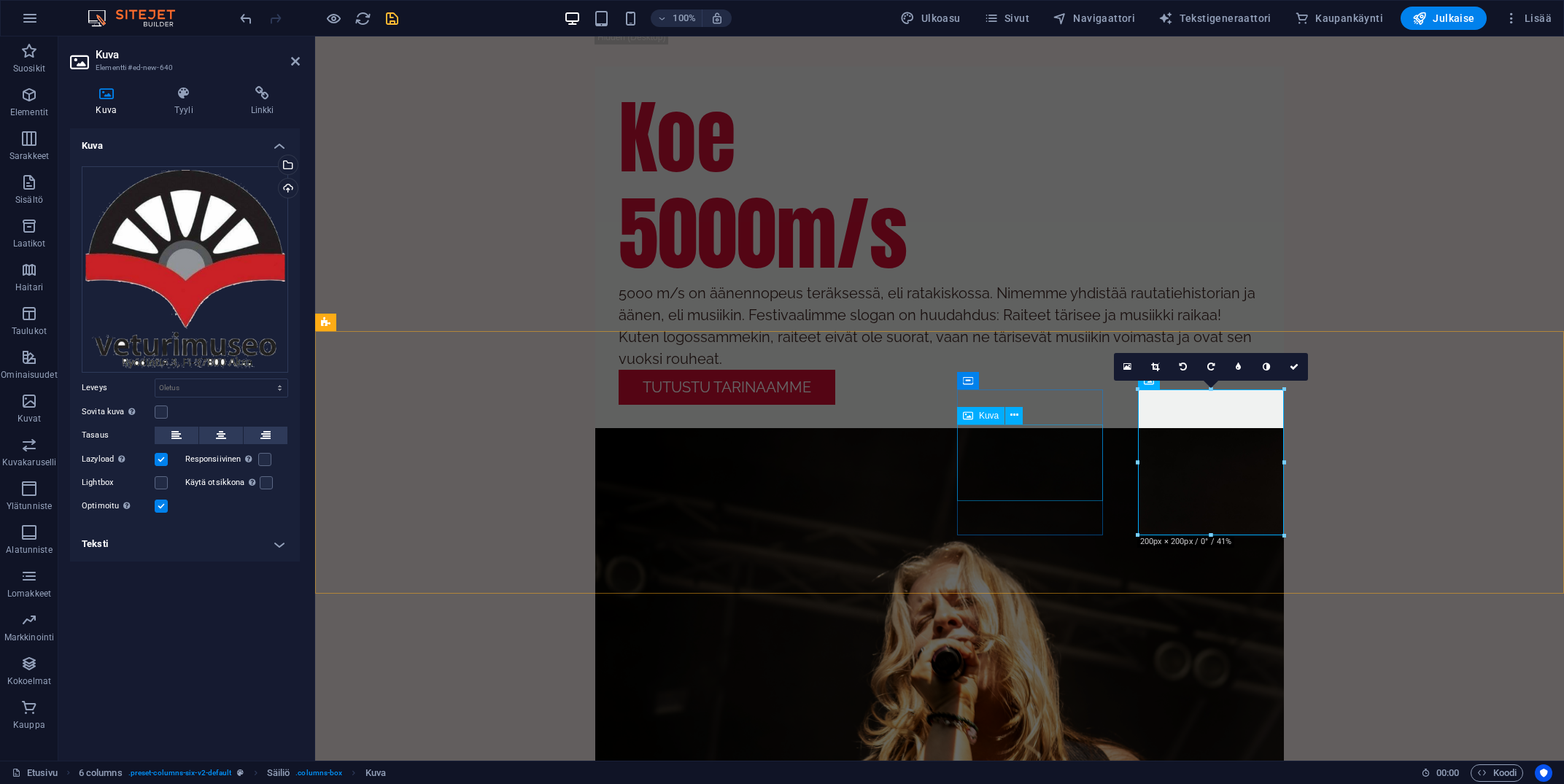
scroll to position [2642, 0]
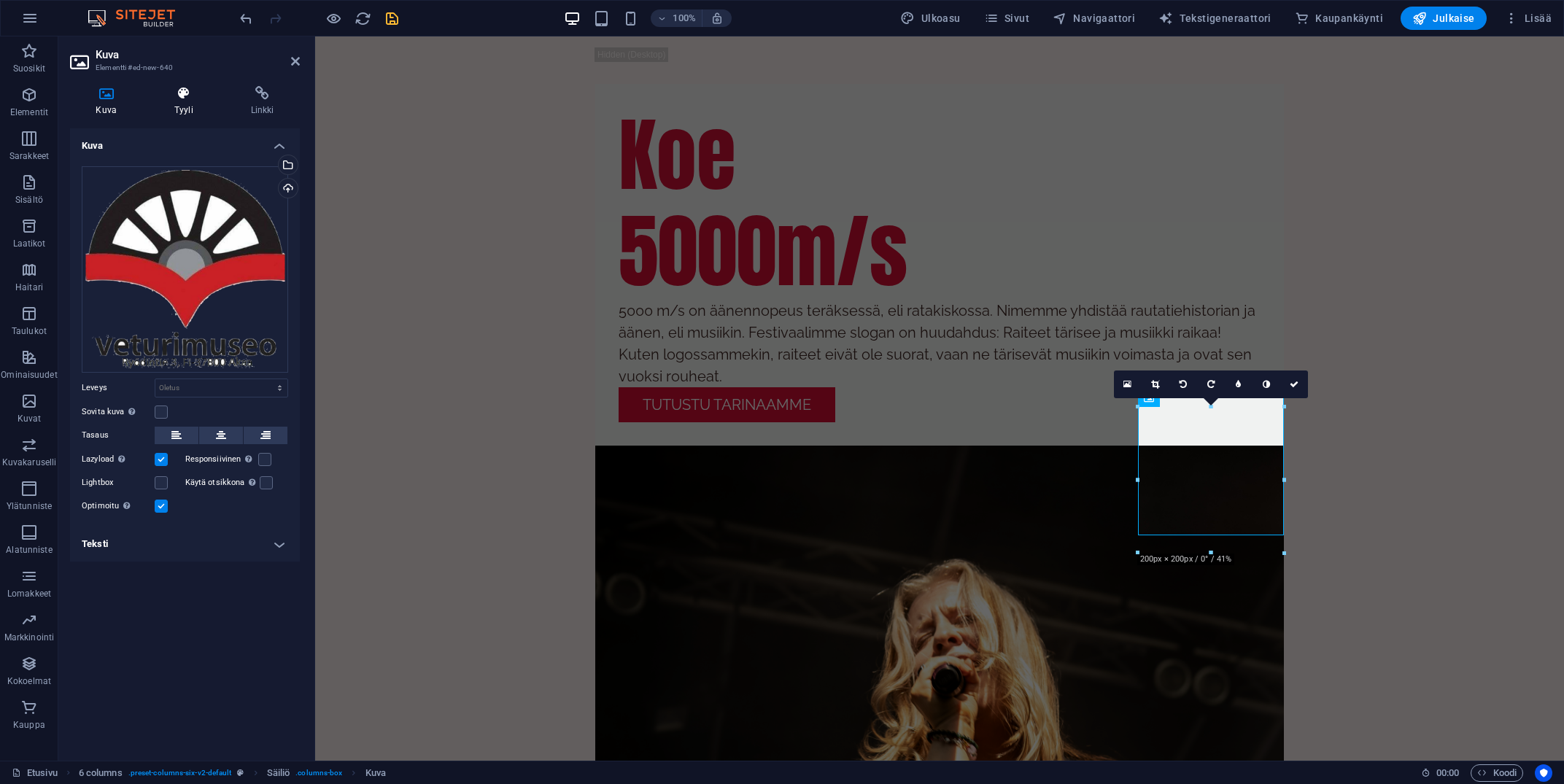
click at [189, 95] on icon at bounding box center [184, 93] width 71 height 15
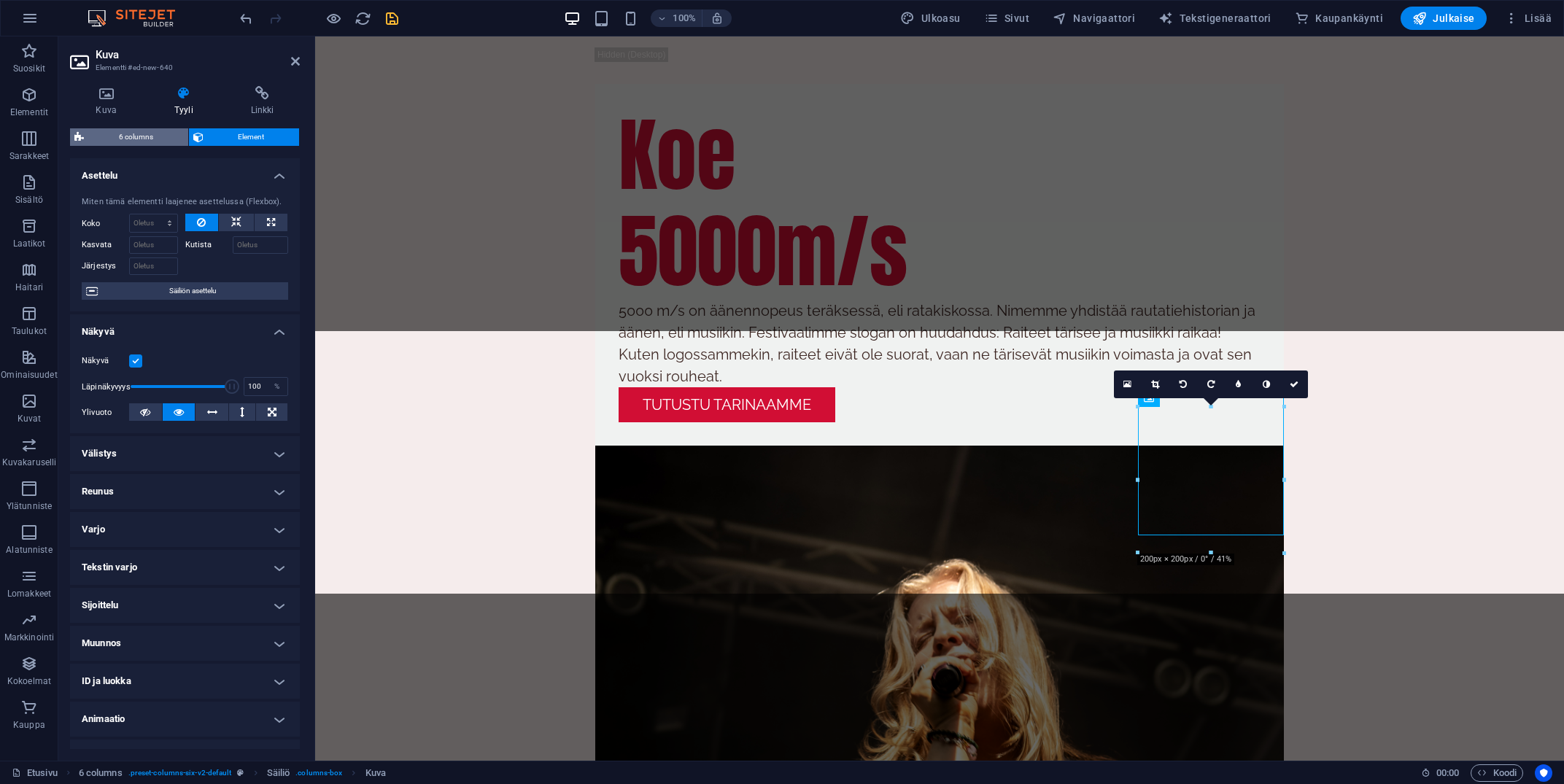
click at [102, 136] on span "6 columns" at bounding box center [136, 137] width 96 height 18
select select "rem"
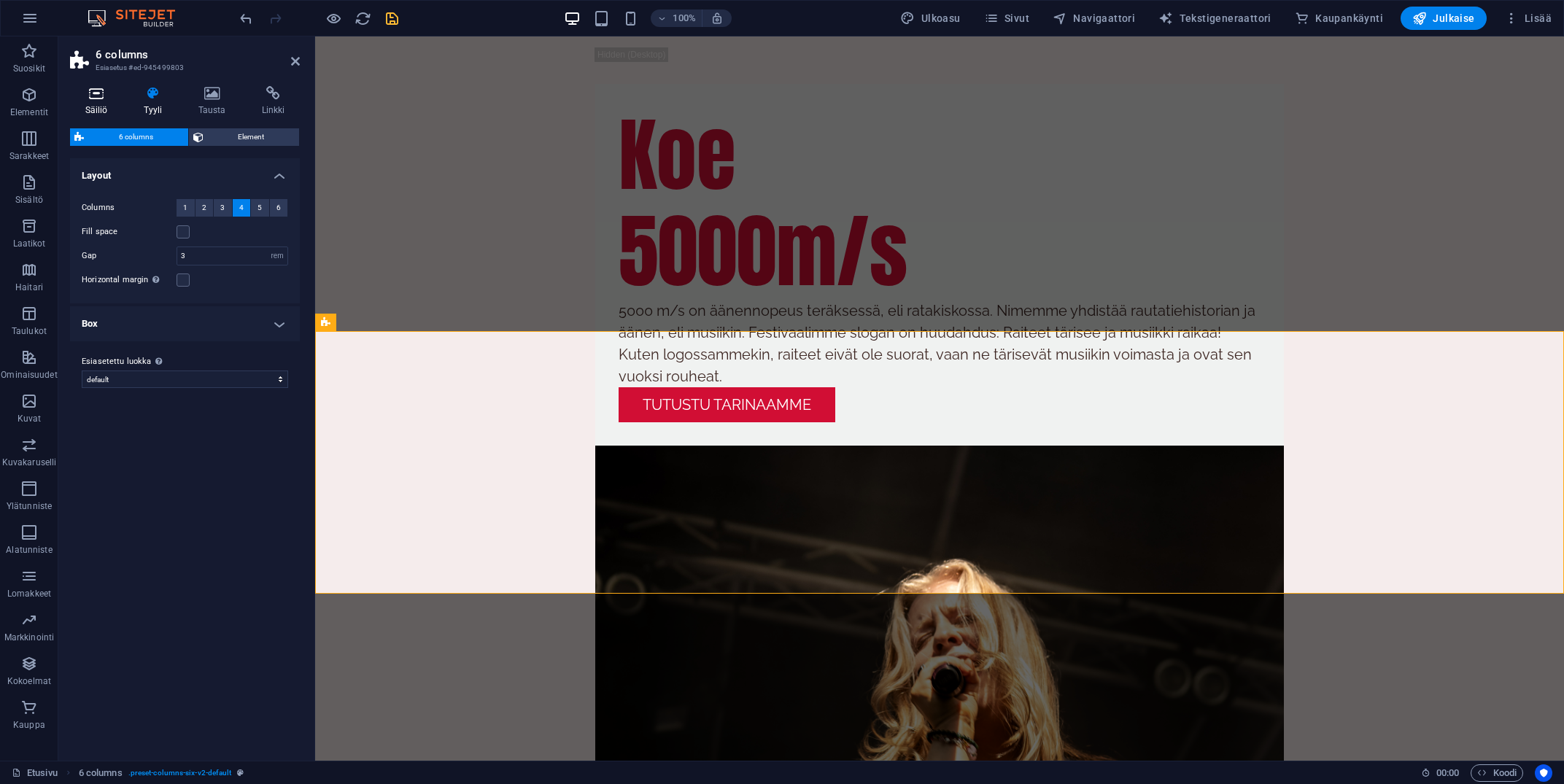
click at [100, 93] on icon at bounding box center [96, 93] width 53 height 15
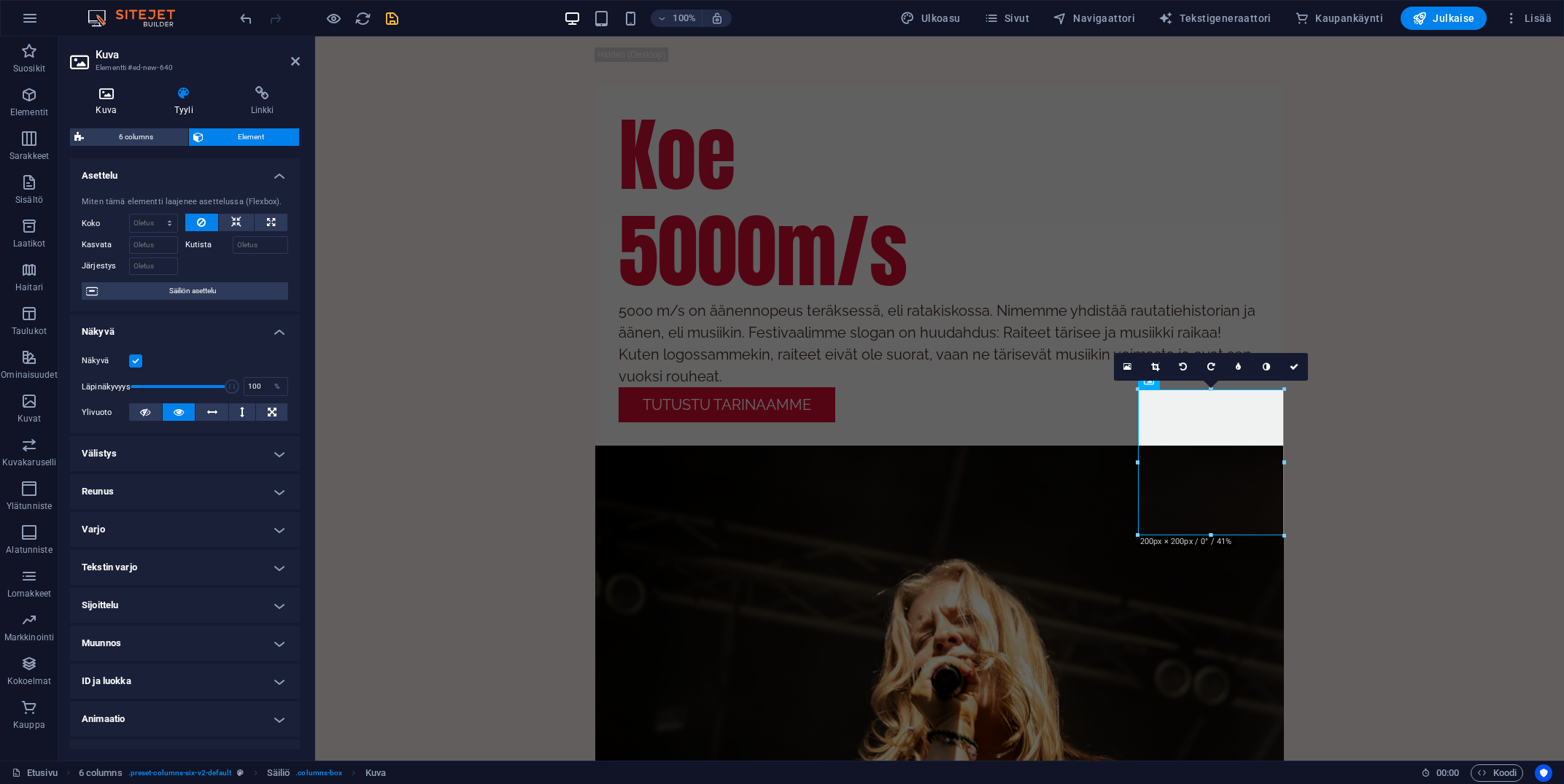
click at [106, 106] on h4 "Kuva" at bounding box center [109, 101] width 79 height 31
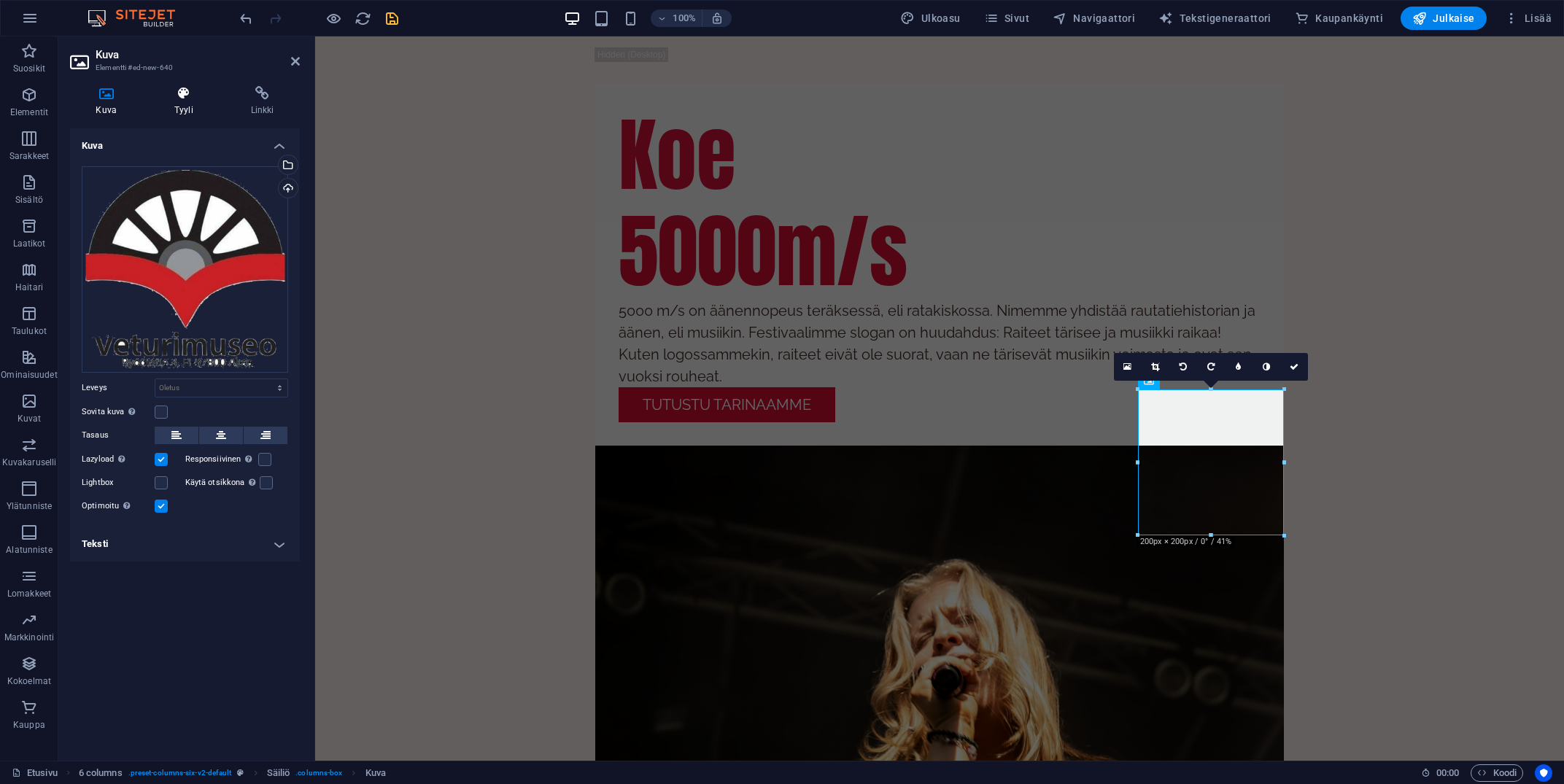
click at [173, 100] on icon at bounding box center [184, 93] width 71 height 15
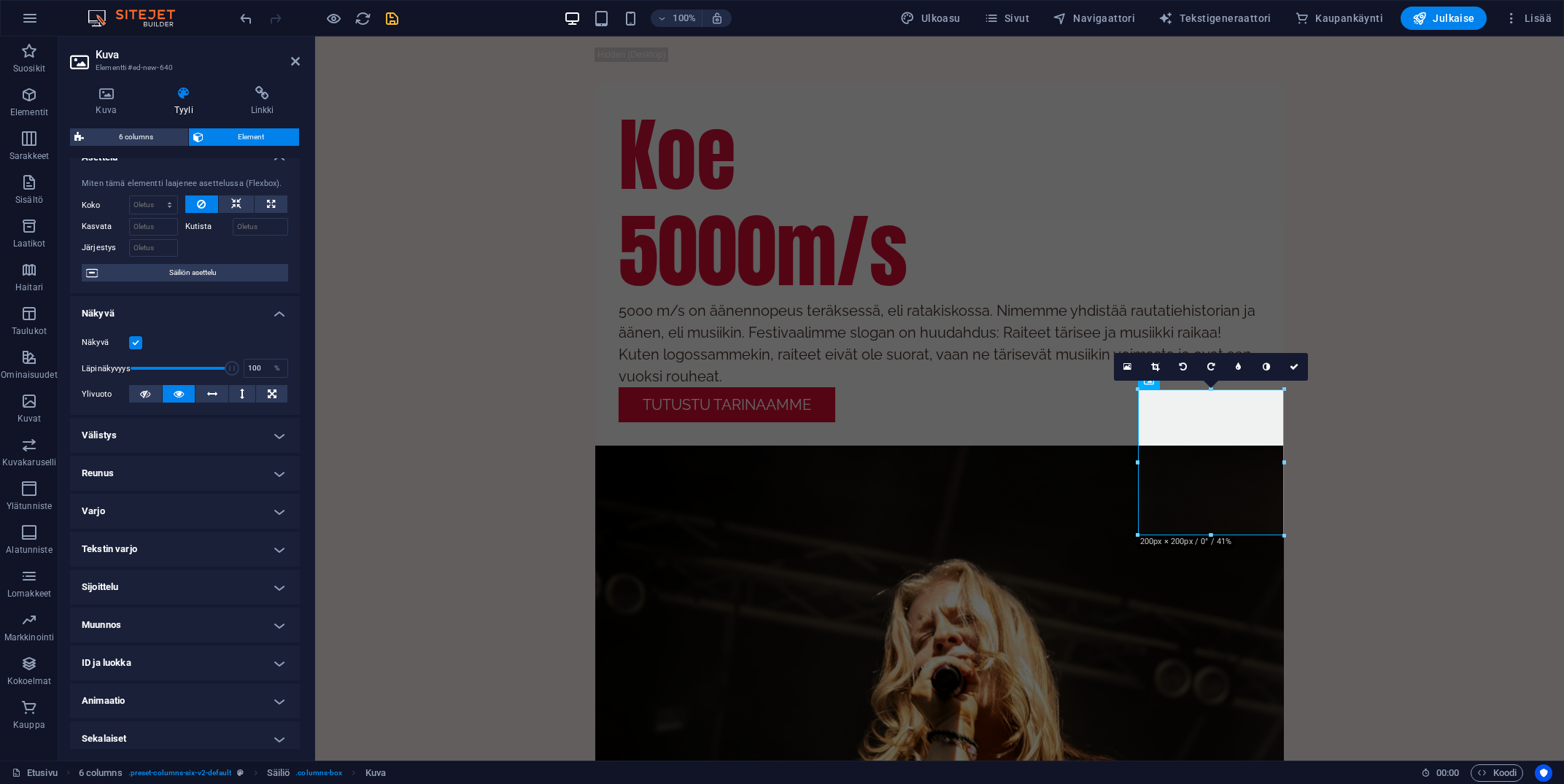
scroll to position [25, 0]
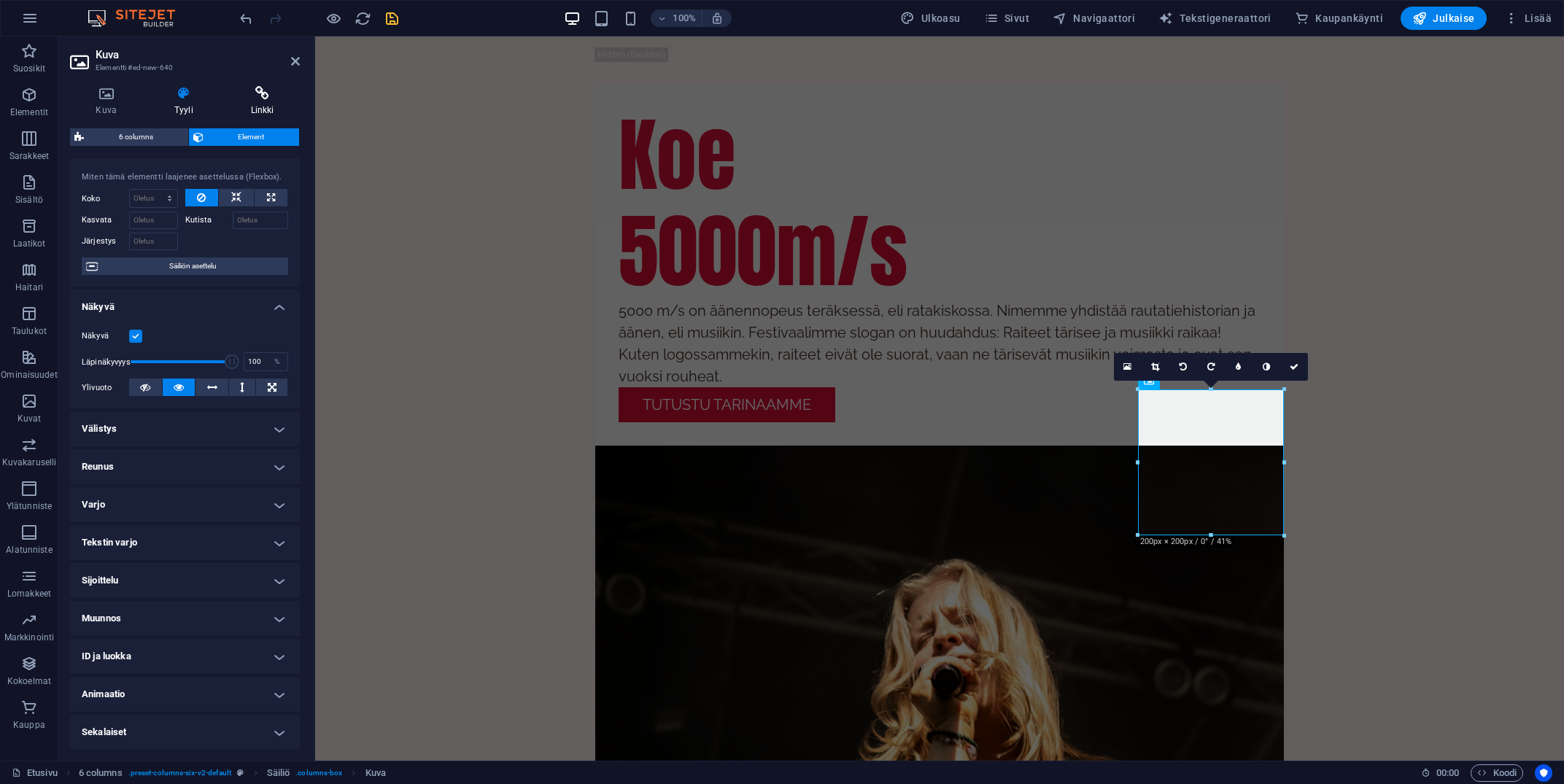
click at [245, 97] on icon at bounding box center [262, 93] width 75 height 15
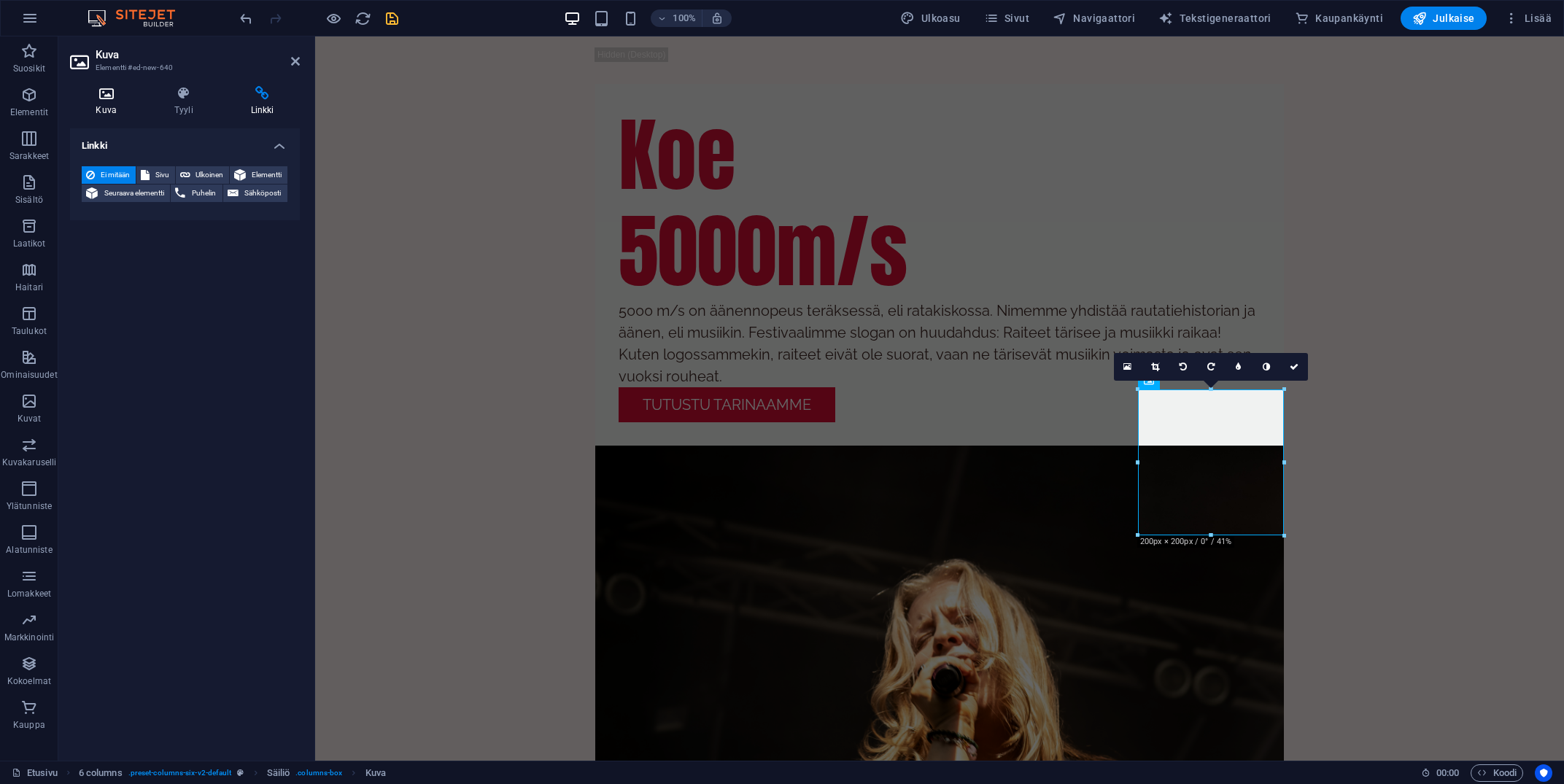
click at [120, 107] on h4 "Kuva" at bounding box center [109, 101] width 79 height 31
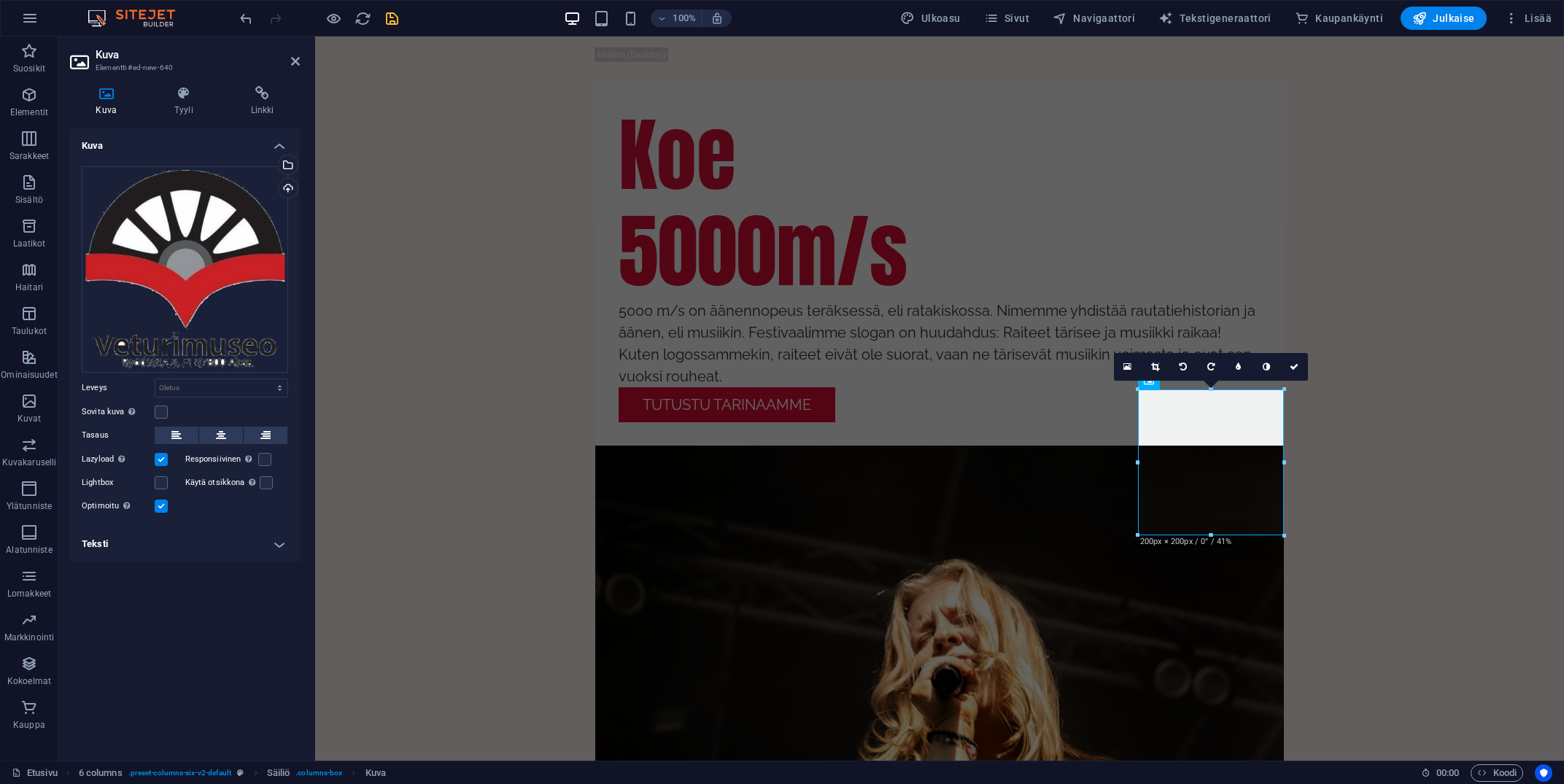
click at [286, 547] on h4 "Teksti" at bounding box center [185, 544] width 230 height 35
click at [166, 418] on label at bounding box center [161, 412] width 13 height 13
click at [0, 0] on input "Sovita kuva [PERSON_NAME] kuva automaattisesti kiinteään leveyteen ja korkeuteen" at bounding box center [0, 0] width 0 height 0
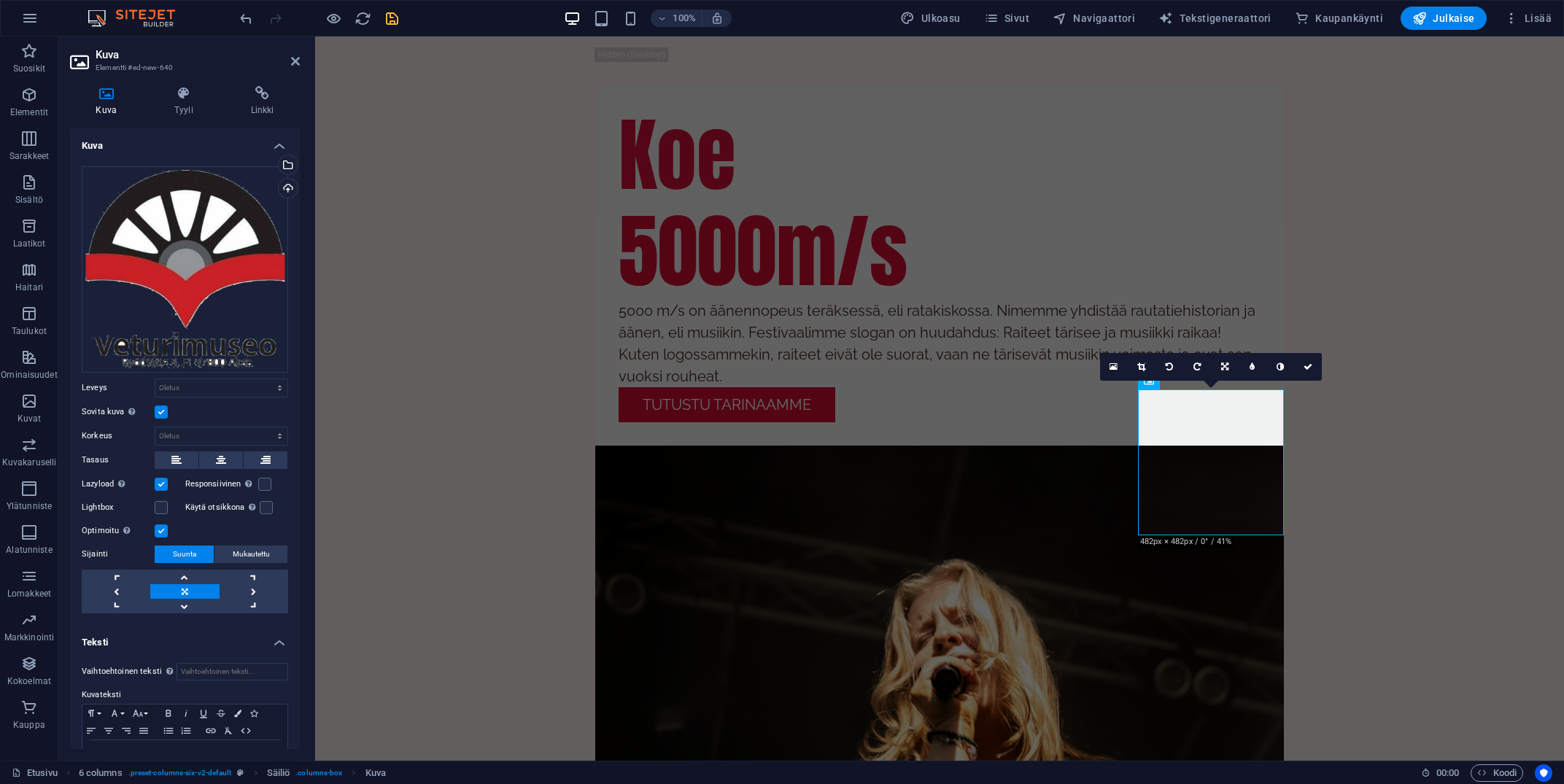
click at [167, 417] on label at bounding box center [161, 412] width 13 height 13
click at [0, 0] on input "Sovita kuva [PERSON_NAME] kuva automaattisesti kiinteään leveyteen ja korkeuteen" at bounding box center [0, 0] width 0 height 0
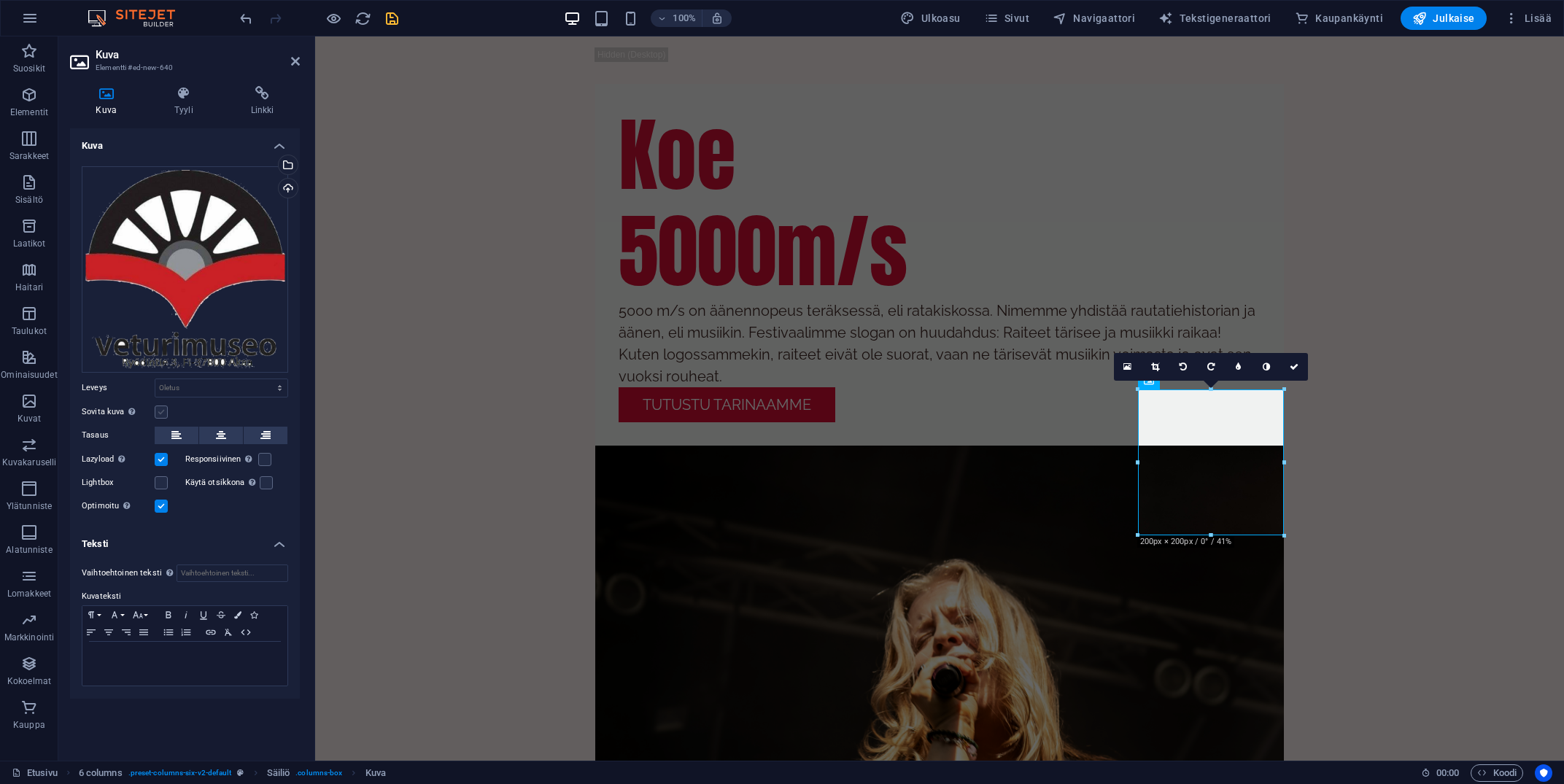
click at [167, 417] on label at bounding box center [161, 412] width 13 height 13
click at [0, 0] on input "Sovita kuva [PERSON_NAME] kuva automaattisesti kiinteään leveyteen ja korkeuteen" at bounding box center [0, 0] width 0 height 0
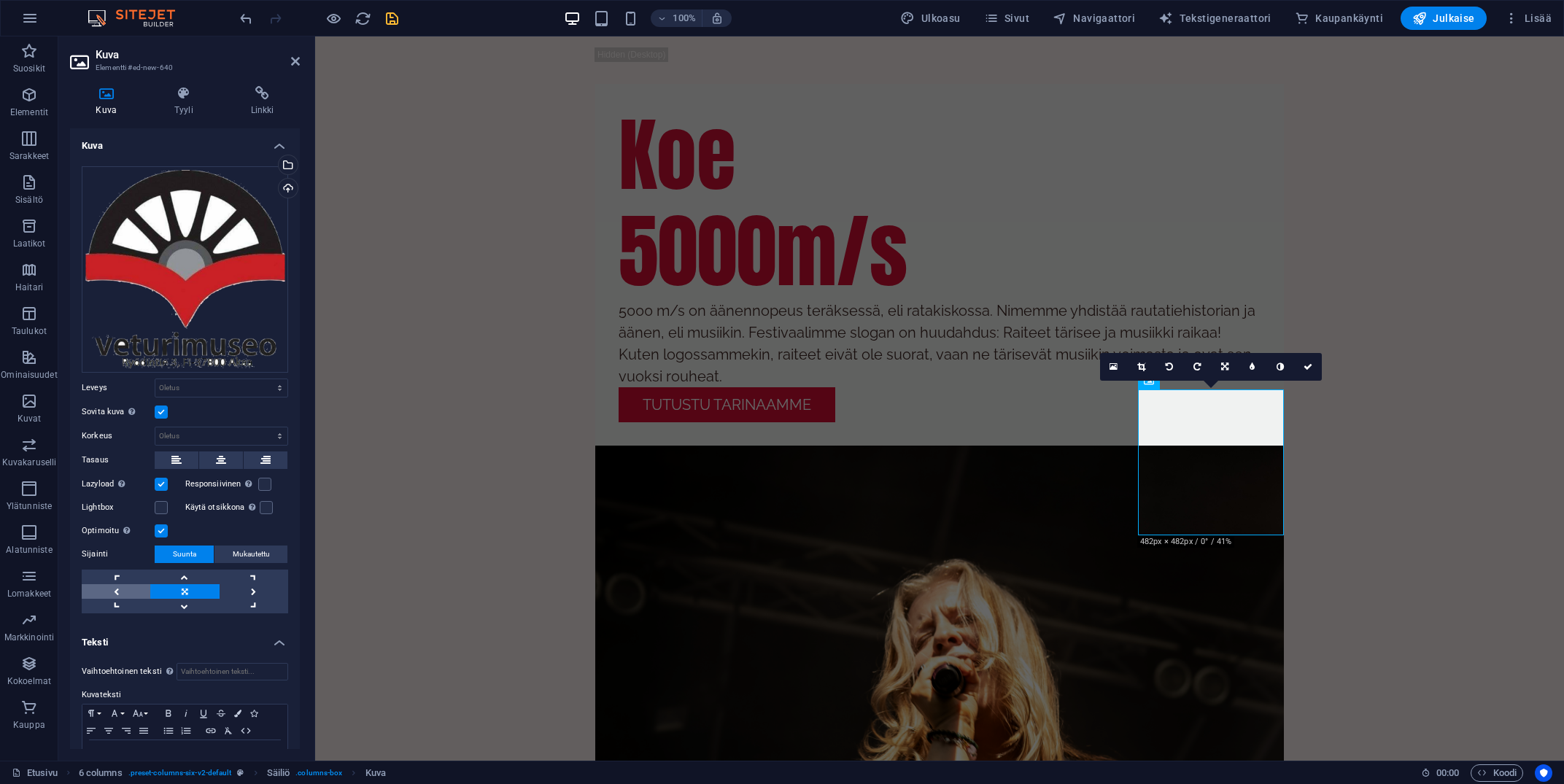
click at [127, 599] on link at bounding box center [116, 591] width 69 height 15
click at [198, 608] on link at bounding box center [184, 606] width 69 height 15
click at [185, 608] on link at bounding box center [184, 606] width 69 height 15
click at [268, 489] on label at bounding box center [264, 484] width 13 height 13
click at [0, 0] on input "Responsiivinen Lataa automaattisesti retina-kuva ja älypuhelimille optimoidut k…" at bounding box center [0, 0] width 0 height 0
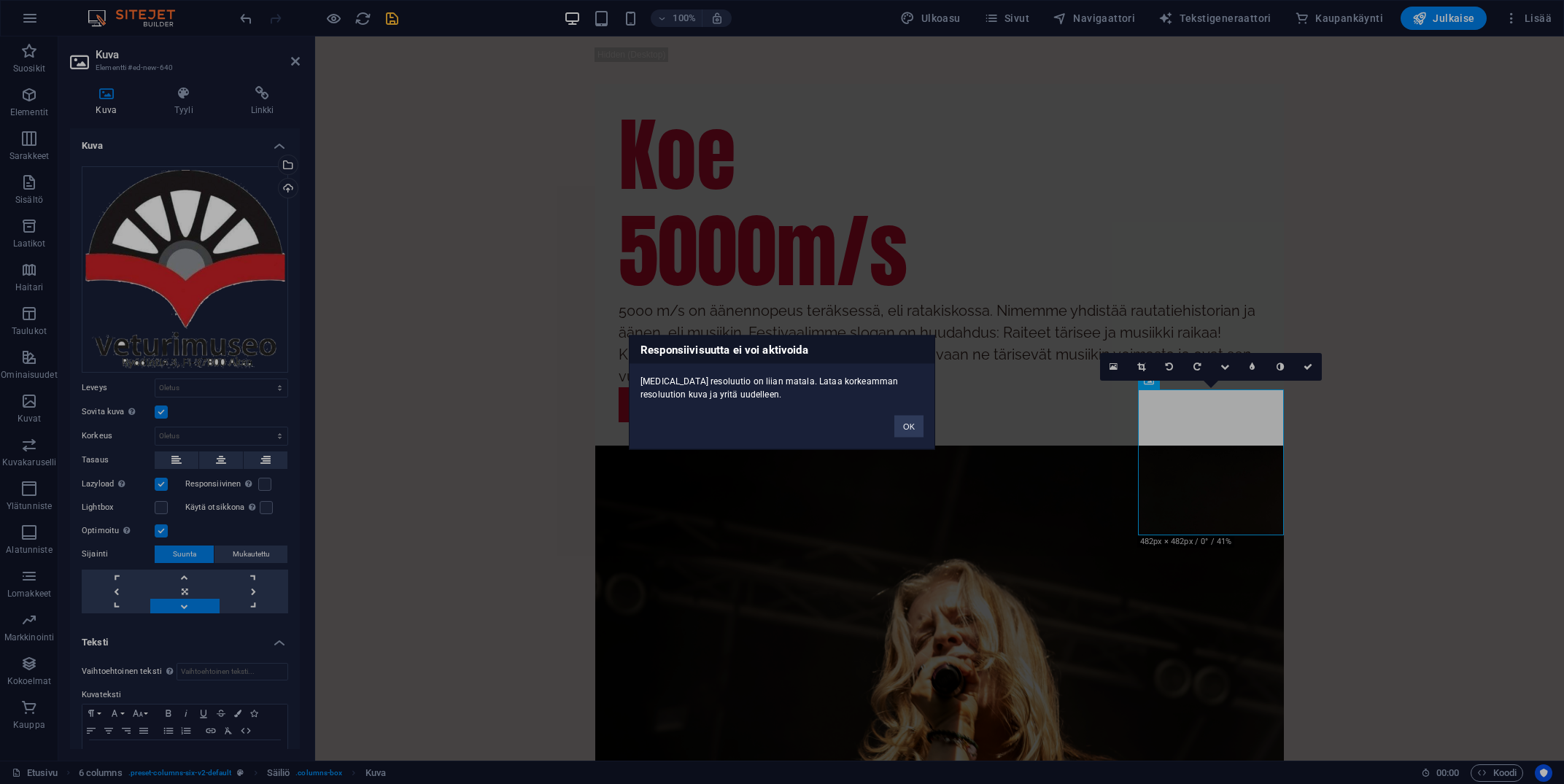
click at [266, 489] on div "Responsiivisuutta ei voi aktivoida [MEDICAL_DATA] resoluutio on liian matala. L…" at bounding box center [782, 392] width 1564 height 784
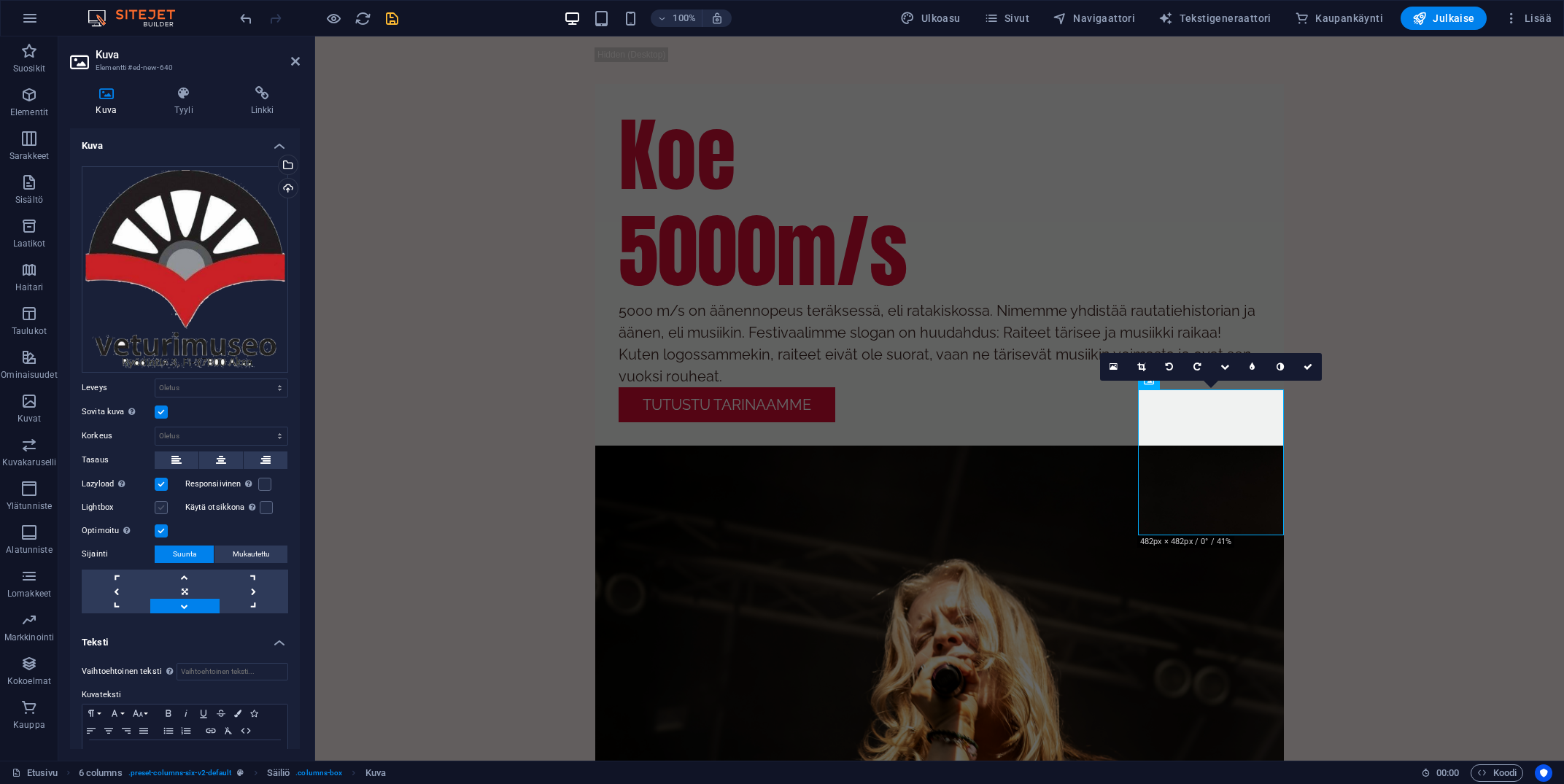
click at [166, 512] on div "Lightbox" at bounding box center [134, 508] width 104 height 18
click at [162, 511] on label at bounding box center [161, 507] width 13 height 13
click at [0, 0] on input "Lightbox" at bounding box center [0, 0] width 0 height 0
click at [162, 511] on label at bounding box center [161, 507] width 13 height 13
click at [0, 0] on input "Lightbox" at bounding box center [0, 0] width 0 height 0
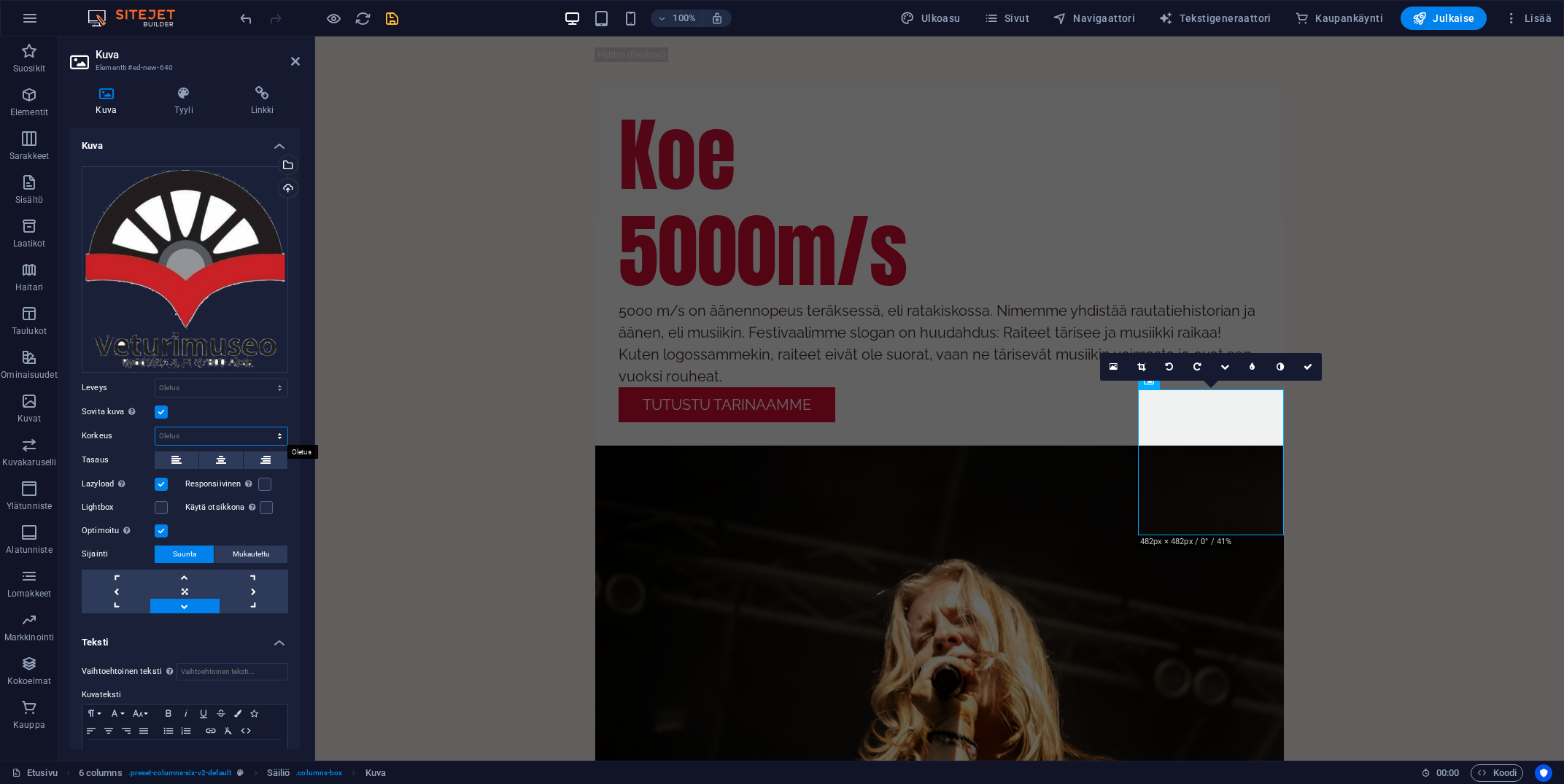
click at [155, 427] on select "Oletus auto px" at bounding box center [221, 436] width 132 height 18
click option "auto" at bounding box center [0, 0] width 0 height 0
select select "DISABLED_OPTION_VALUE"
click at [155, 379] on select "Oletus auto px rem % em vh vw" at bounding box center [221, 388] width 132 height 18
select select "%"
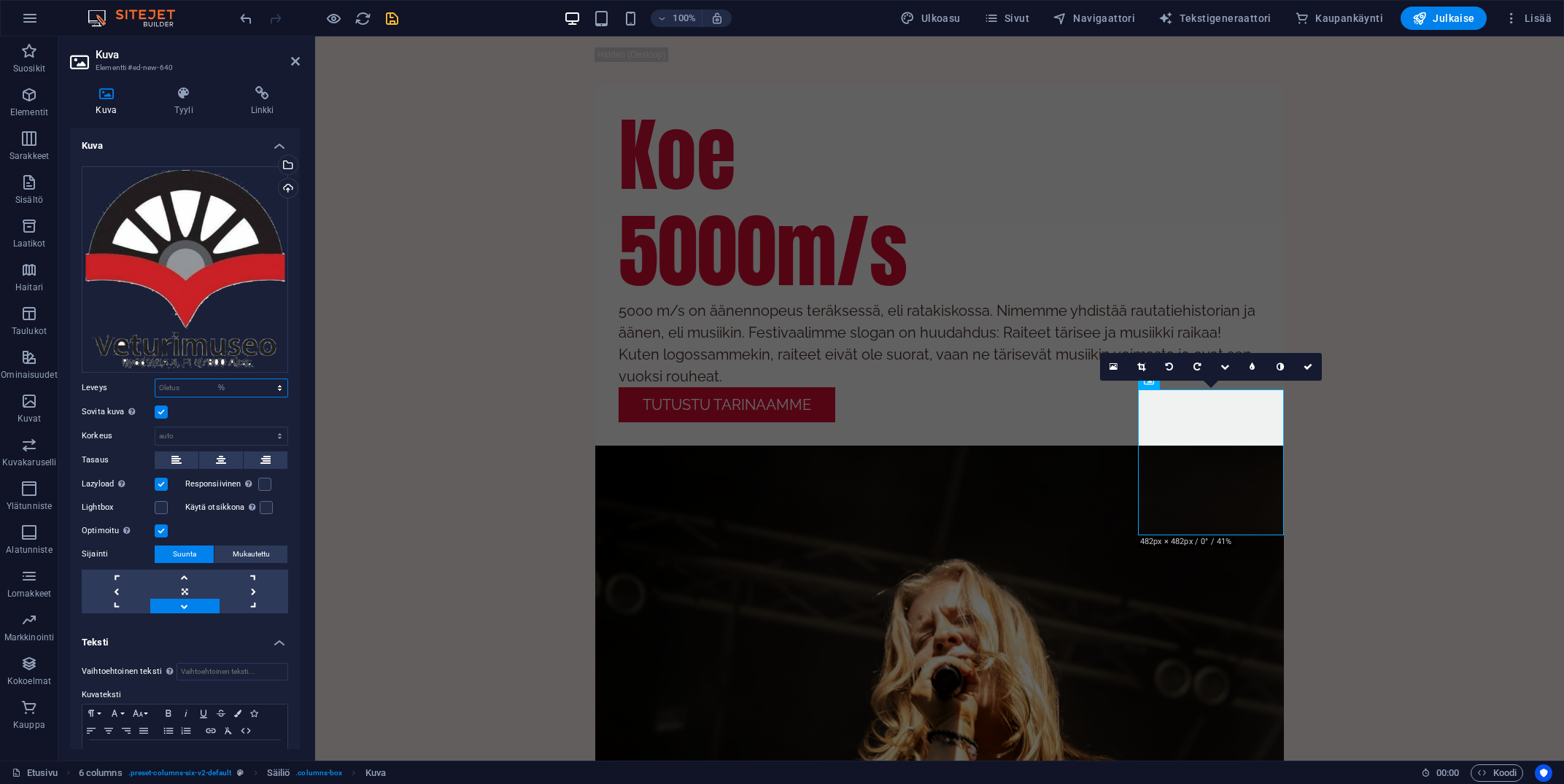
click option "%" at bounding box center [0, 0] width 0 height 0
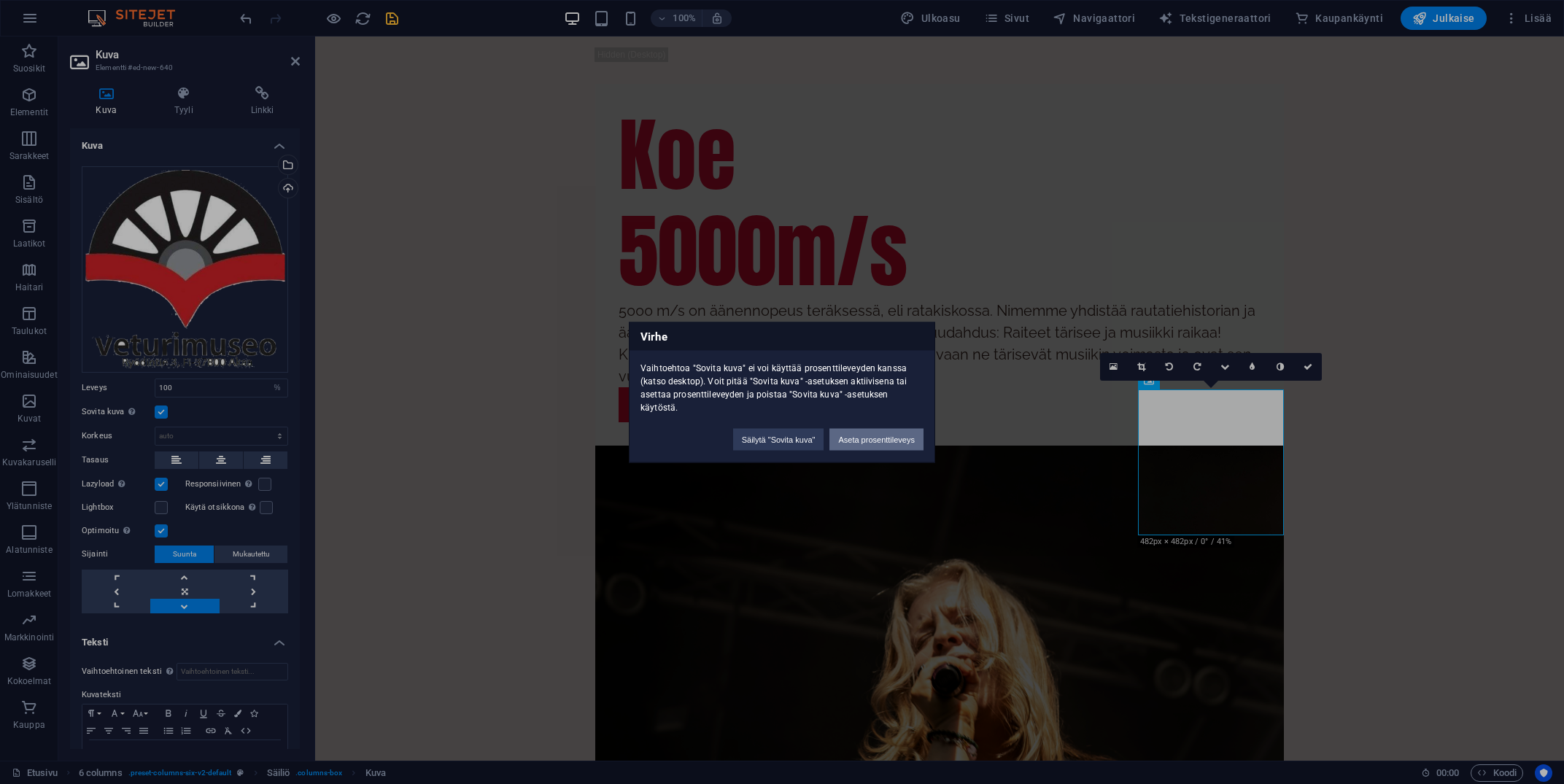
click at [858, 438] on button "Aseta prosenttileveys" at bounding box center [876, 439] width 94 height 22
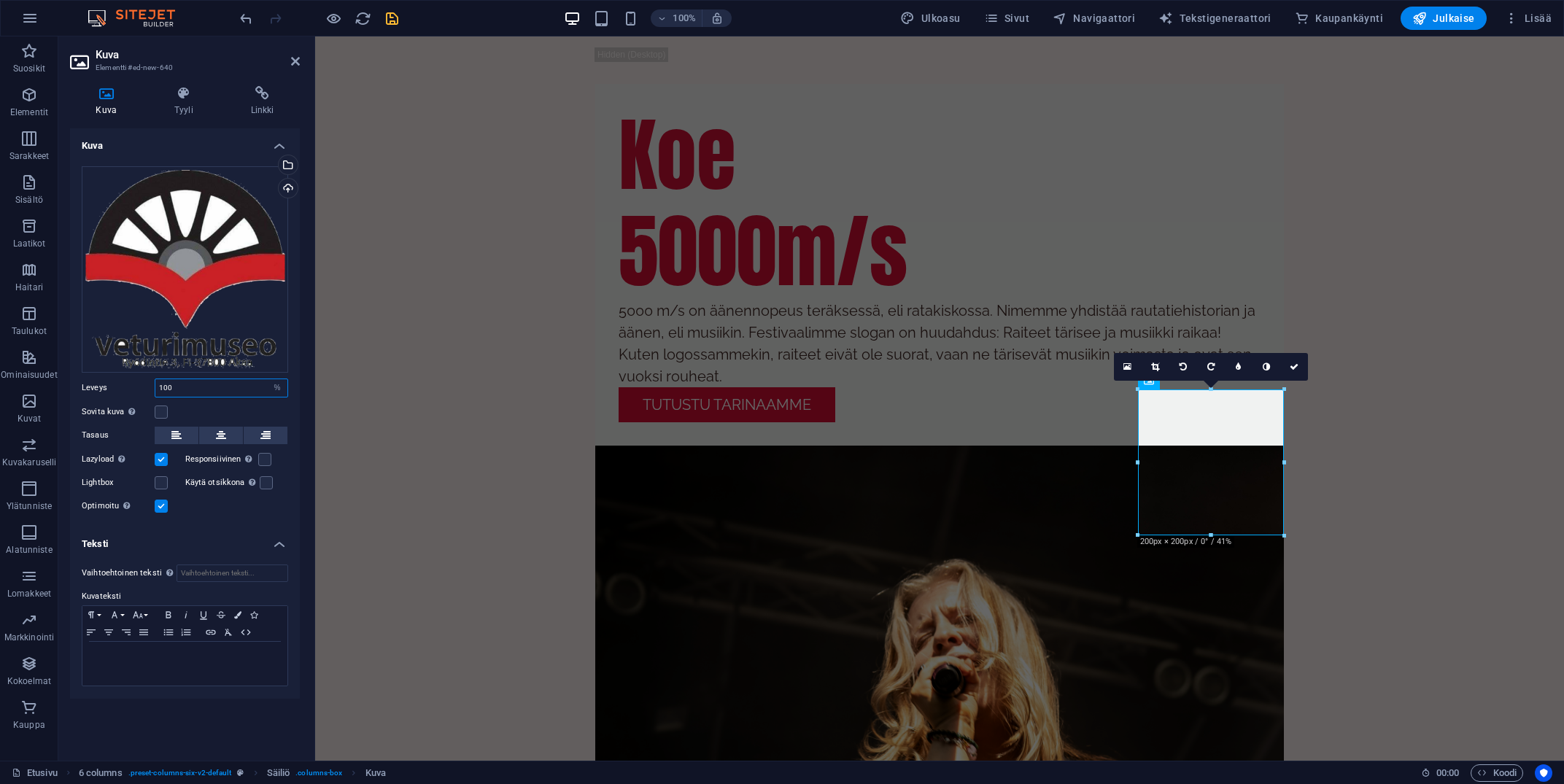
drag, startPoint x: 197, startPoint y: 388, endPoint x: 139, endPoint y: 389, distance: 57.6
click at [155, 389] on input "100" at bounding box center [221, 388] width 132 height 18
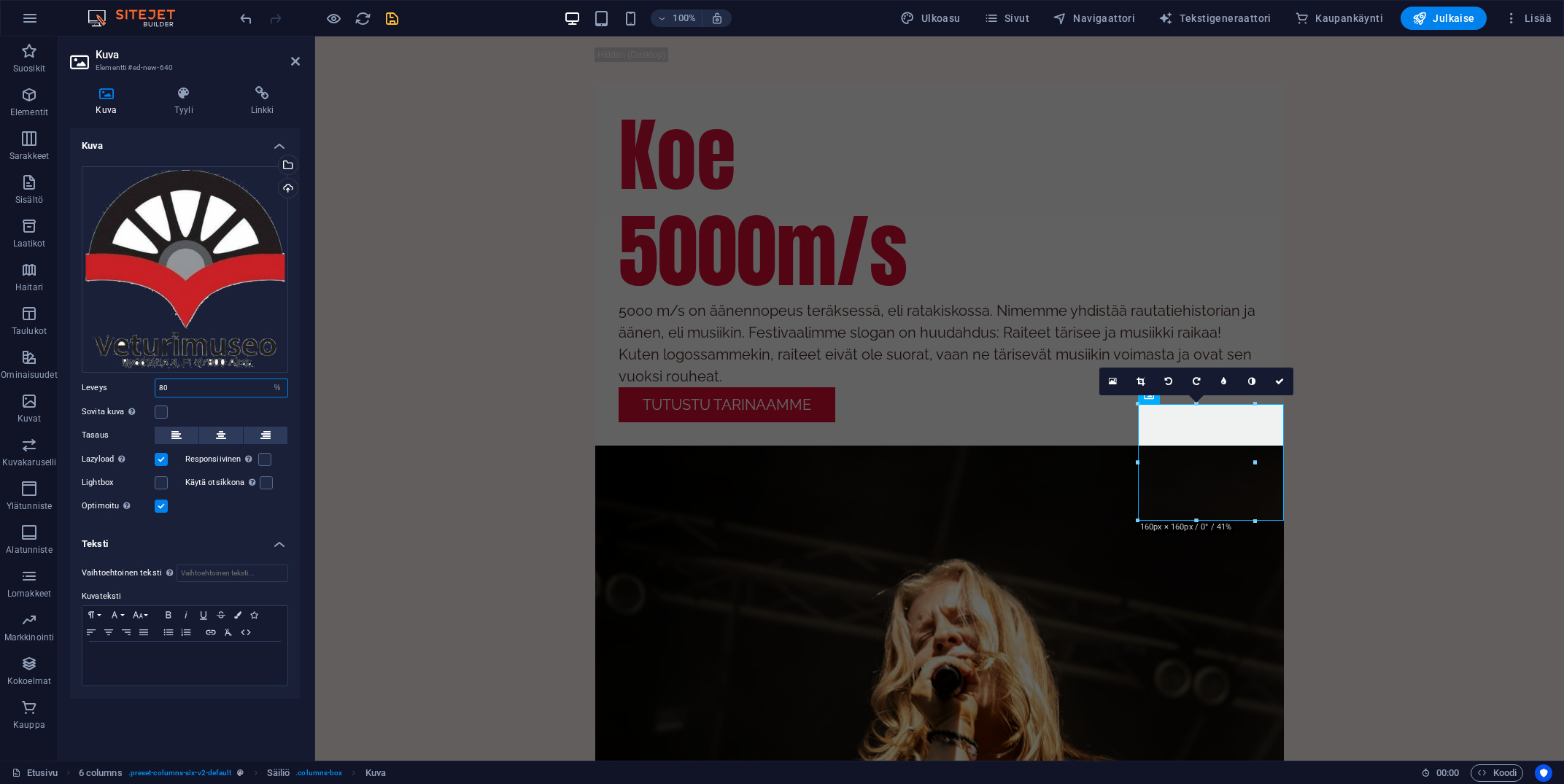
click at [196, 388] on input "80" at bounding box center [221, 388] width 132 height 18
drag, startPoint x: 204, startPoint y: 388, endPoint x: 142, endPoint y: 387, distance: 61.3
click at [155, 387] on input "60" at bounding box center [221, 388] width 132 height 18
type input "80"
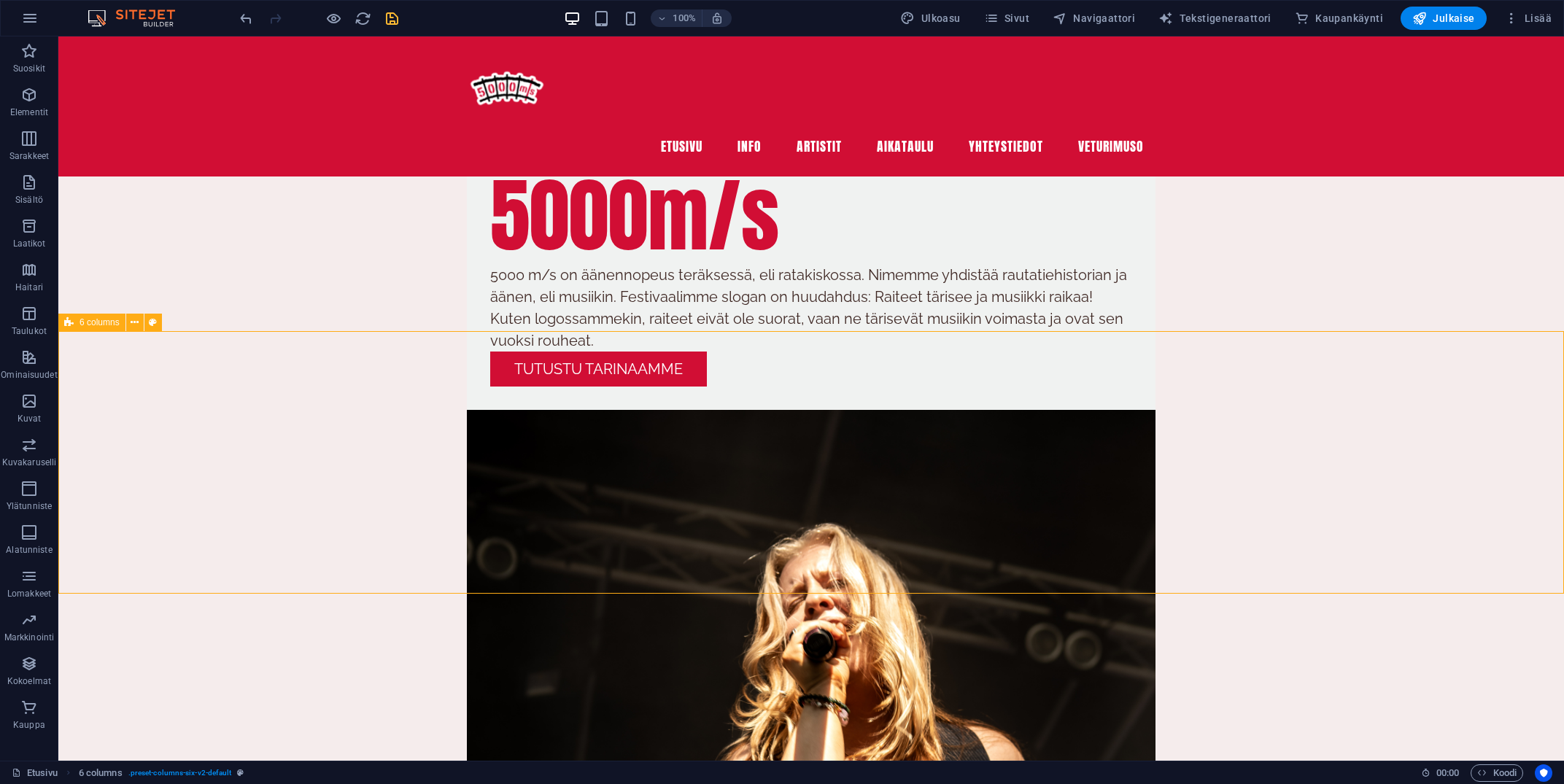
scroll to position [2660, 0]
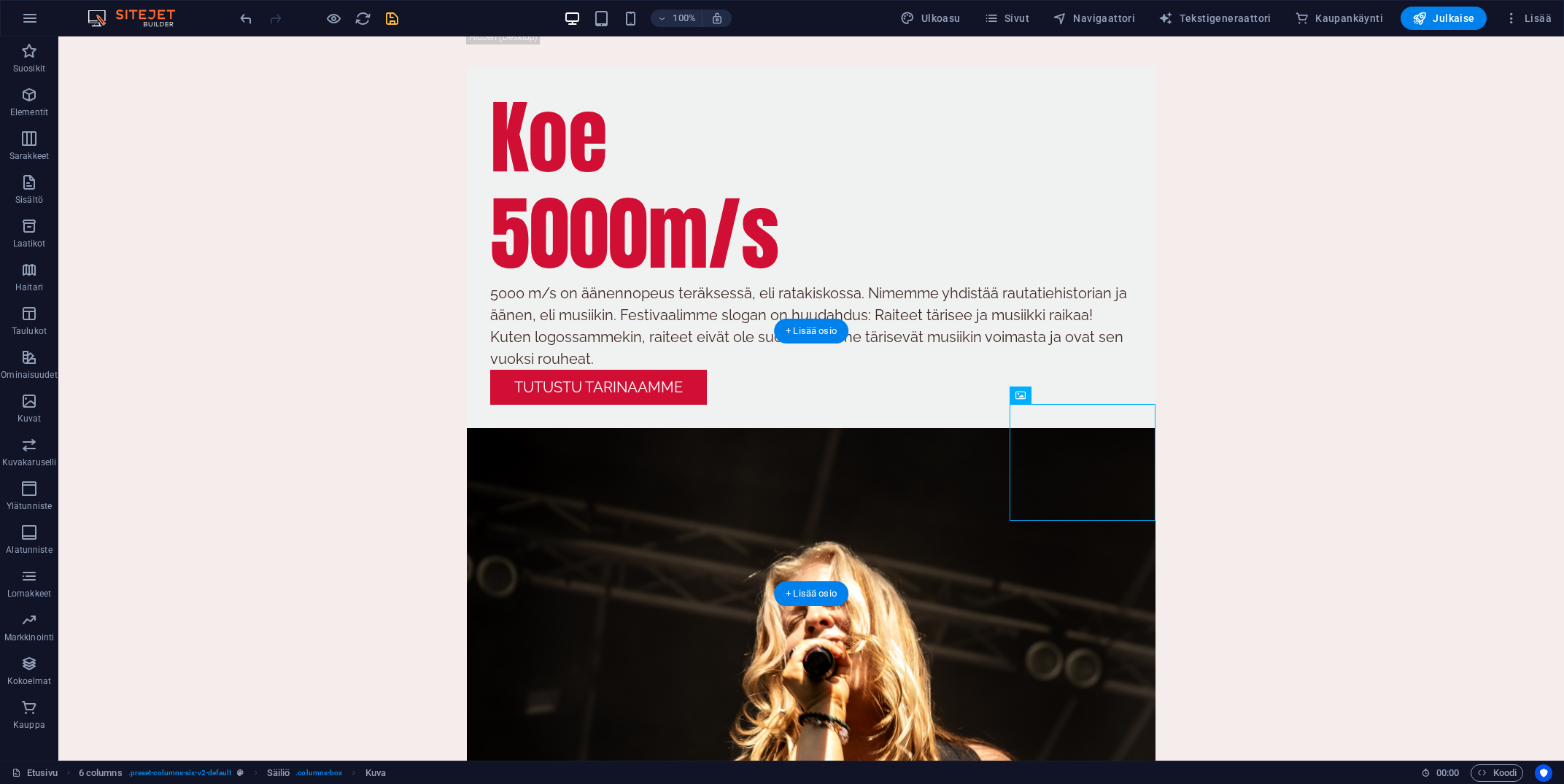
drag, startPoint x: 1088, startPoint y: 453, endPoint x: 1109, endPoint y: 460, distance: 22.4
drag, startPoint x: 905, startPoint y: 419, endPoint x: 1151, endPoint y: 418, distance: 245.8
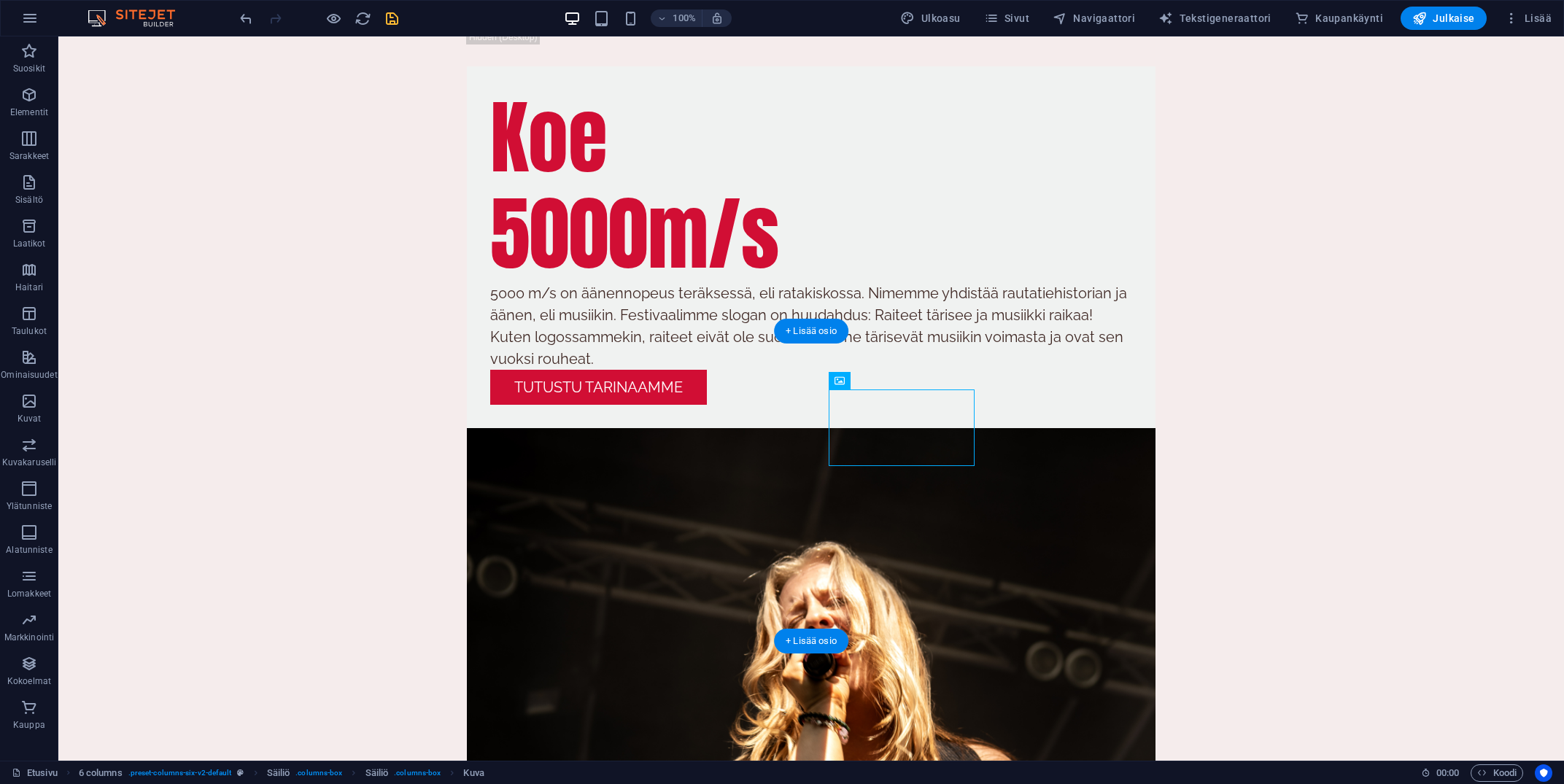
drag, startPoint x: 894, startPoint y: 438, endPoint x: 950, endPoint y: 417, distance: 59.1
drag, startPoint x: 864, startPoint y: 420, endPoint x: 926, endPoint y: 435, distance: 64.6
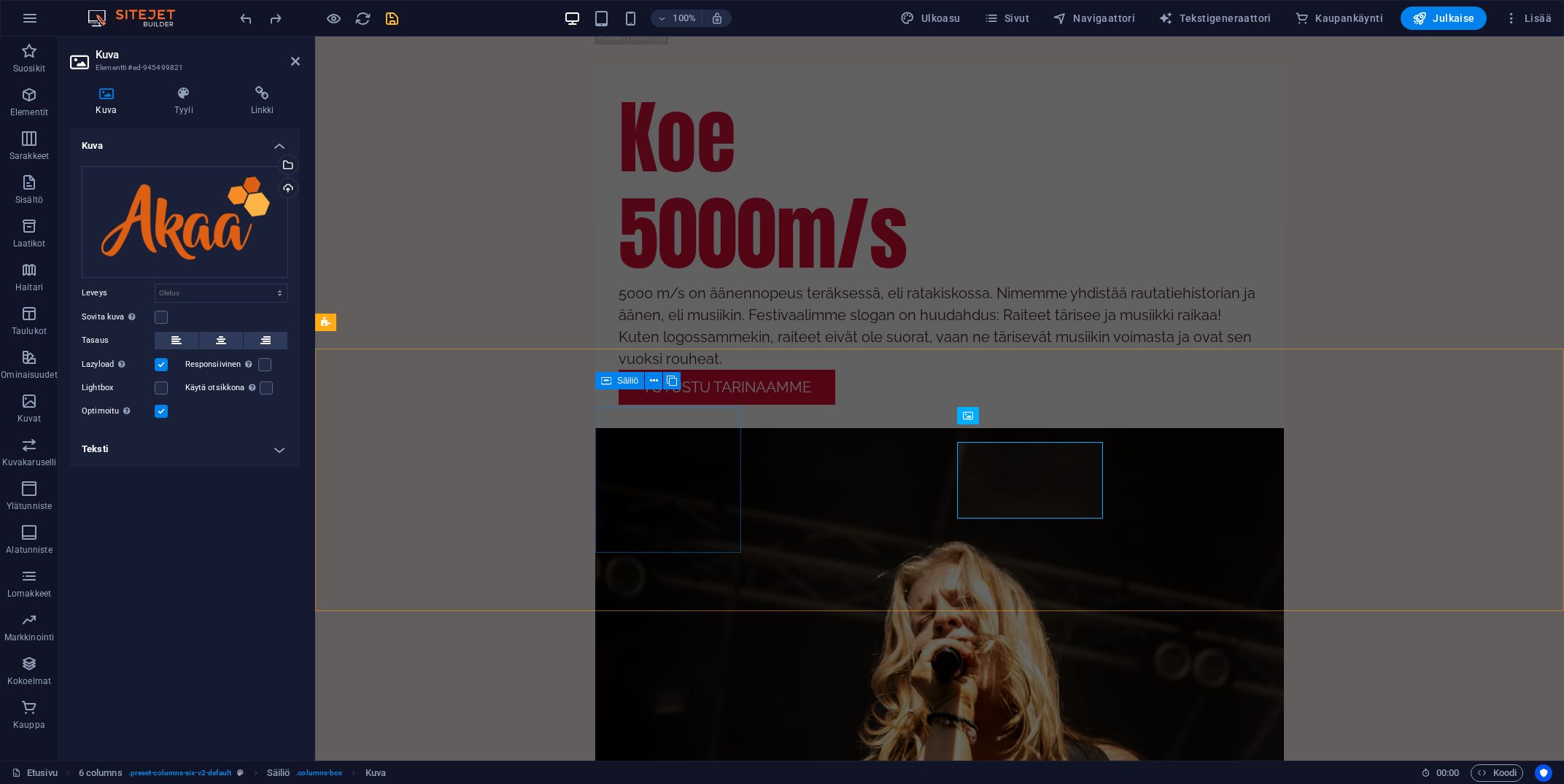
scroll to position [2642, 0]
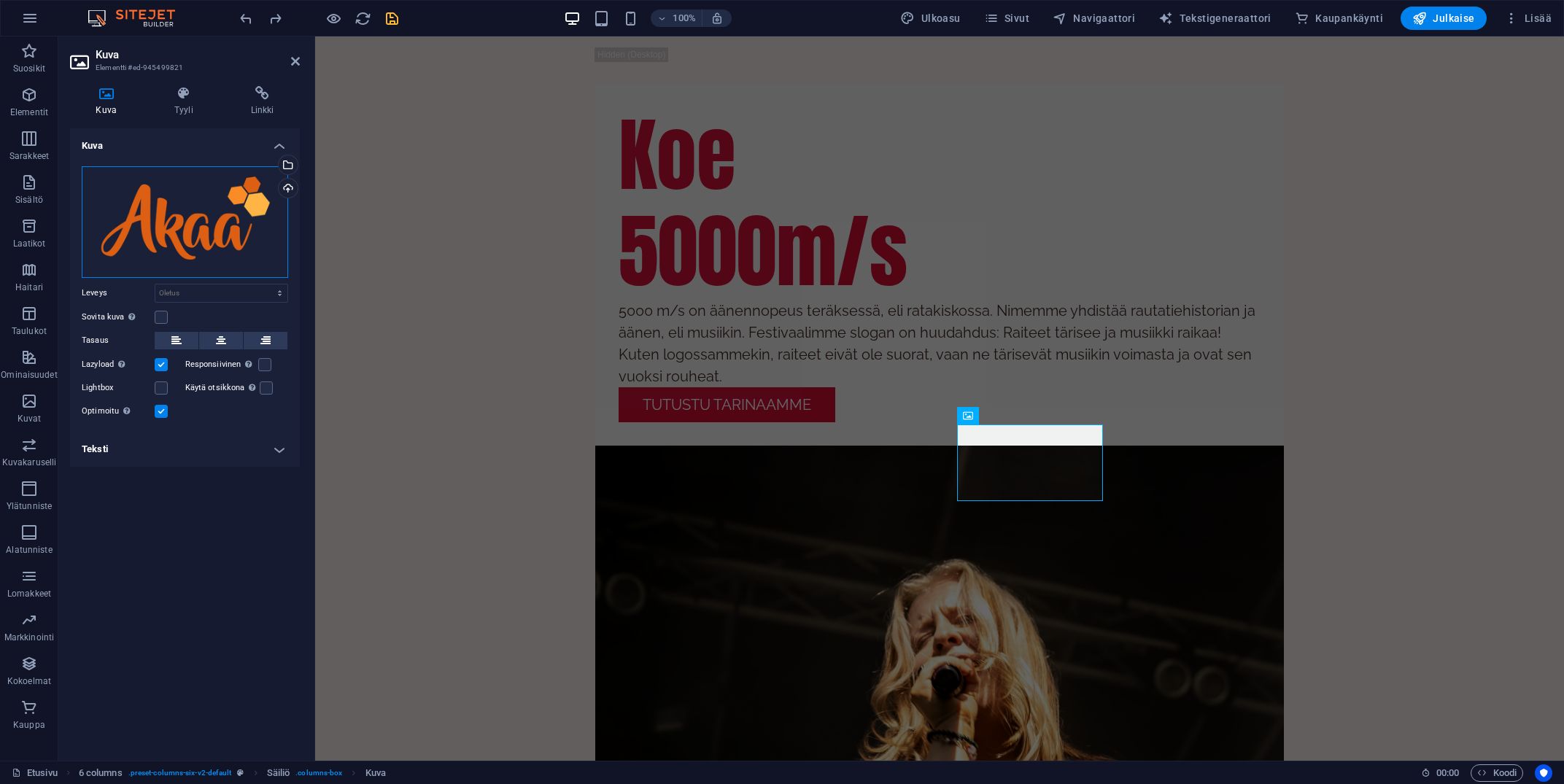
click at [190, 212] on div "Vedä tiedostot tähän, valitse tiedostot napsauttamalla tai valitse tiedostot Ti…" at bounding box center [185, 222] width 206 height 112
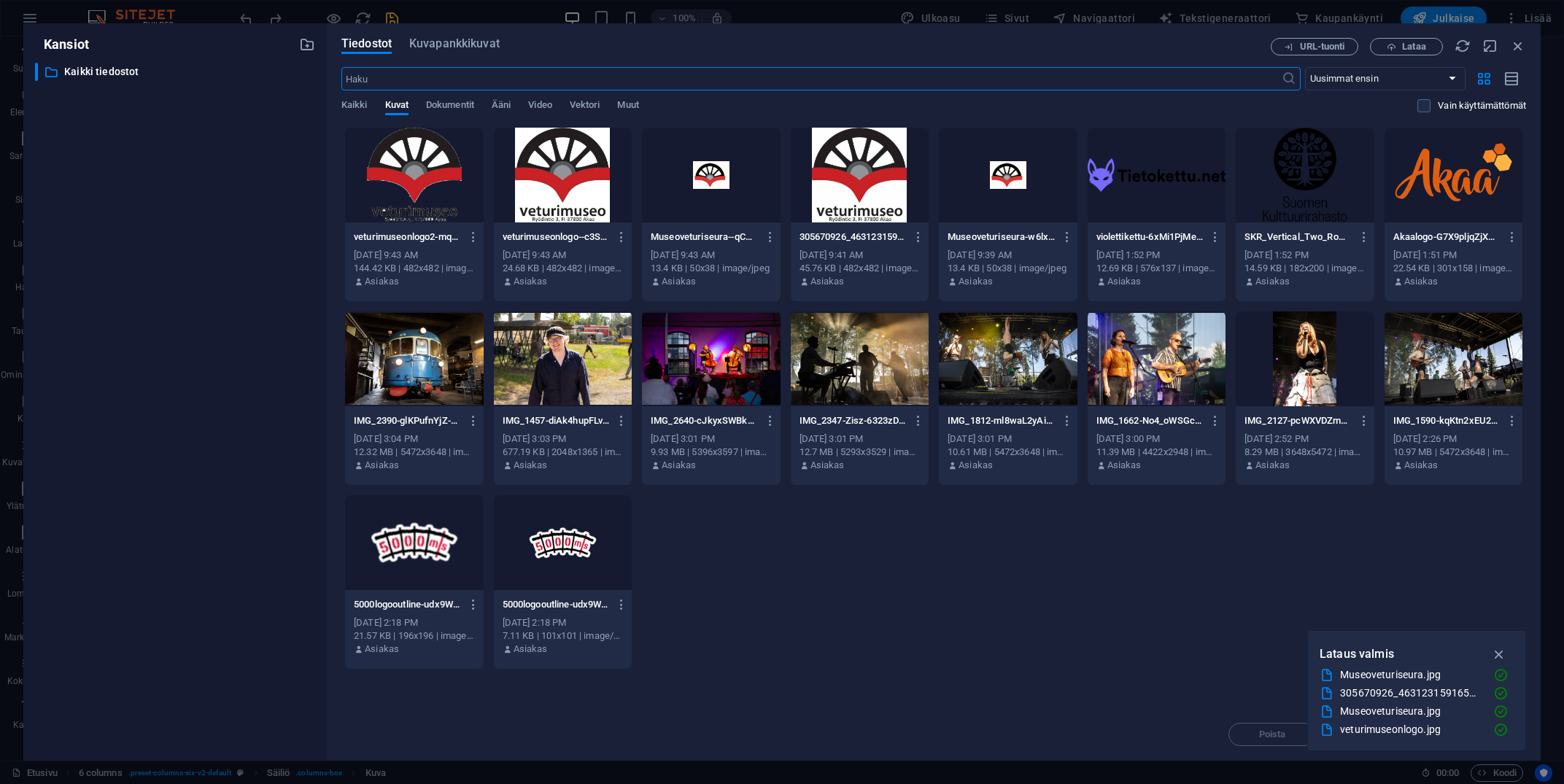
scroll to position [2679, 0]
click at [456, 209] on div at bounding box center [414, 175] width 139 height 95
click at [456, 209] on div "1" at bounding box center [414, 175] width 139 height 95
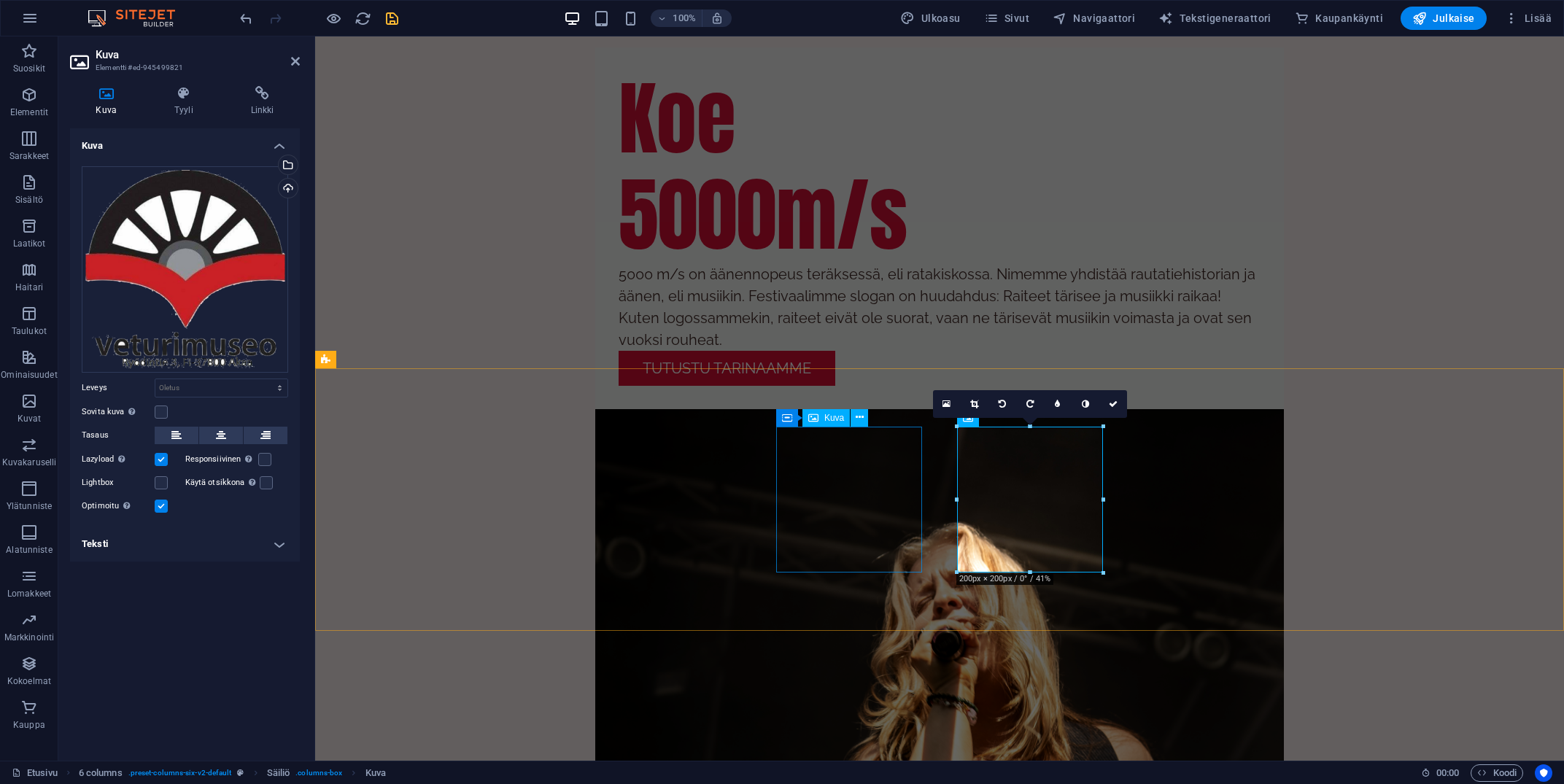
scroll to position [2642, 0]
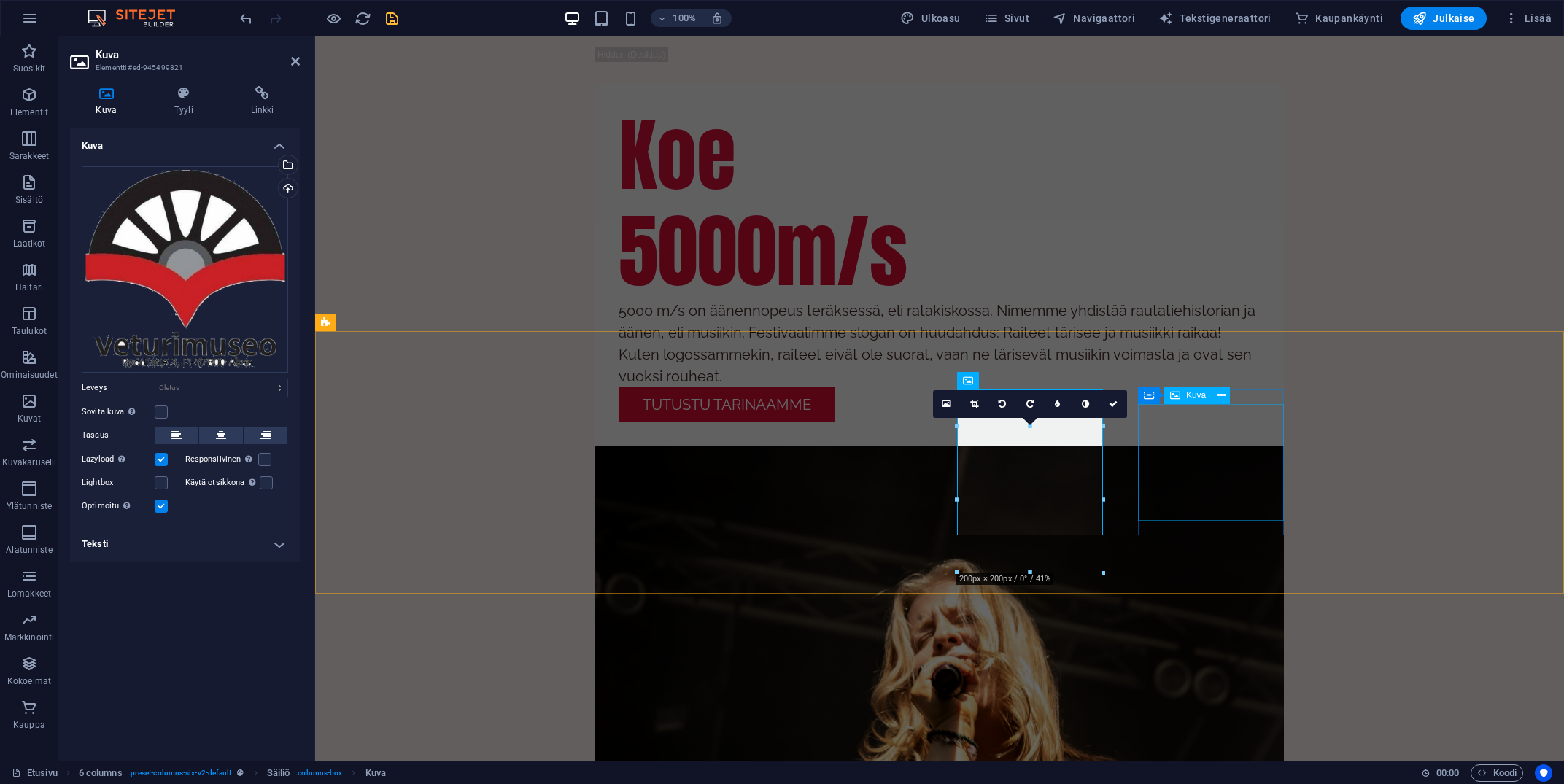
select select "%"
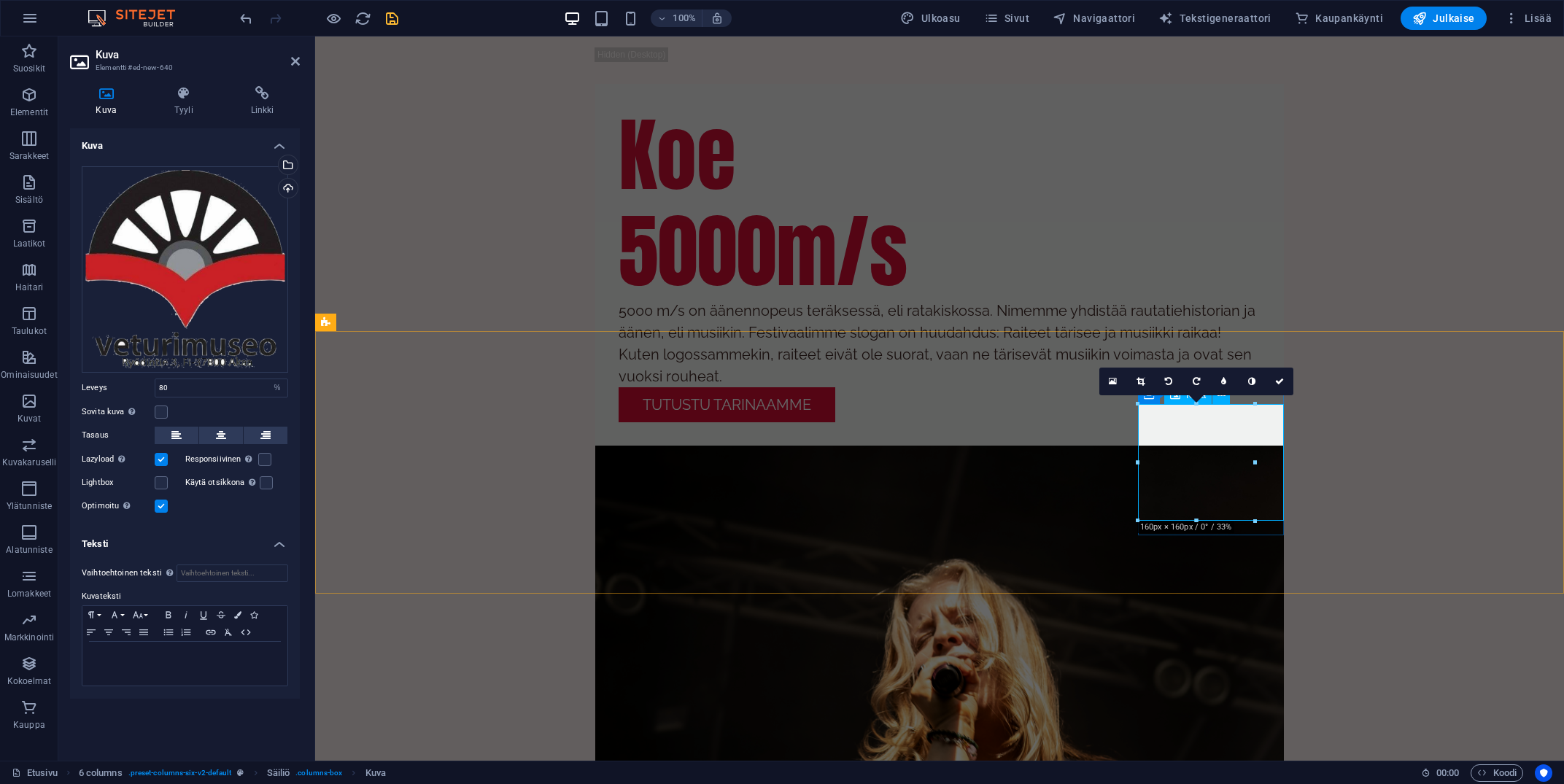
click at [205, 263] on div "Vedä tiedostot tähän, valitse tiedostot napsauttamalla tai valitse tiedostot Ti…" at bounding box center [185, 269] width 206 height 206
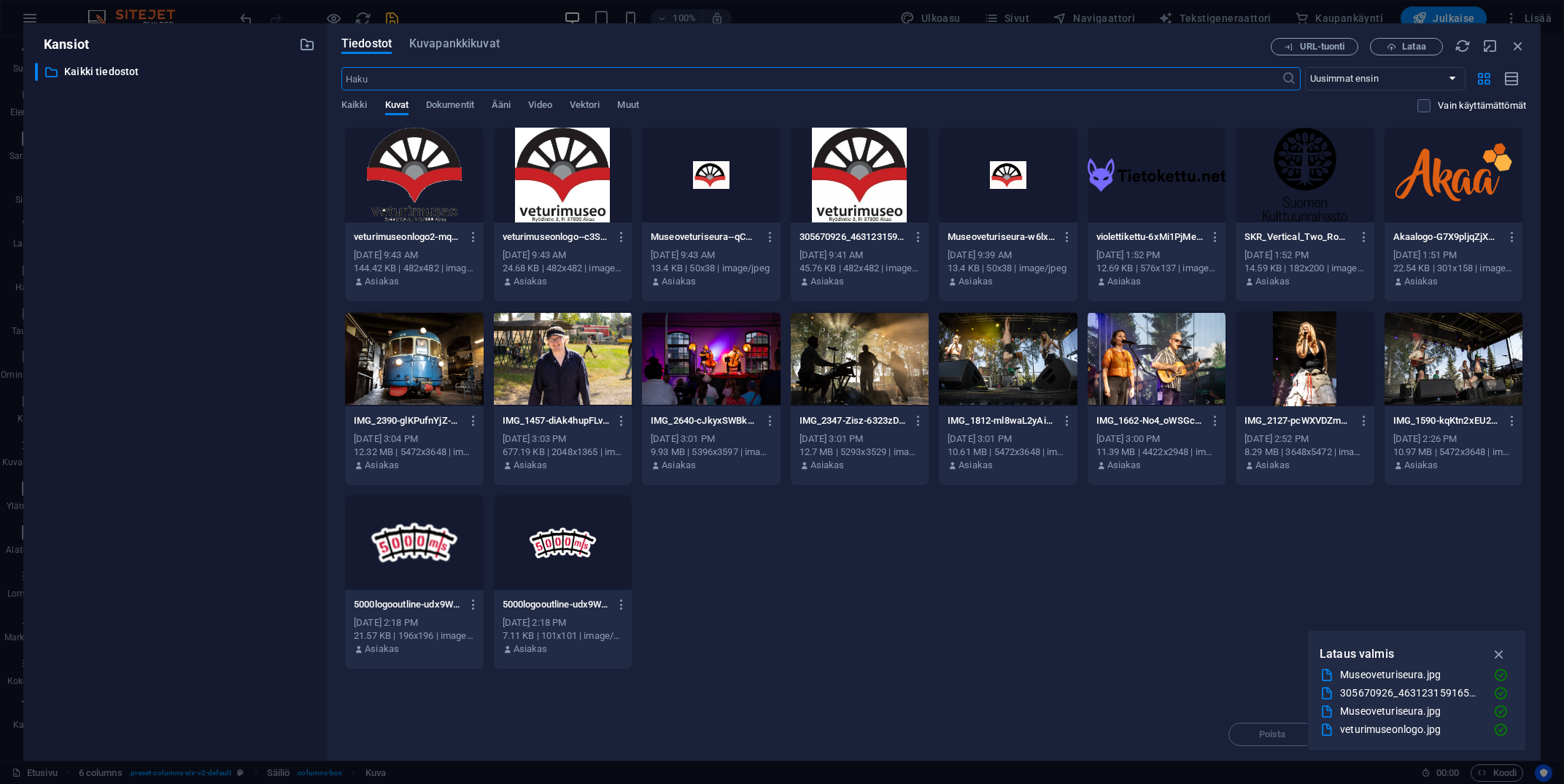
scroll to position [2679, 0]
click at [1454, 177] on div at bounding box center [1454, 175] width 139 height 95
drag, startPoint x: 1454, startPoint y: 177, endPoint x: 1118, endPoint y: 156, distance: 336.2
click at [1454, 177] on div "1" at bounding box center [1454, 175] width 139 height 95
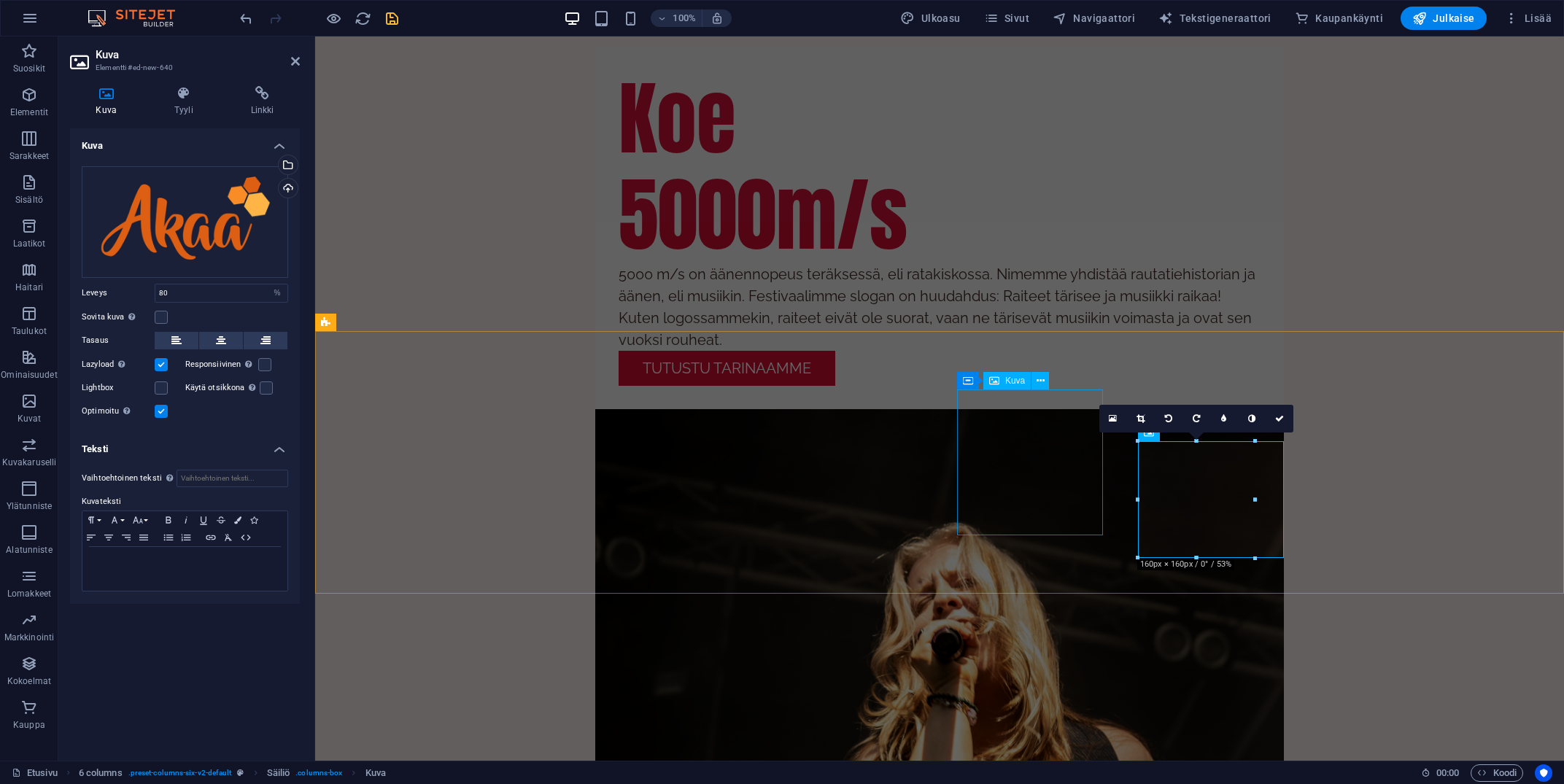
scroll to position [2642, 0]
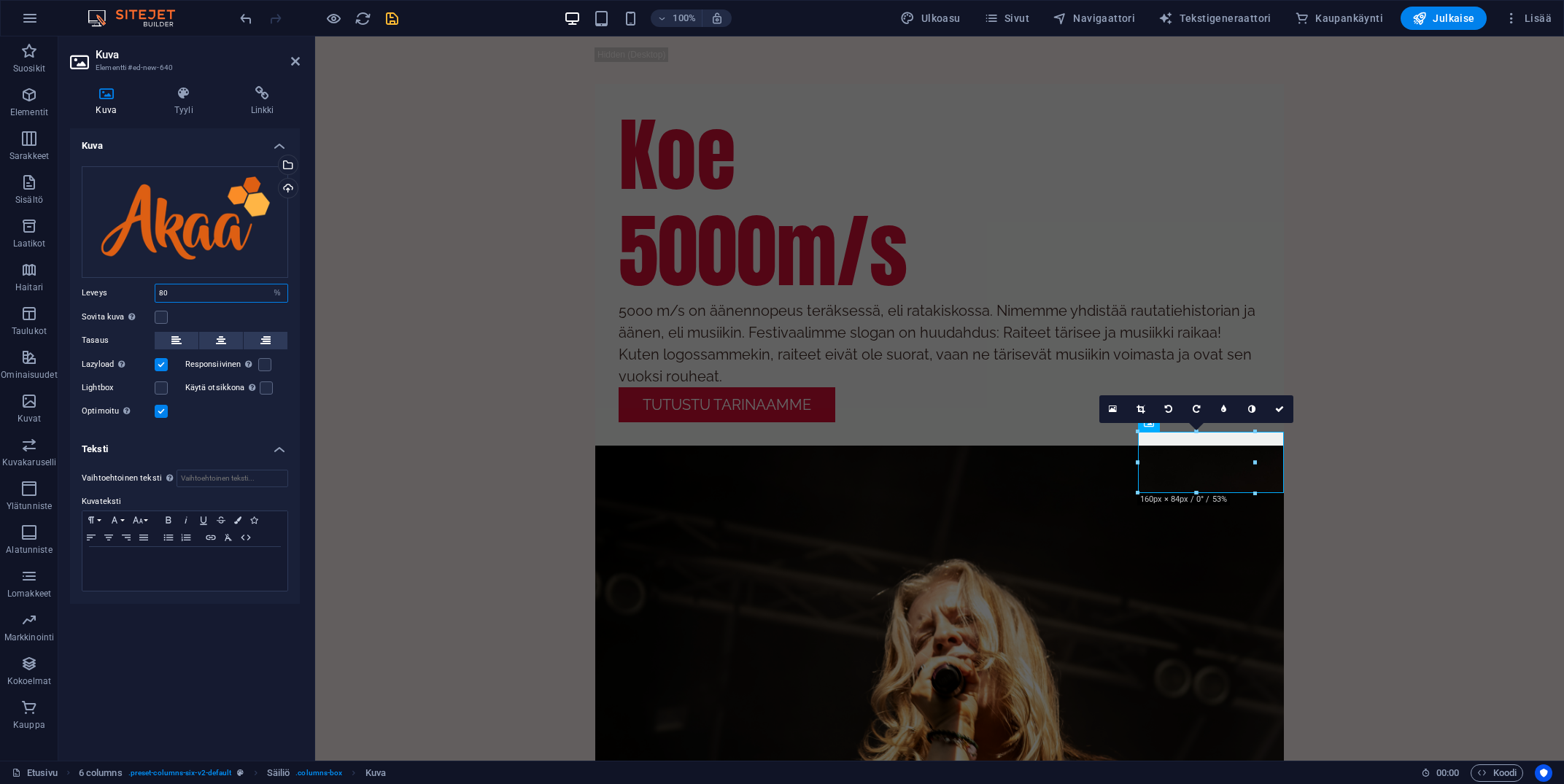
drag, startPoint x: 210, startPoint y: 295, endPoint x: 120, endPoint y: 286, distance: 90.9
click at [155, 286] on input "80" at bounding box center [221, 293] width 132 height 18
type input "100"
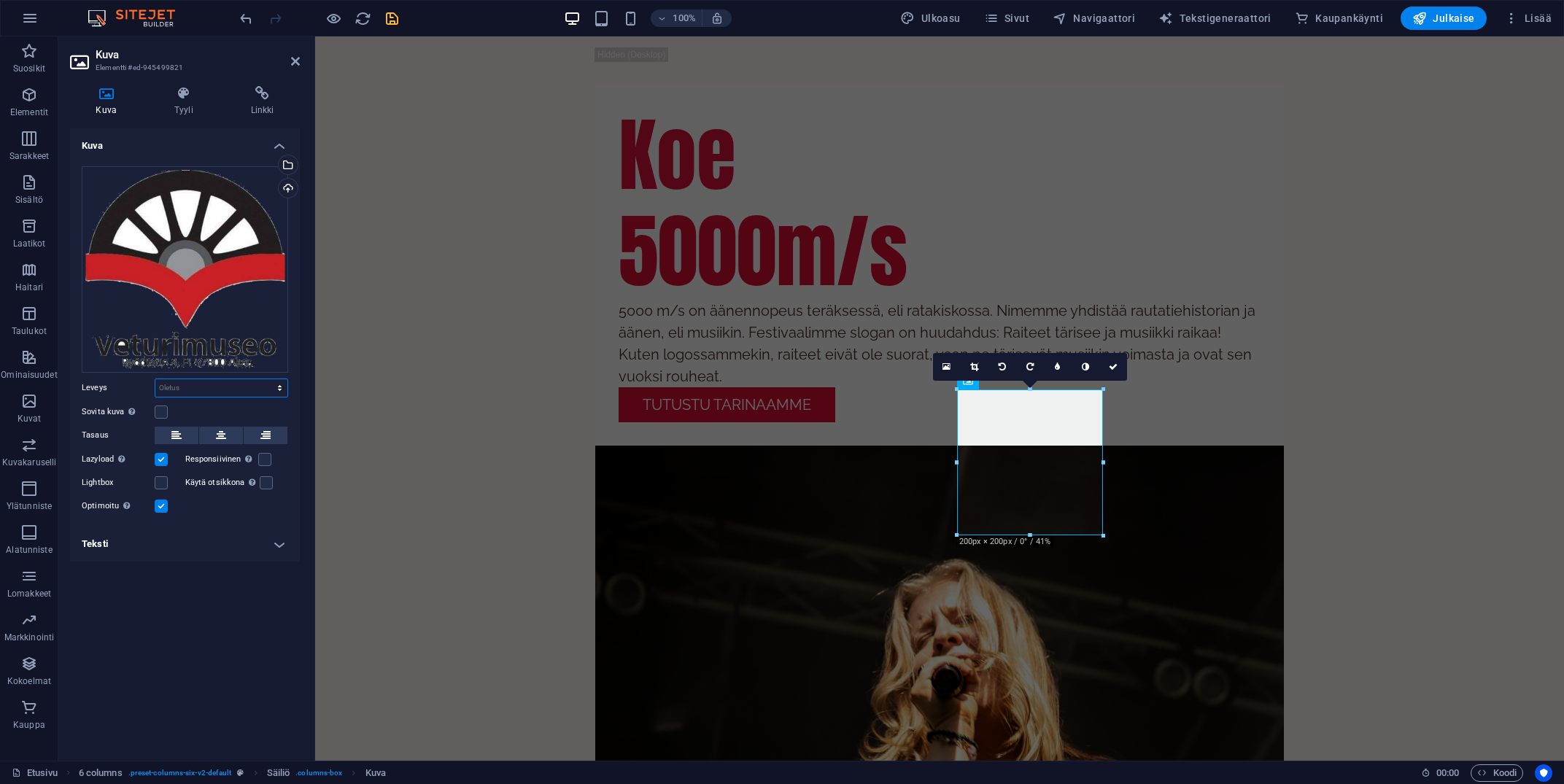
click at [155, 379] on select "Oletus auto px rem % em vh vw" at bounding box center [221, 388] width 132 height 18
select select "%"
click option "%" at bounding box center [0, 0] width 0 height 0
click at [211, 390] on input "100" at bounding box center [221, 388] width 132 height 18
drag, startPoint x: 226, startPoint y: 392, endPoint x: 133, endPoint y: 385, distance: 93.6
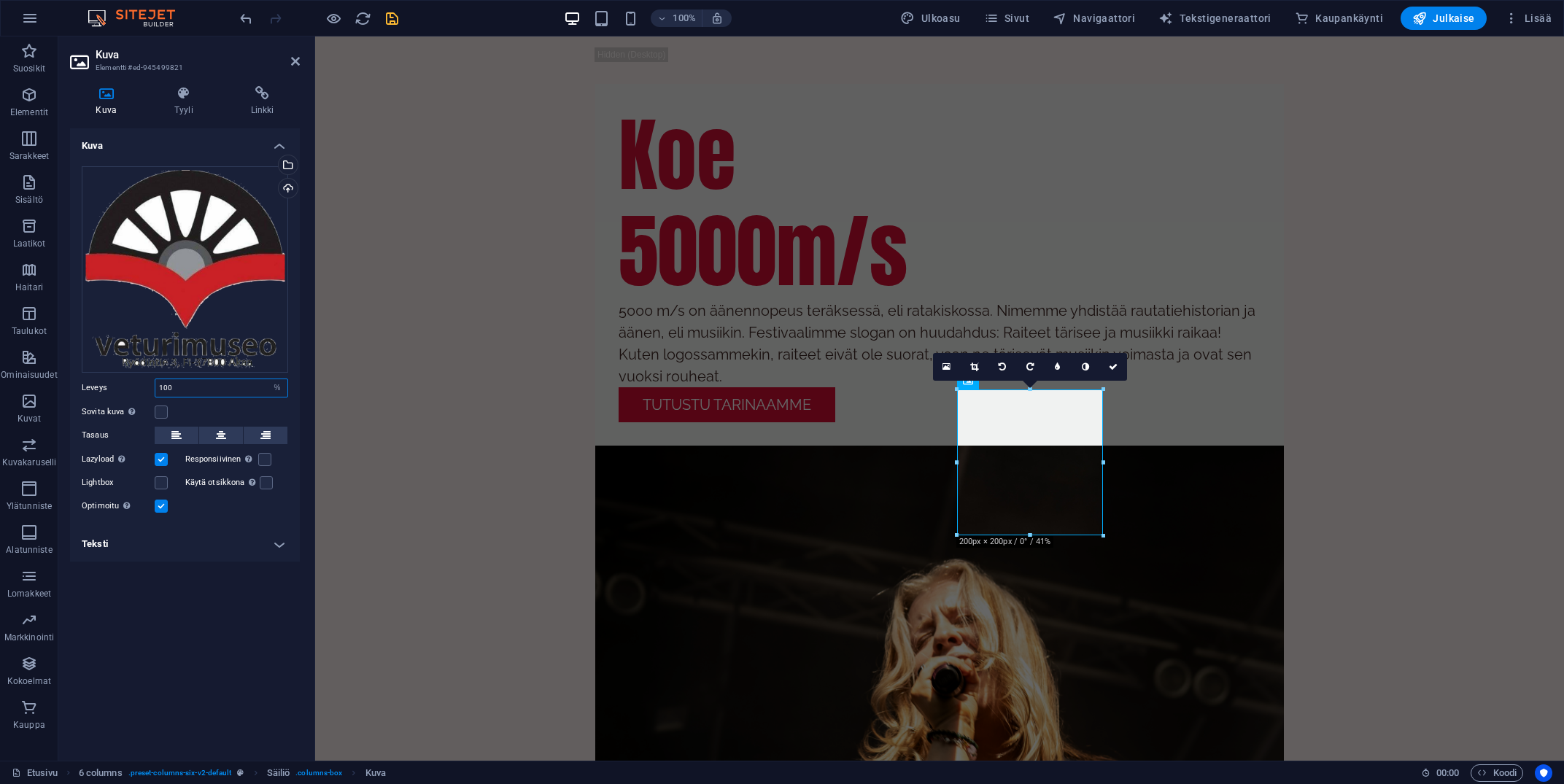
click at [155, 385] on input "100" at bounding box center [221, 388] width 132 height 18
type input "80"
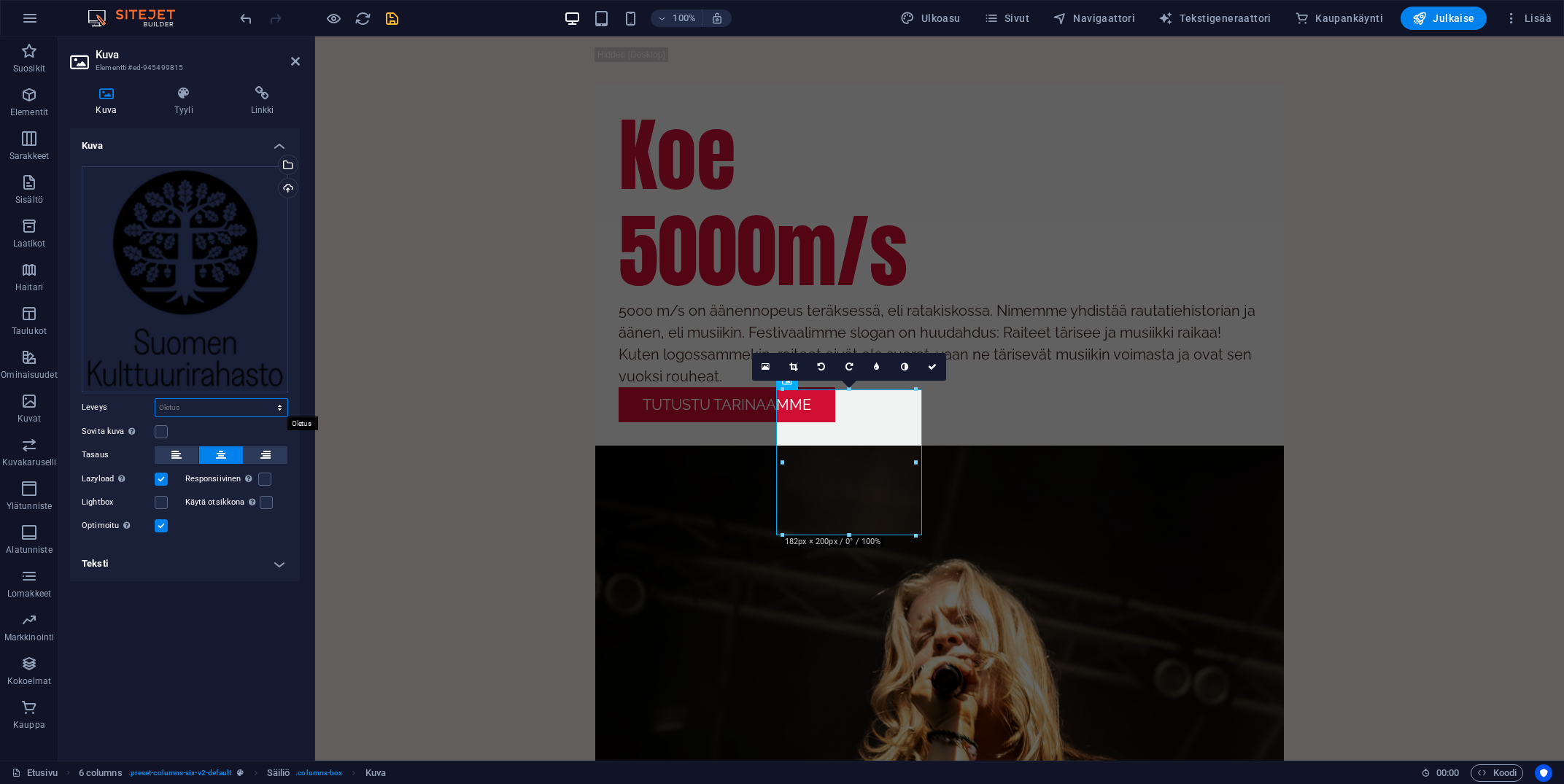
click at [155, 399] on select "Oletus auto px rem % em vh vw" at bounding box center [221, 408] width 132 height 18
select select "%"
click option "%" at bounding box center [0, 0] width 0 height 0
drag, startPoint x: 187, startPoint y: 408, endPoint x: 117, endPoint y: 400, distance: 70.5
click at [155, 400] on input "91" at bounding box center [221, 408] width 132 height 18
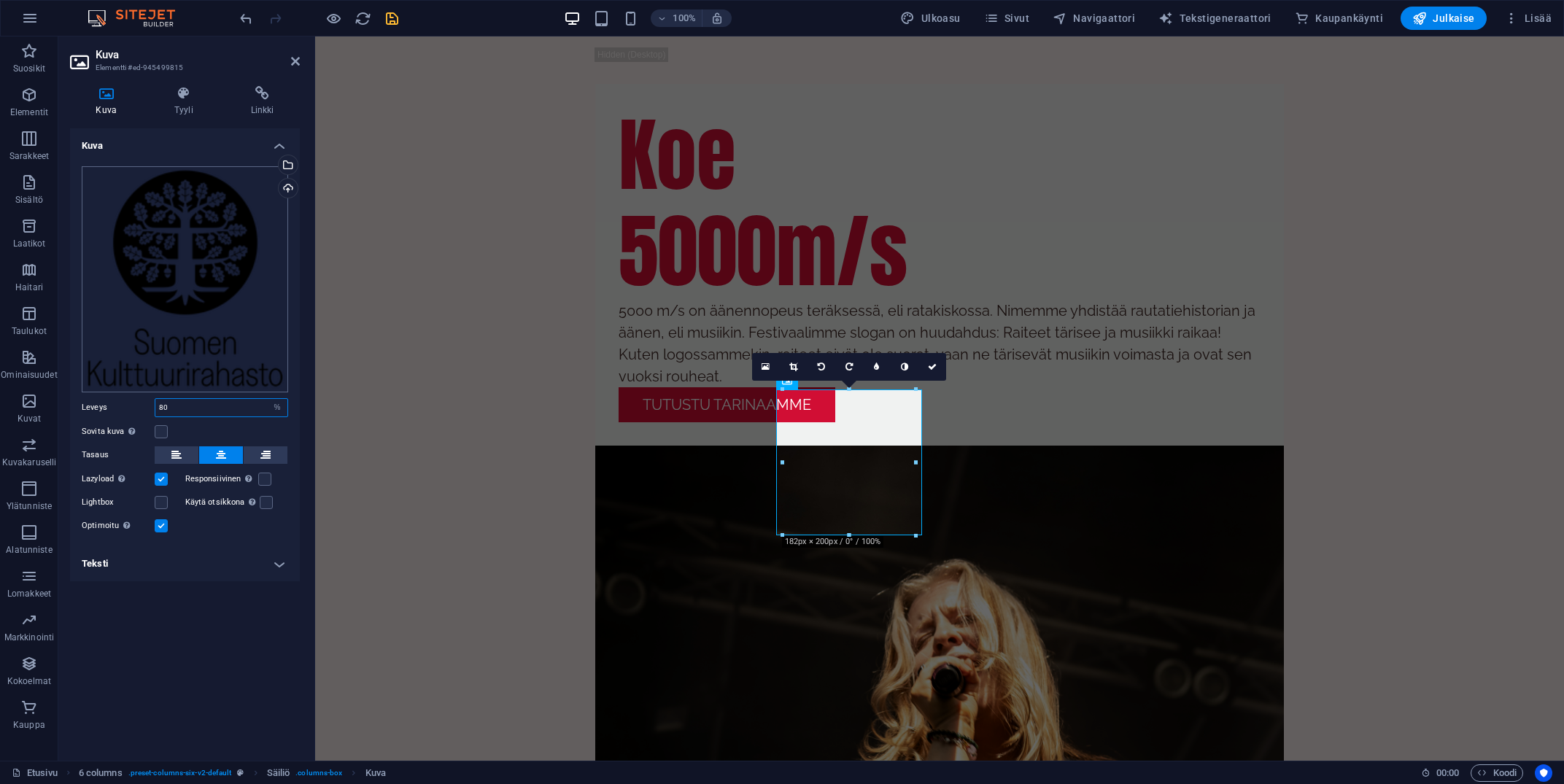
type input "80"
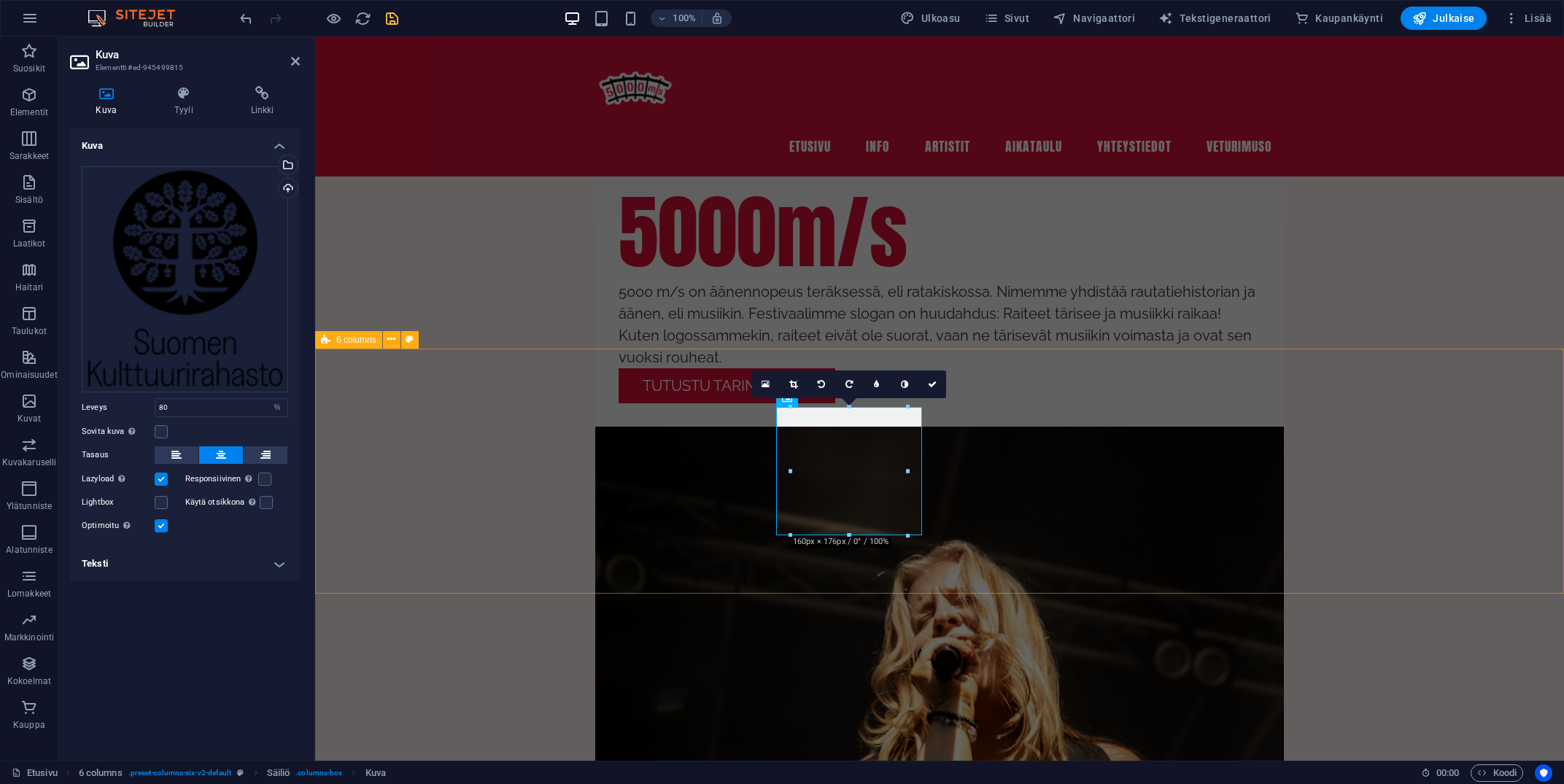
drag, startPoint x: 422, startPoint y: 407, endPoint x: 675, endPoint y: 411, distance: 253.1
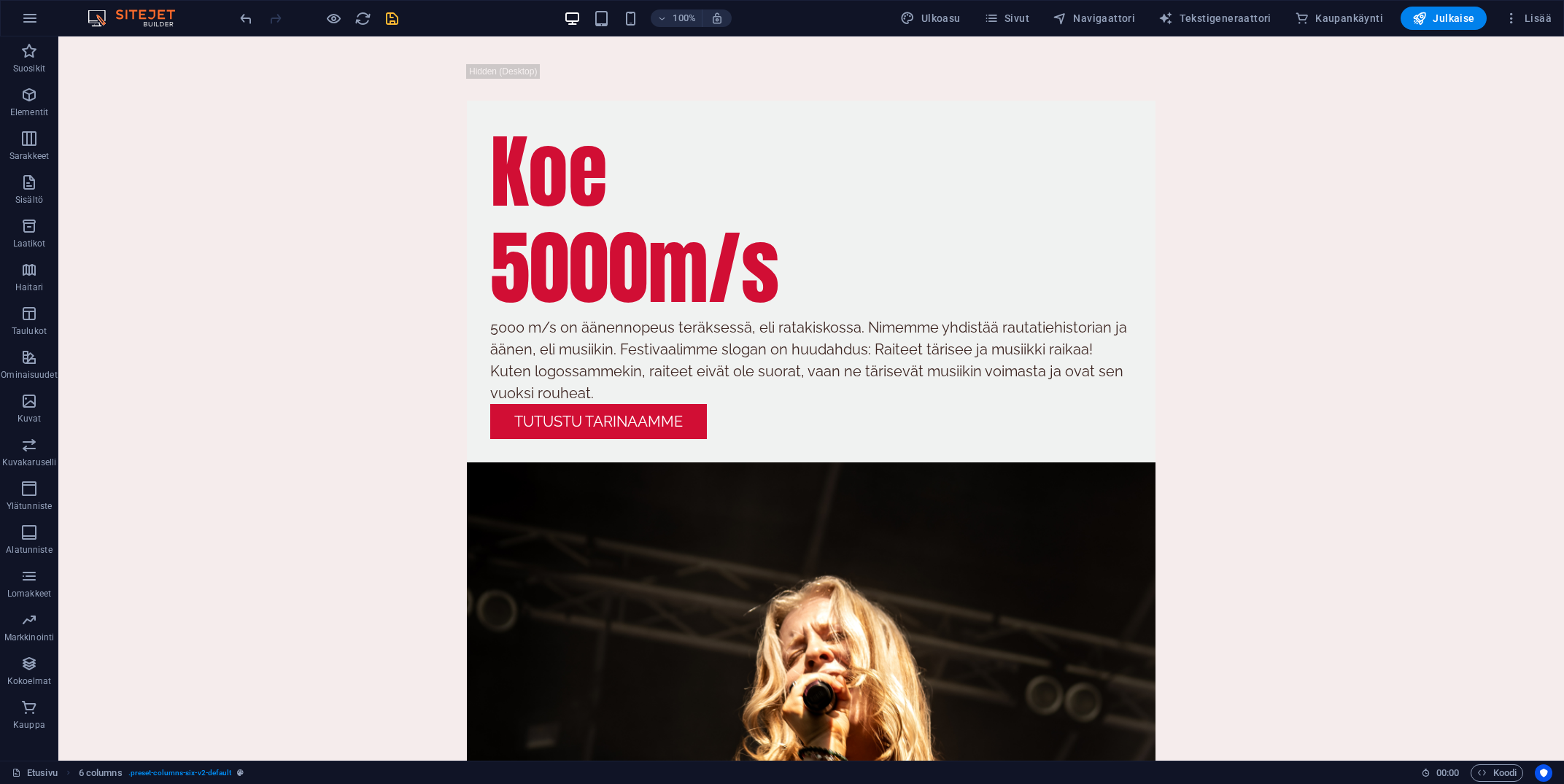
scroll to position [2642, 0]
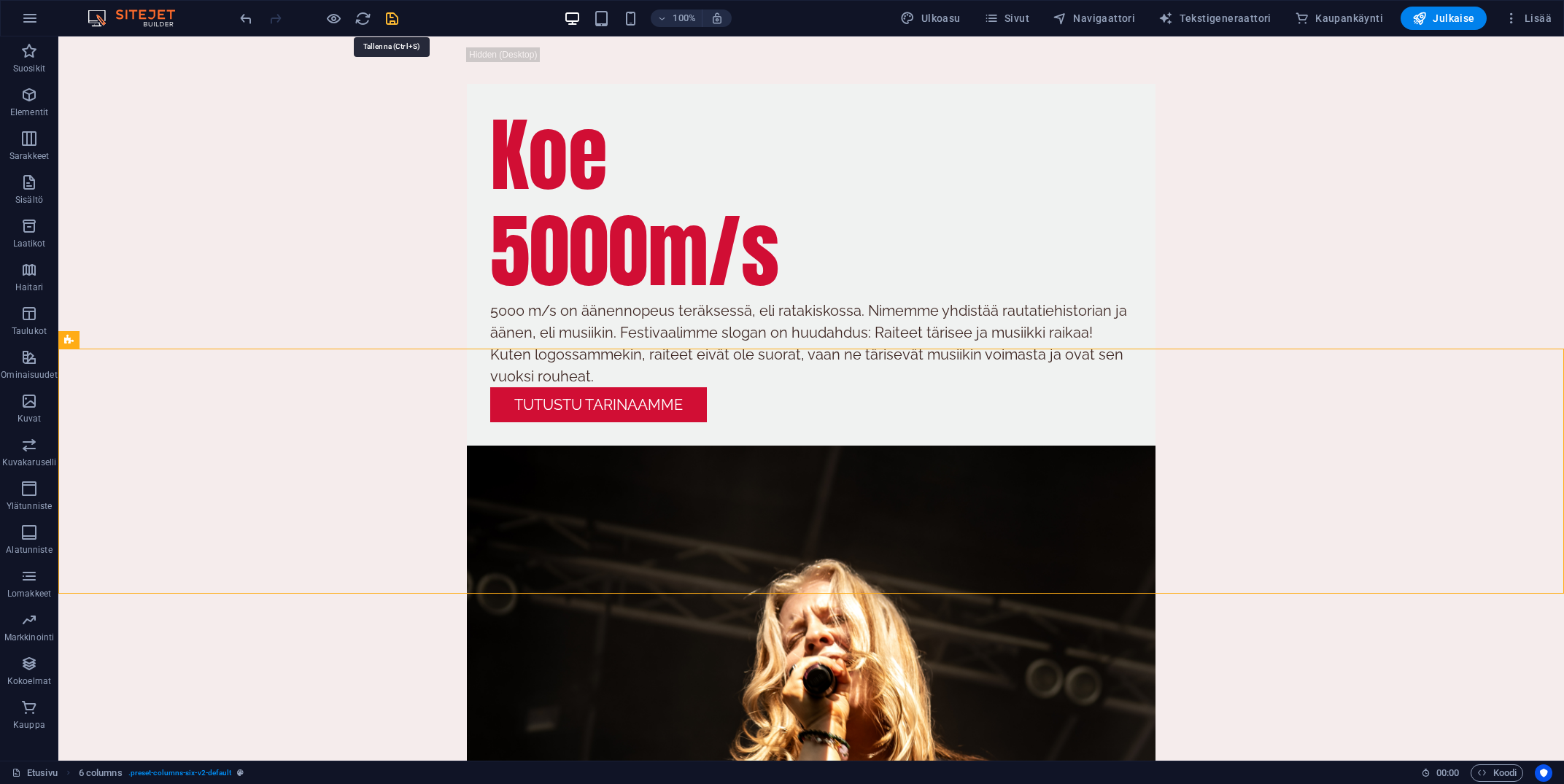
click at [397, 16] on icon "save" at bounding box center [392, 18] width 17 height 17
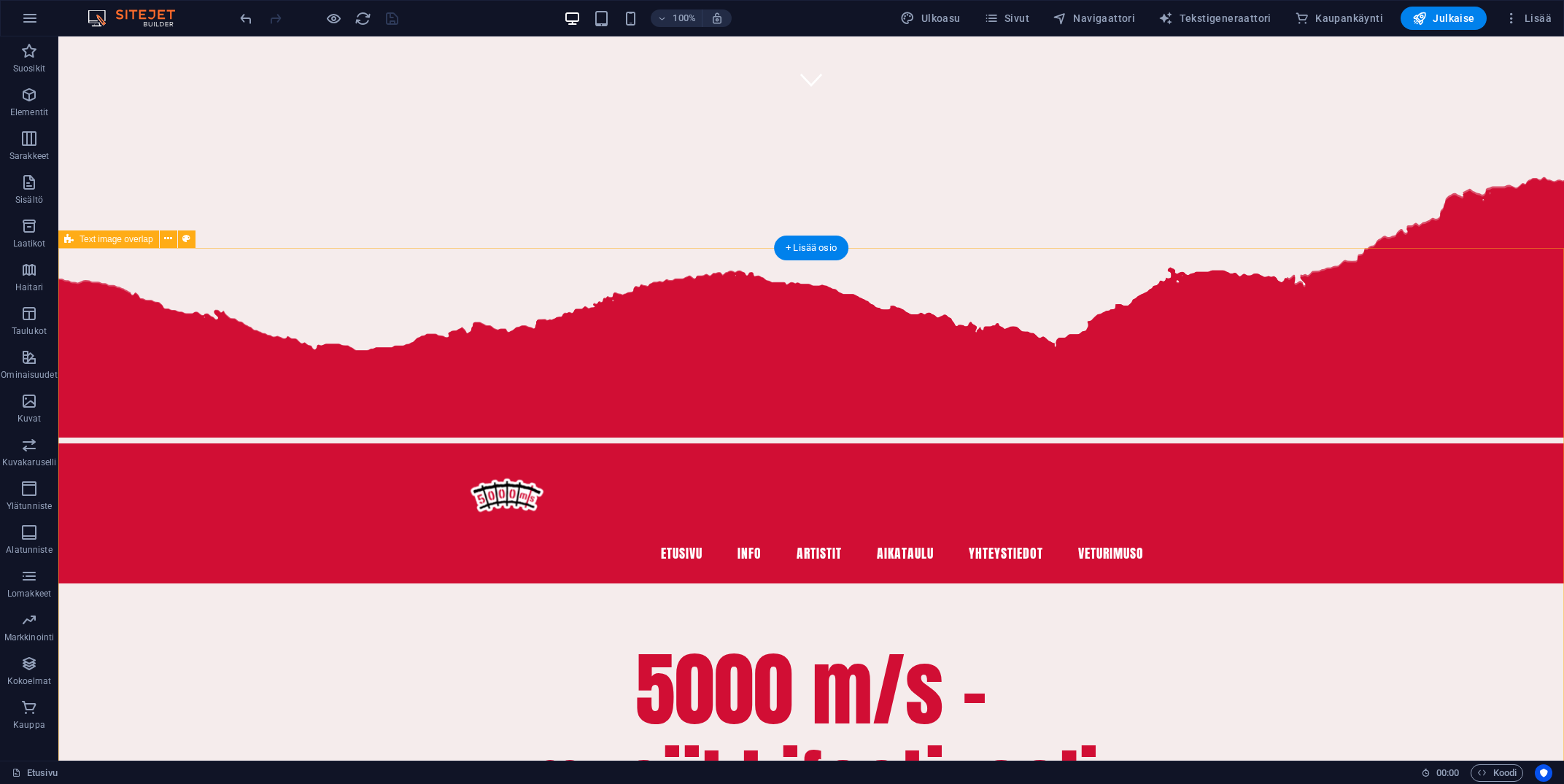
scroll to position [692, 0]
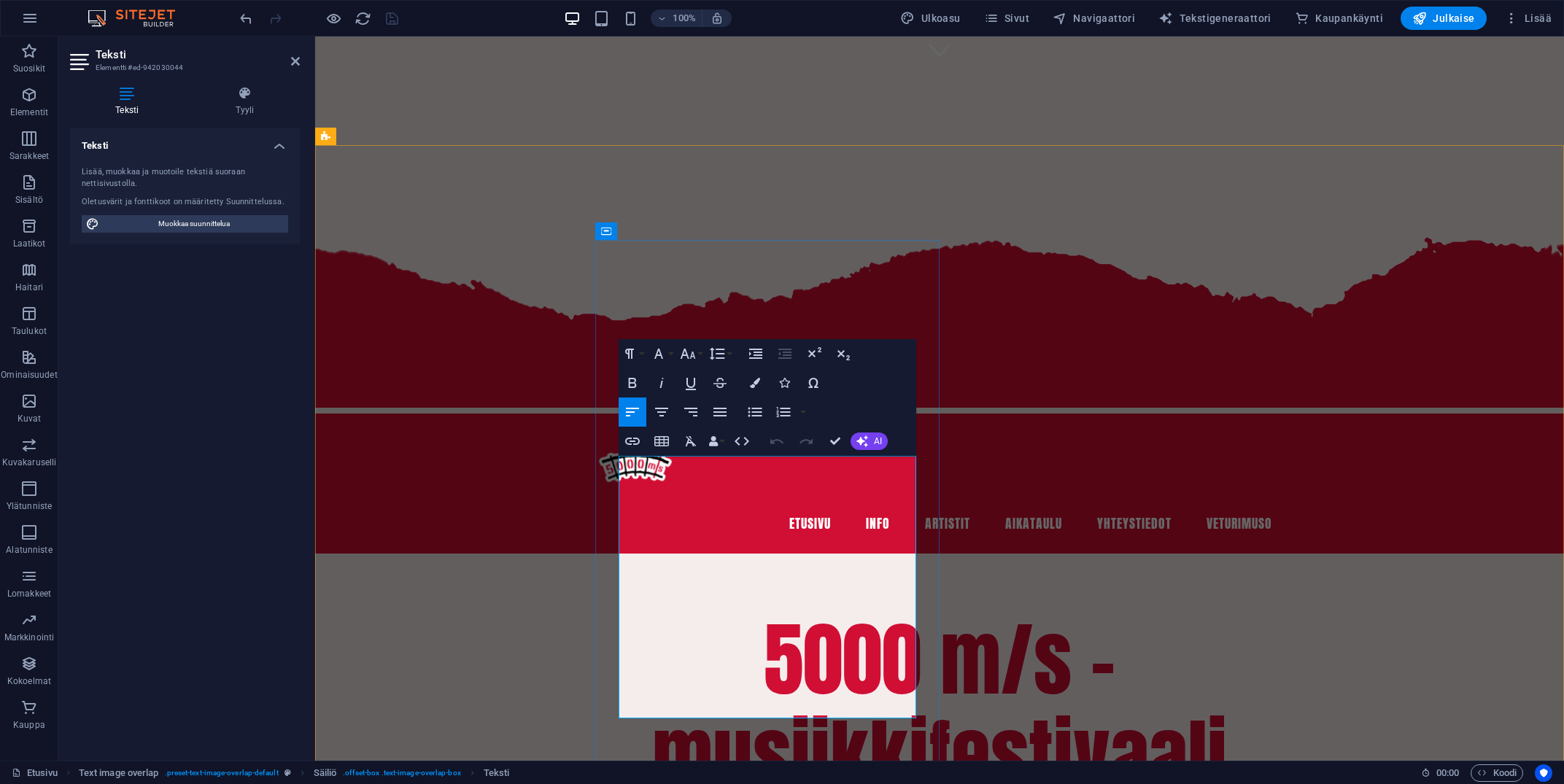
scroll to position [7423, 10]
click at [760, 382] on button "Colors" at bounding box center [755, 382] width 28 height 29
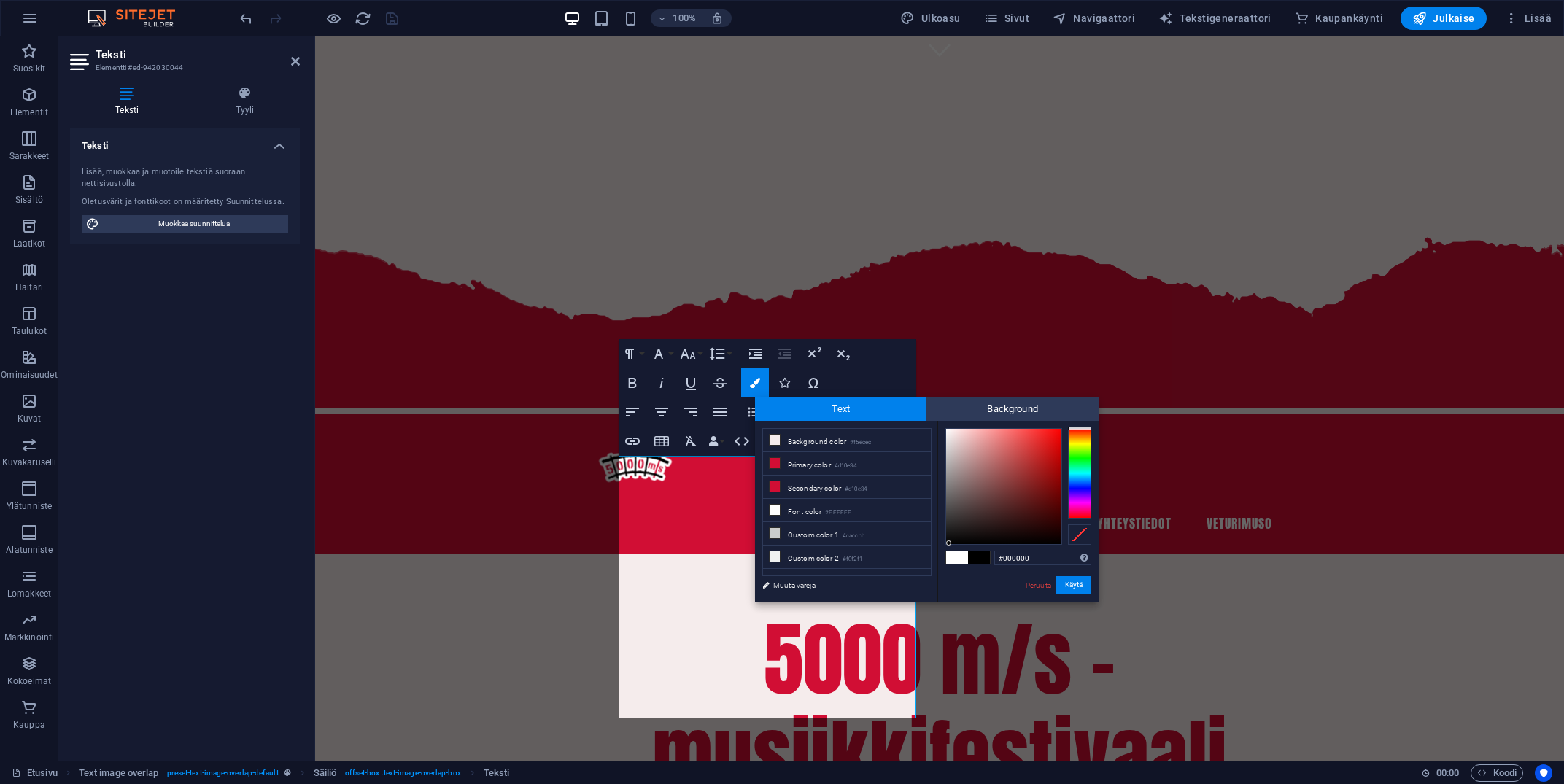
drag, startPoint x: 996, startPoint y: 478, endPoint x: 950, endPoint y: 558, distance: 92.8
click at [949, 558] on div "#000000 Tuetut muodot #0852ed rgb(8, 82, 237) rgba(8, 82, 237, 90%) hsv(221,97,…" at bounding box center [1017, 617] width 161 height 392
click at [913, 562] on li "Custom color 2 #f0f2f1" at bounding box center [847, 557] width 168 height 23
type input "#030303"
click at [949, 542] on div at bounding box center [948, 541] width 5 height 5
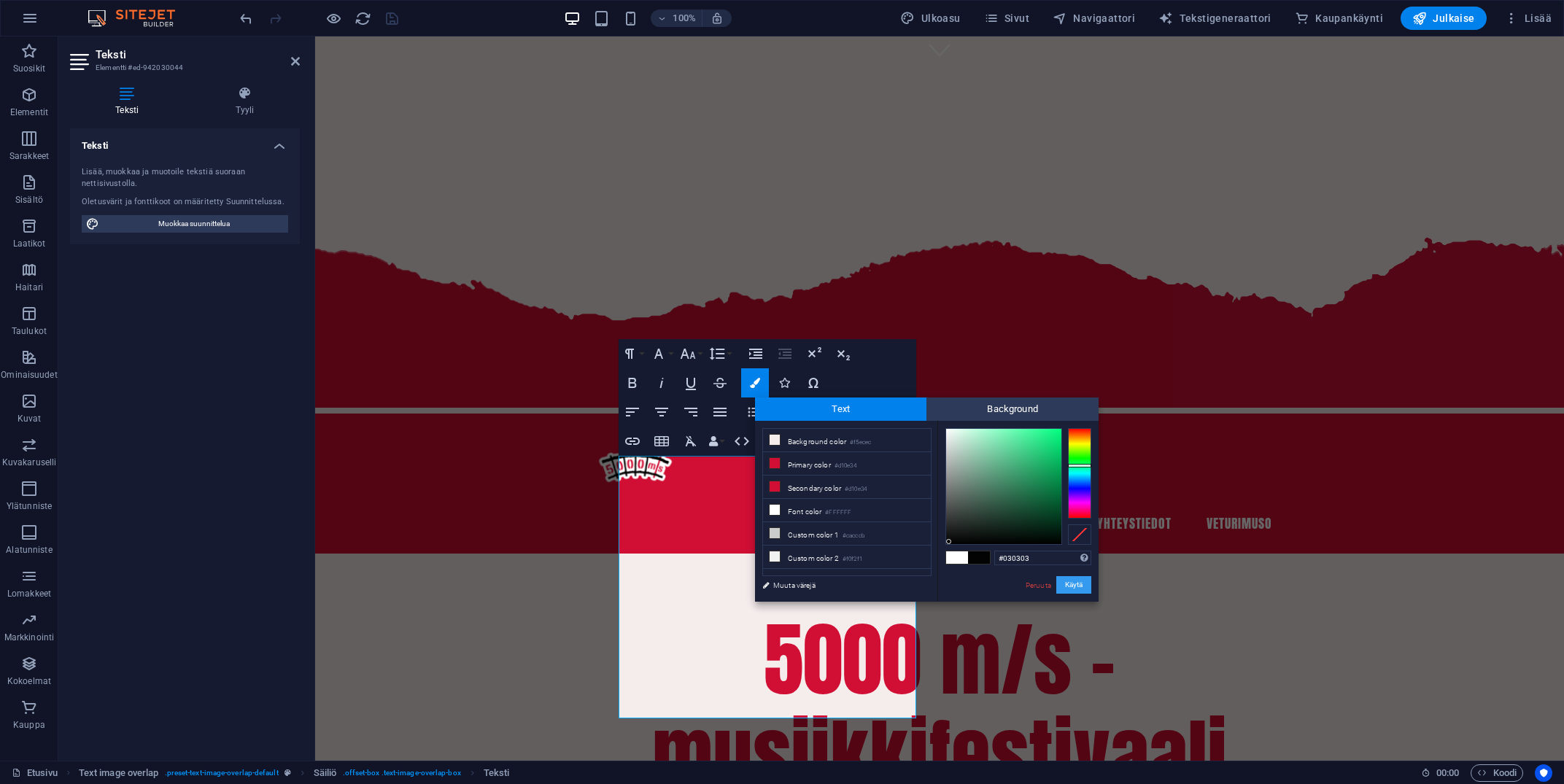
click at [1073, 591] on button "Käytä" at bounding box center [1073, 585] width 35 height 18
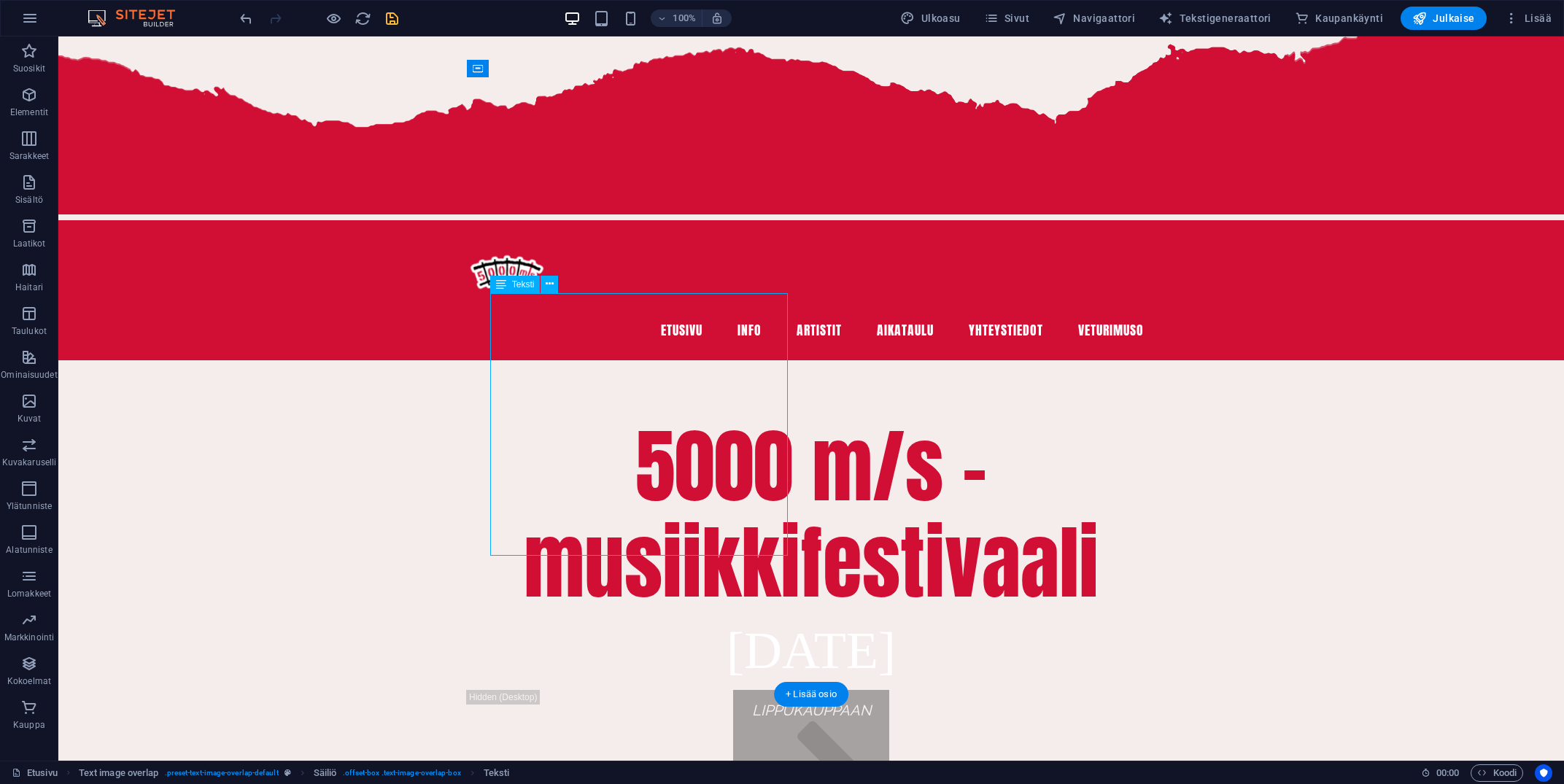
scroll to position [897, 0]
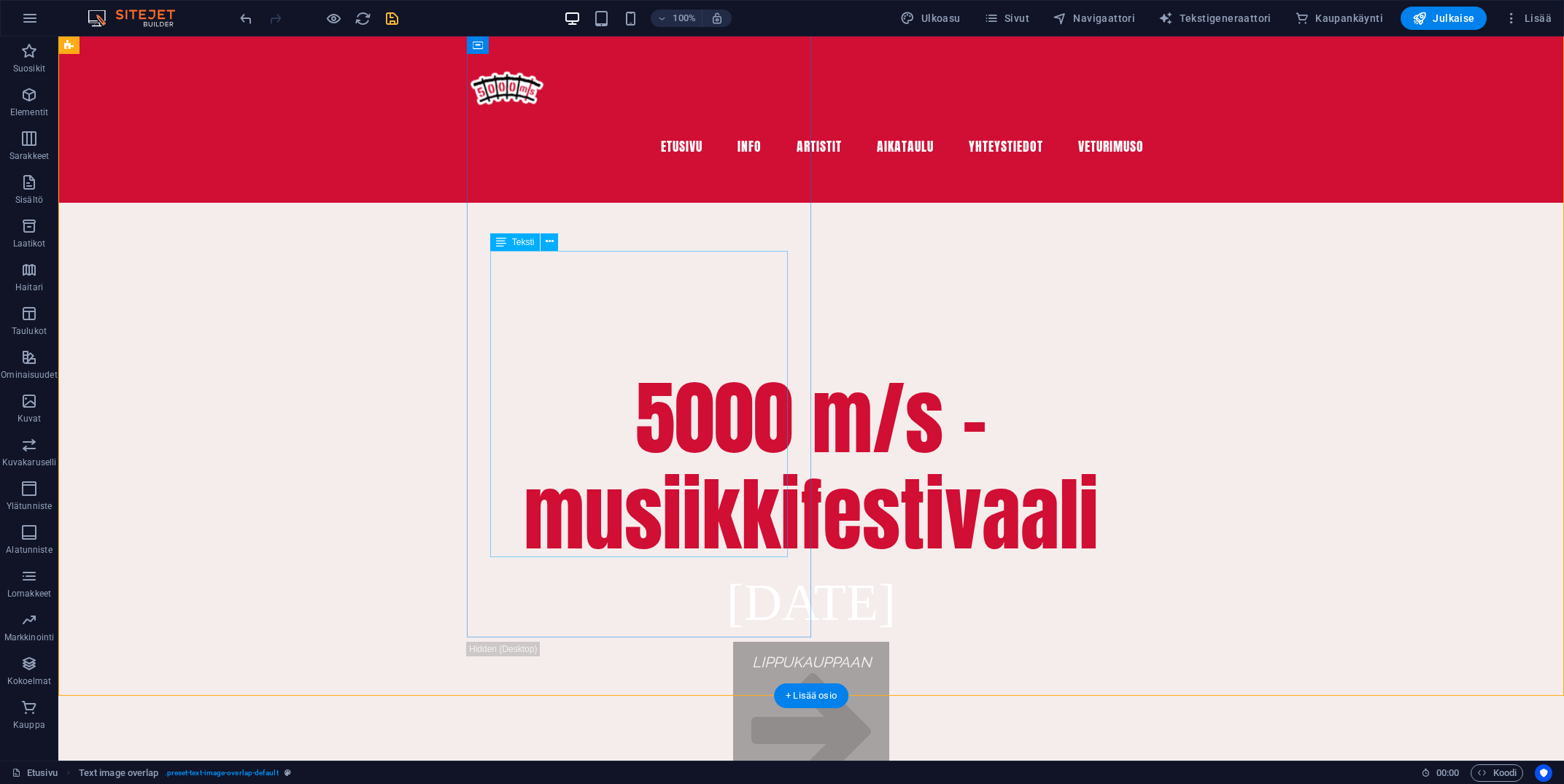
scroll to position [794, 0]
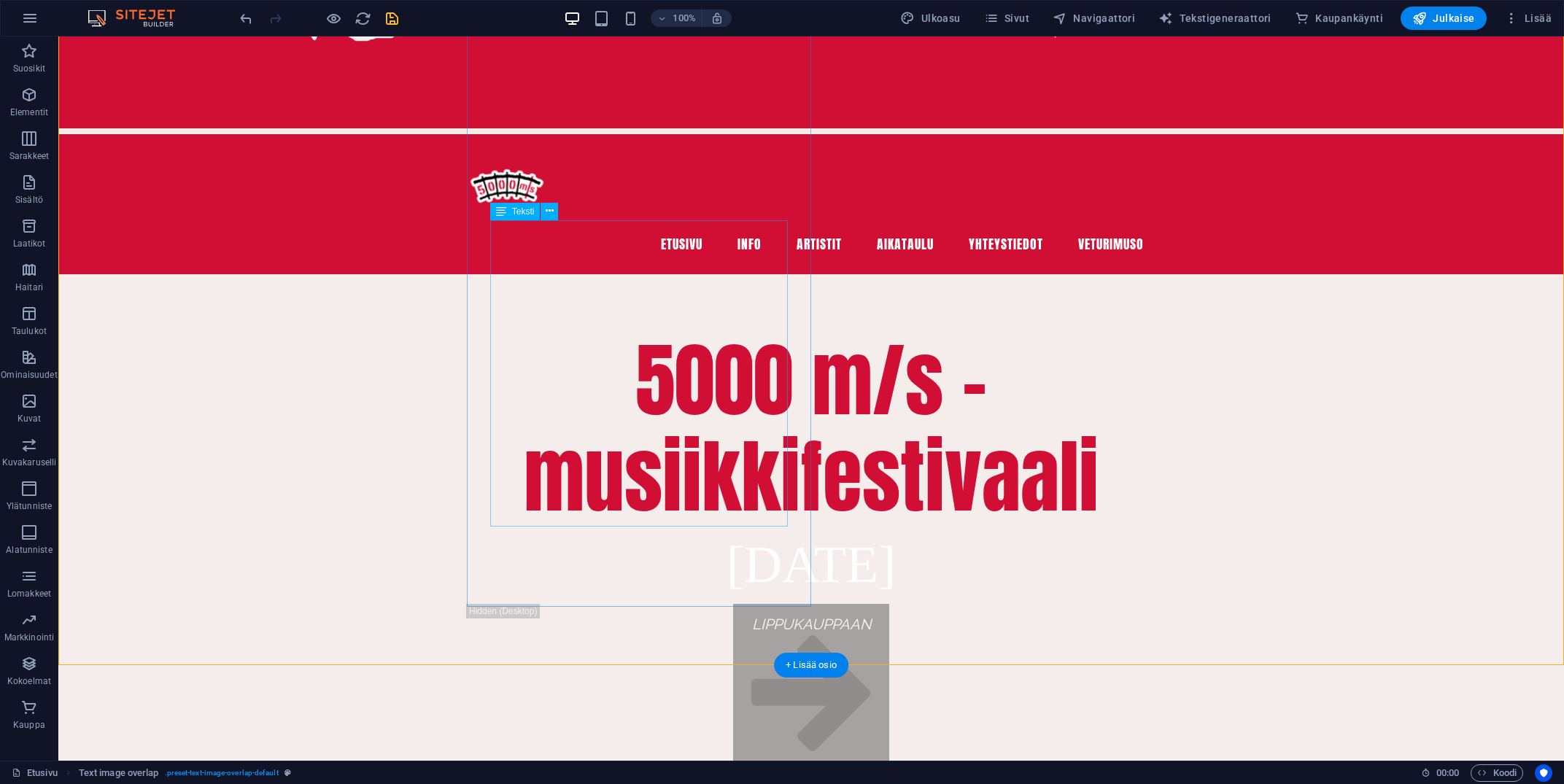
scroll to position [1000, 0]
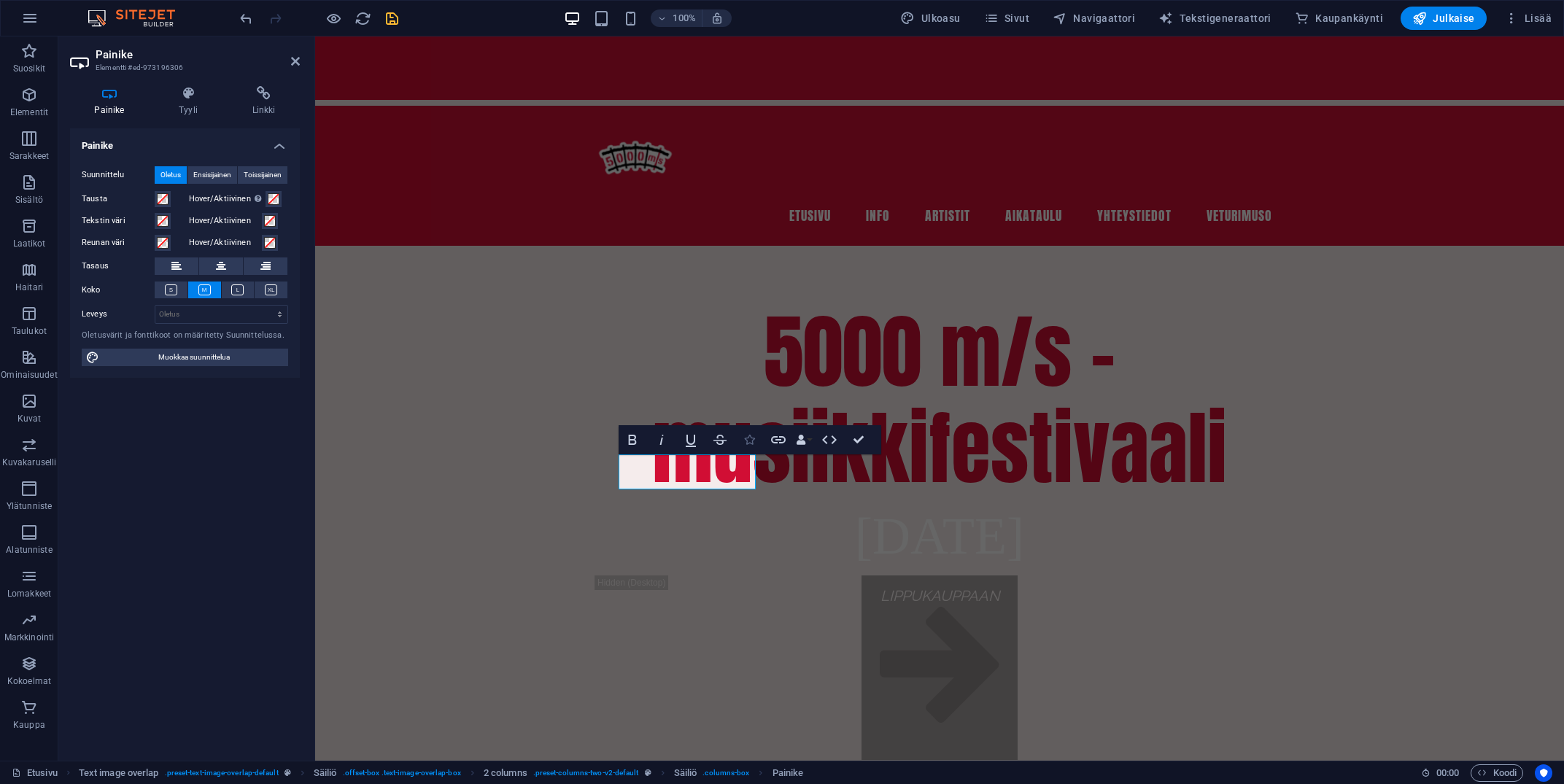
click at [748, 442] on icon "button" at bounding box center [749, 440] width 10 height 10
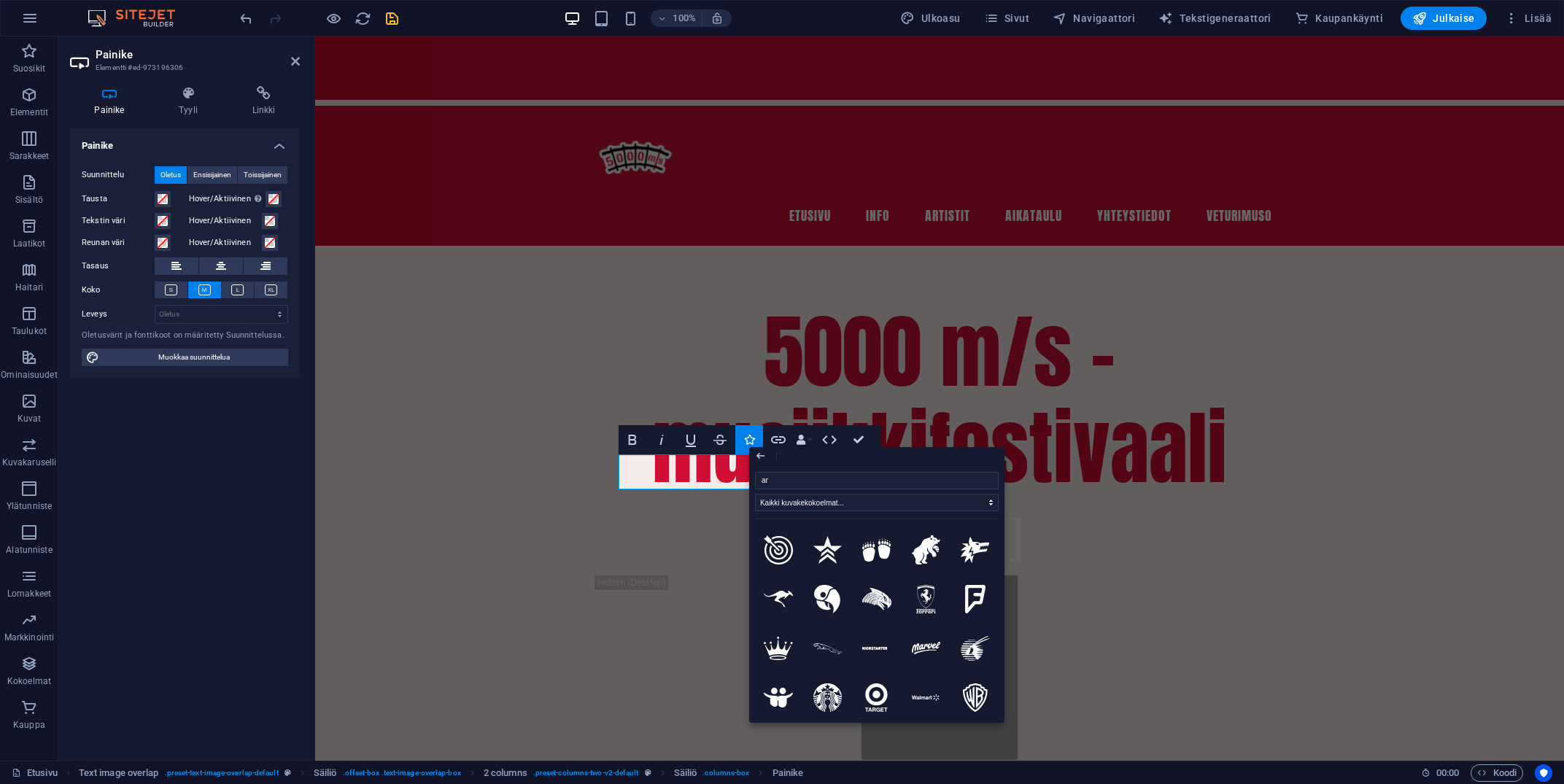
type input "arr"
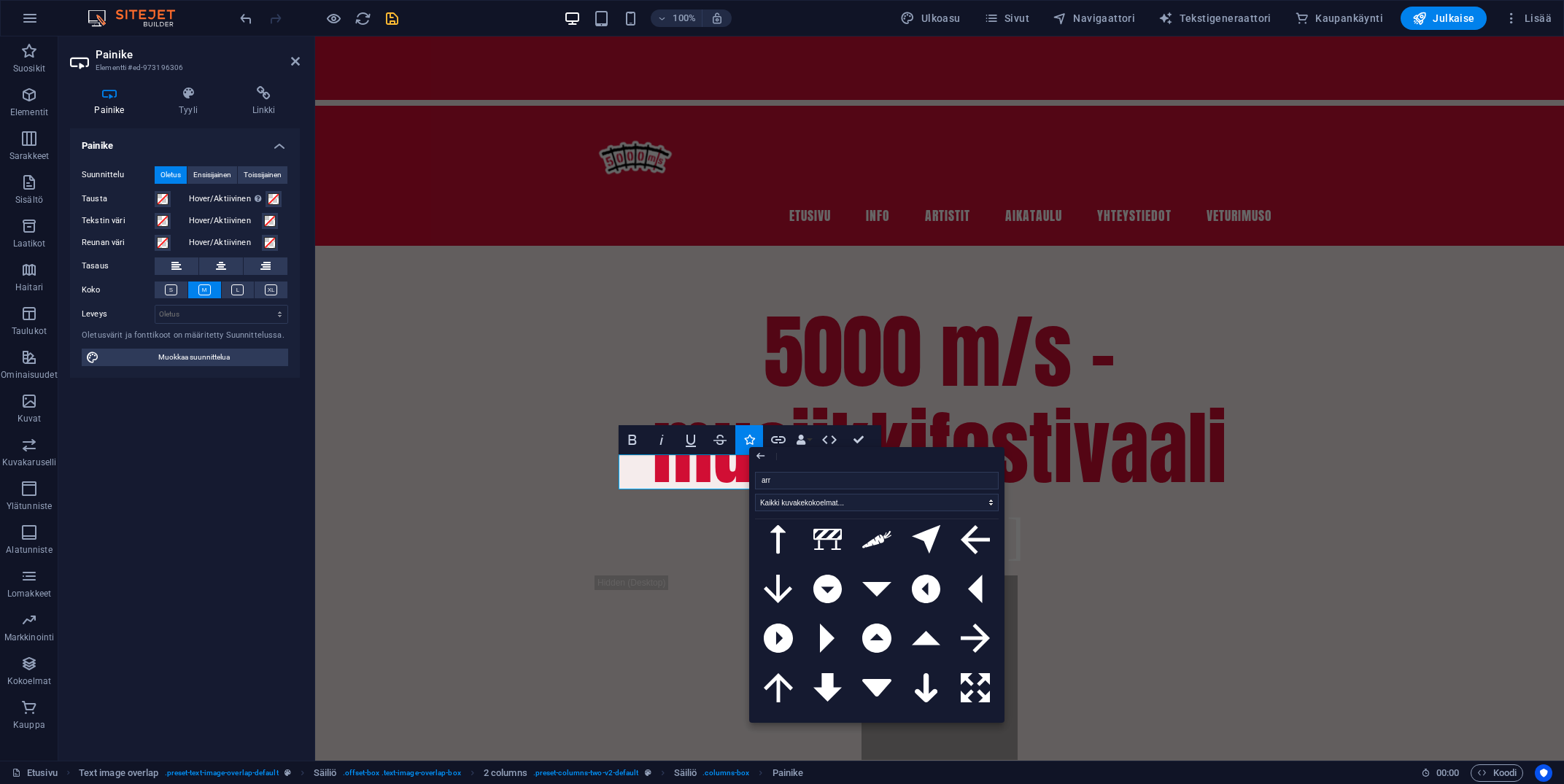
scroll to position [136, 0]
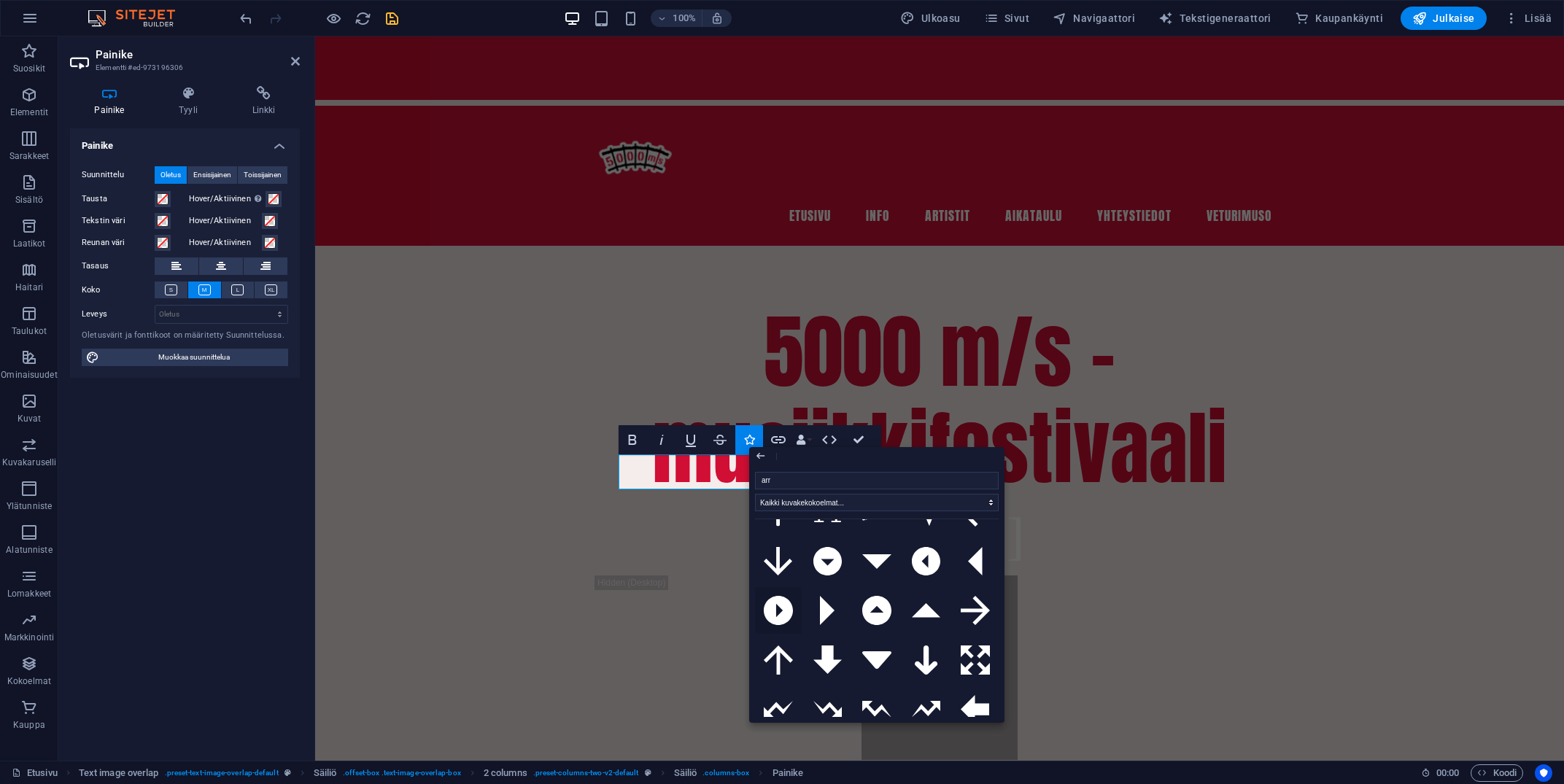
click at [777, 614] on icon at bounding box center [778, 610] width 29 height 29
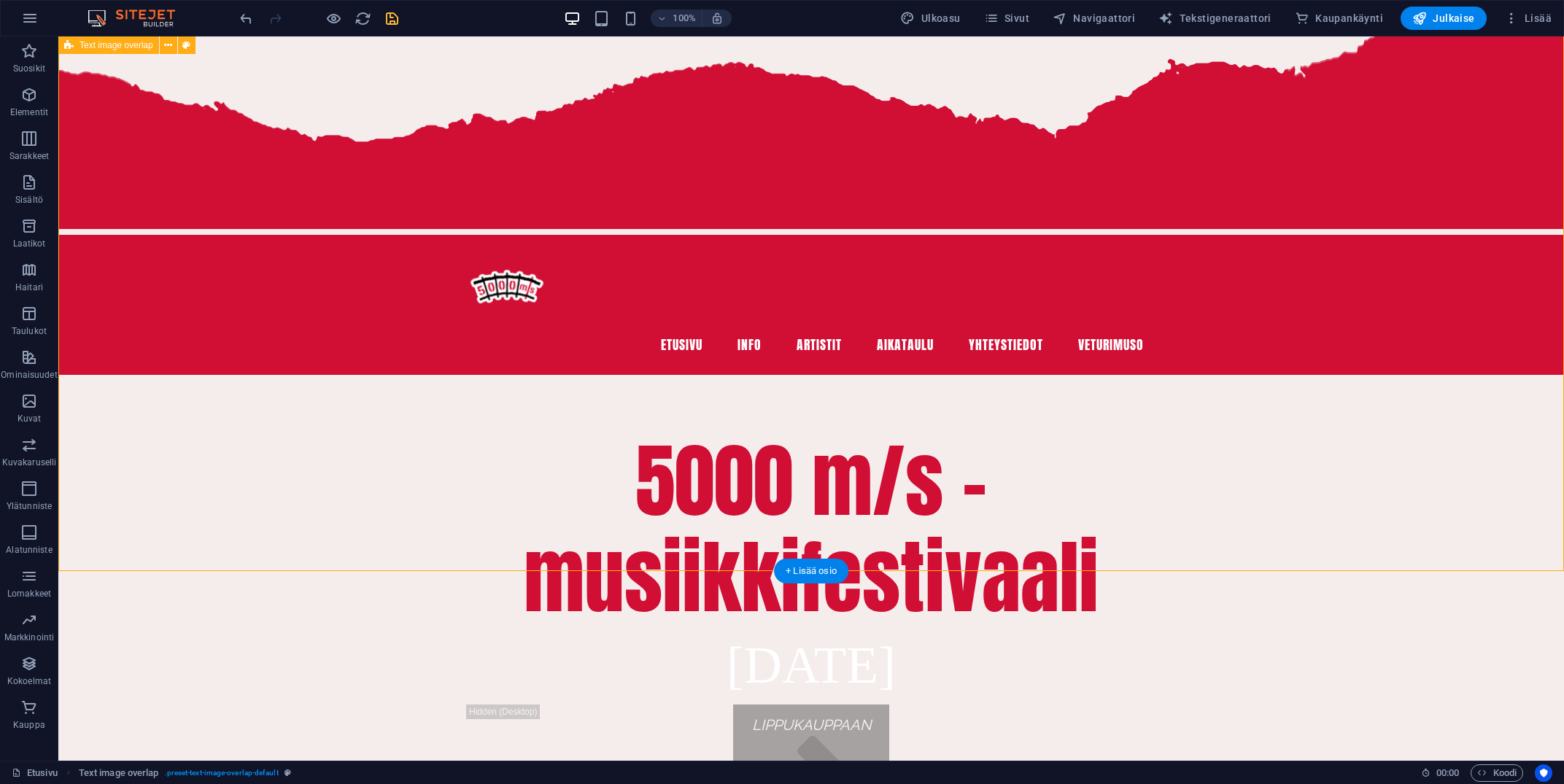
scroll to position [794, 0]
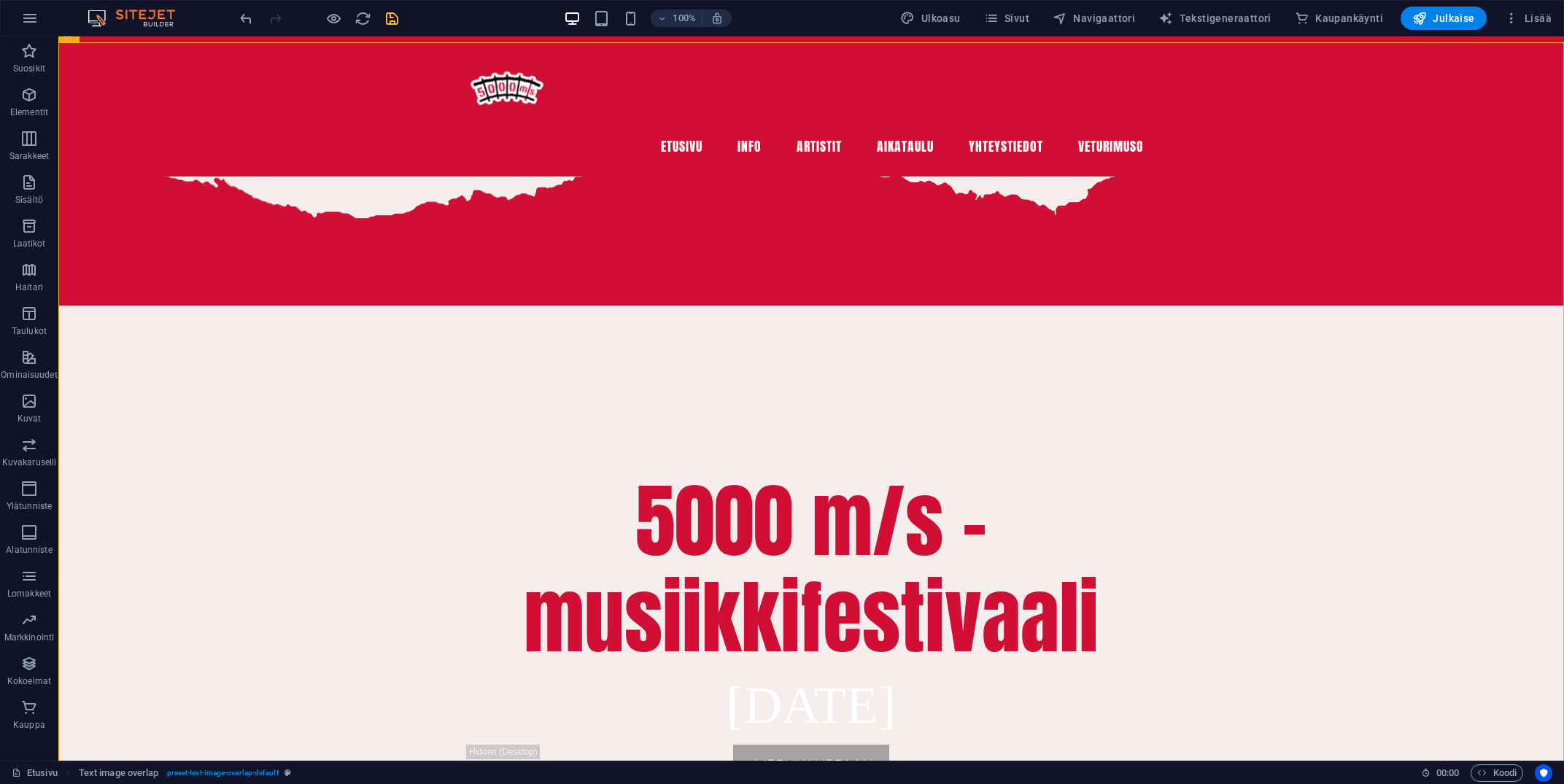
click at [398, 23] on icon "save" at bounding box center [392, 18] width 17 height 17
